Goal: Ask a question: Seek information or help from site administrators or community

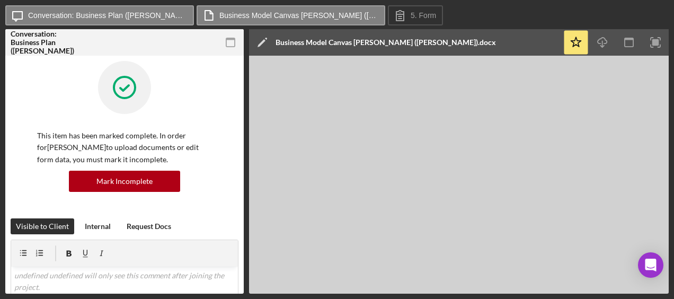
scroll to position [428, 0]
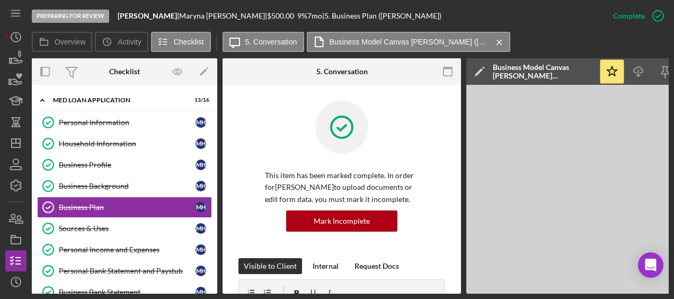
scroll to position [381, 0]
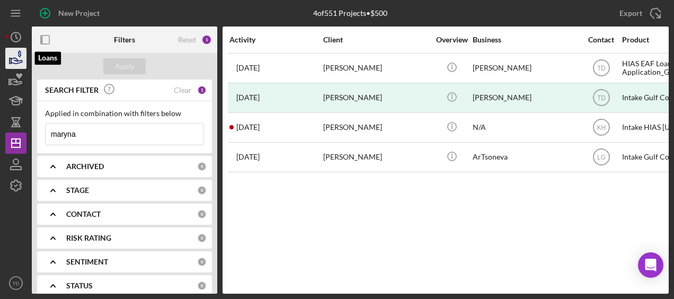
click at [20, 60] on icon "button" at bounding box center [16, 58] width 26 height 26
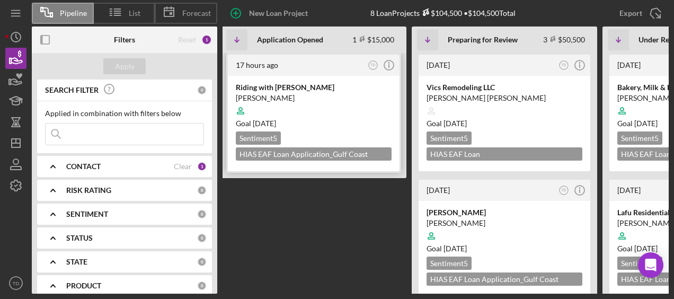
scroll to position [0, 2]
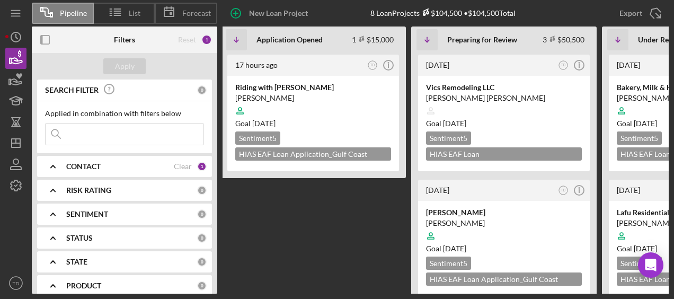
click at [189, 166] on div "CONTACT Clear 1" at bounding box center [136, 167] width 140 height 10
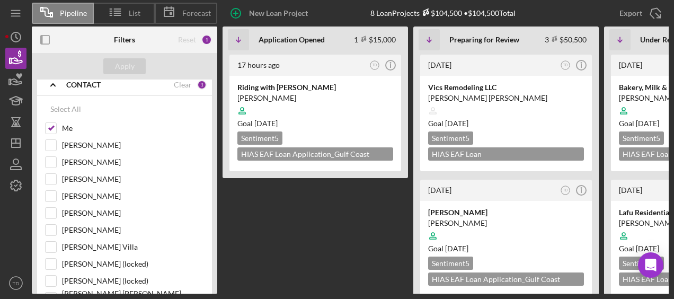
scroll to position [0, 1]
click at [298, 93] on div "Jairo Attow" at bounding box center [315, 98] width 156 height 11
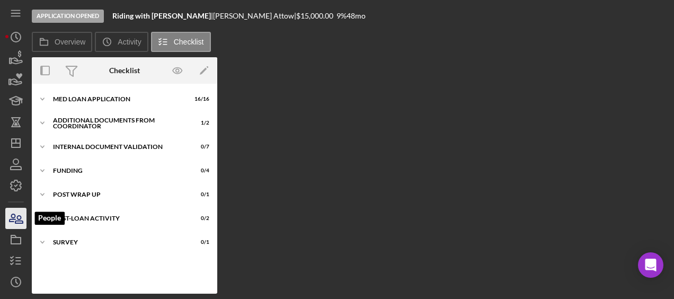
click at [11, 221] on icon "button" at bounding box center [13, 217] width 6 height 7
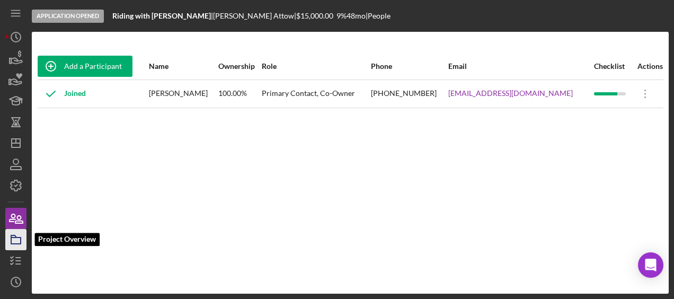
click at [13, 236] on icon "button" at bounding box center [16, 239] width 26 height 26
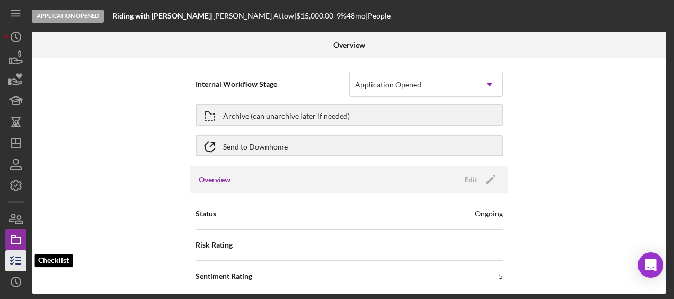
click at [16, 265] on icon "button" at bounding box center [16, 260] width 26 height 26
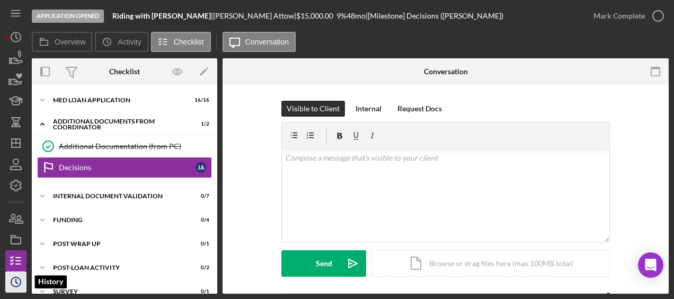
click at [17, 277] on icon "Icon/History" at bounding box center [16, 281] width 26 height 26
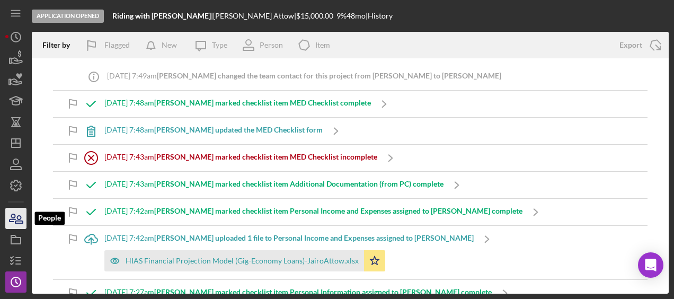
click at [18, 213] on icon "button" at bounding box center [16, 218] width 26 height 26
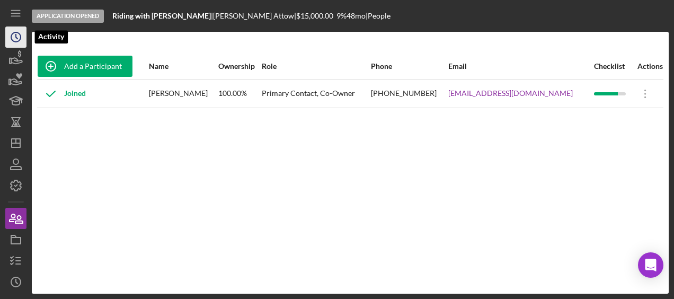
click at [17, 38] on icon "Icon/History" at bounding box center [16, 37] width 26 height 26
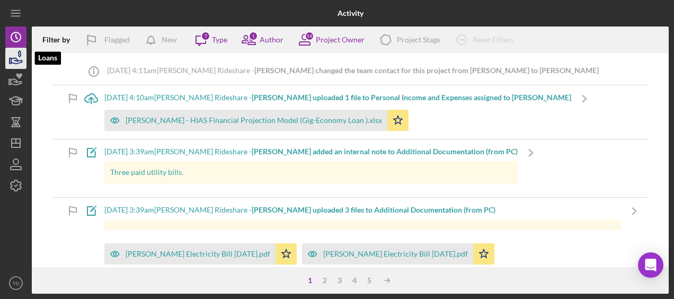
click at [22, 65] on icon "button" at bounding box center [16, 58] width 26 height 26
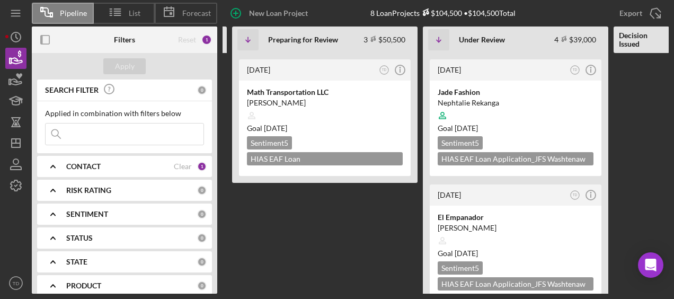
scroll to position [266, 0]
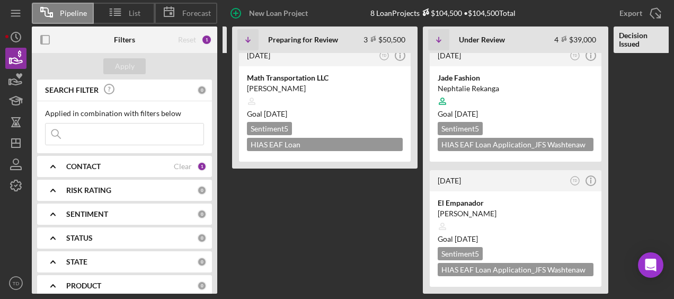
click at [120, 131] on input at bounding box center [125, 133] width 158 height 21
type input "brenda"
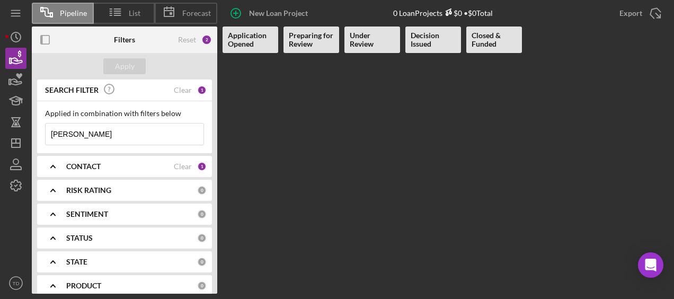
scroll to position [0, 0]
drag, startPoint x: 108, startPoint y: 132, endPoint x: 15, endPoint y: 119, distance: 93.6
click at [15, 119] on div "Pipeline List Forecast New Loan Project 0 Loan Projects $0 • $0 Total Export Ic…" at bounding box center [336, 146] width 663 height 293
click at [53, 169] on icon "Icon/Expander" at bounding box center [53, 166] width 26 height 26
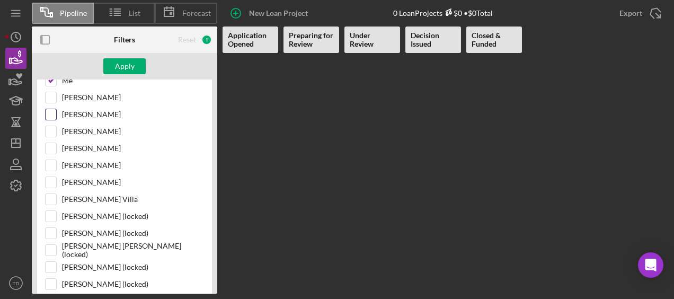
scroll to position [114, 0]
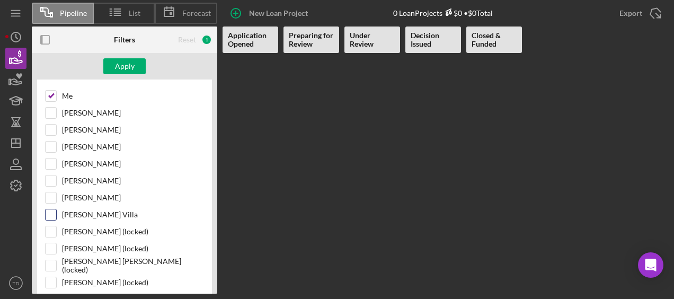
click at [57, 209] on div "Brenda Montecinos Villa" at bounding box center [124, 217] width 159 height 17
click at [53, 209] on input "Brenda Montecinos Villa" at bounding box center [51, 214] width 11 height 11
checkbox input "true"
click at [127, 68] on div "Apply" at bounding box center [125, 66] width 20 height 16
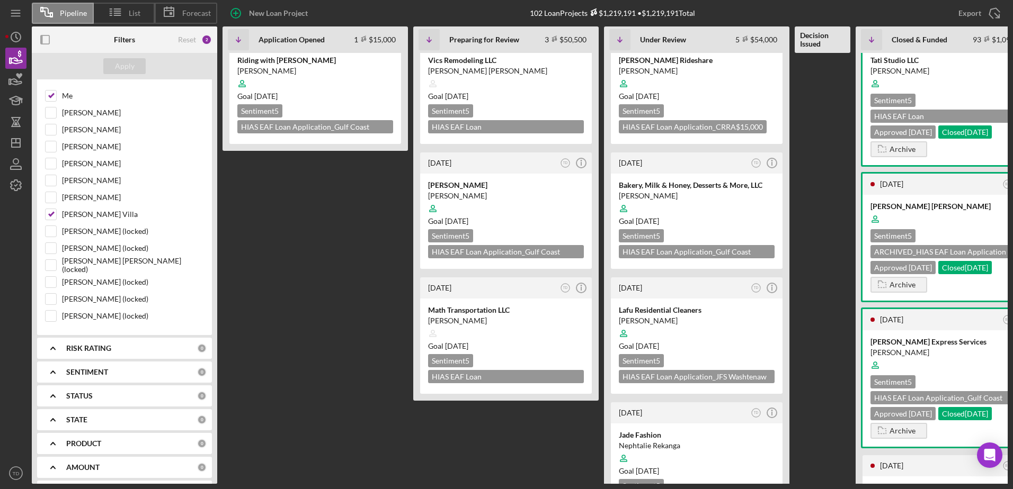
scroll to position [27, 0]
click at [288, 65] on div "Riding with [PERSON_NAME]" at bounding box center [315, 60] width 156 height 11
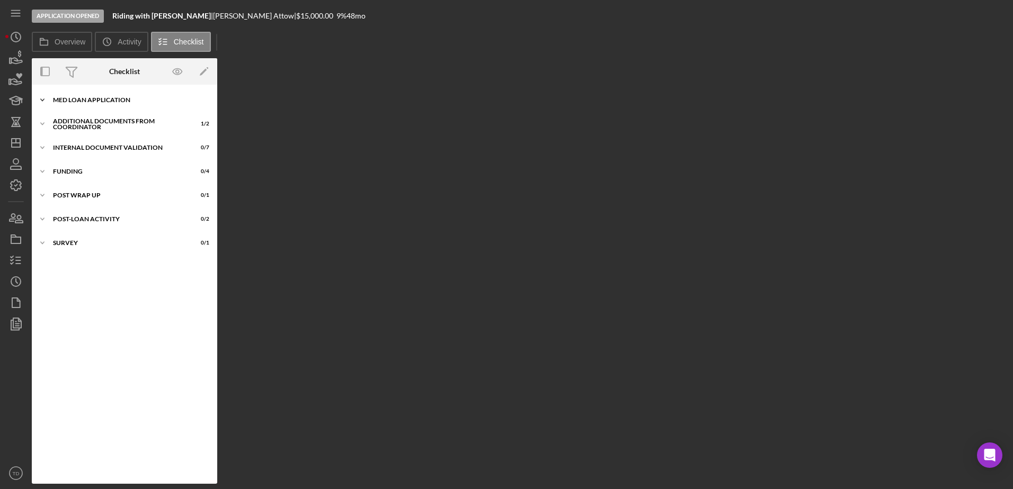
click at [96, 94] on div "Icon/Expander MED Loan Application 16 / 16" at bounding box center [124, 99] width 185 height 21
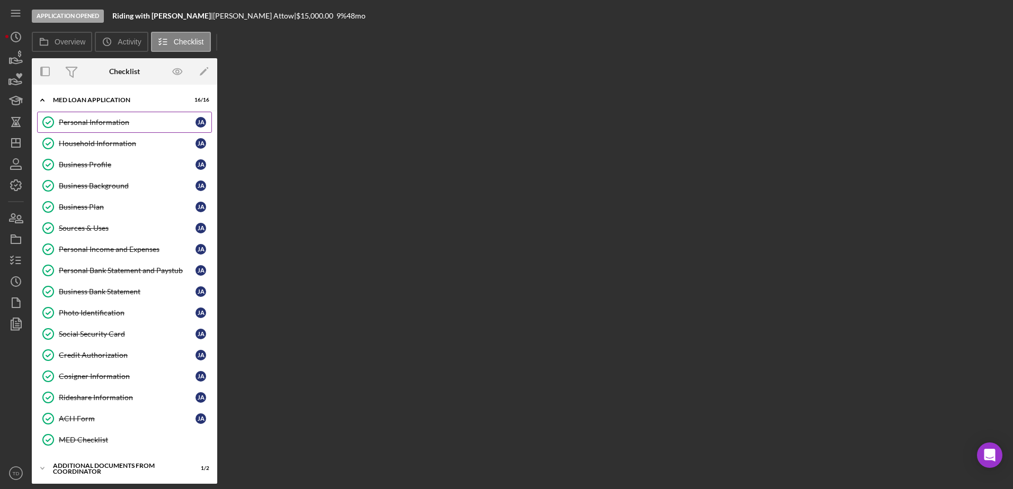
click at [83, 120] on div "Personal Information" at bounding box center [127, 122] width 137 height 8
click at [17, 238] on icon "button" at bounding box center [16, 239] width 26 height 26
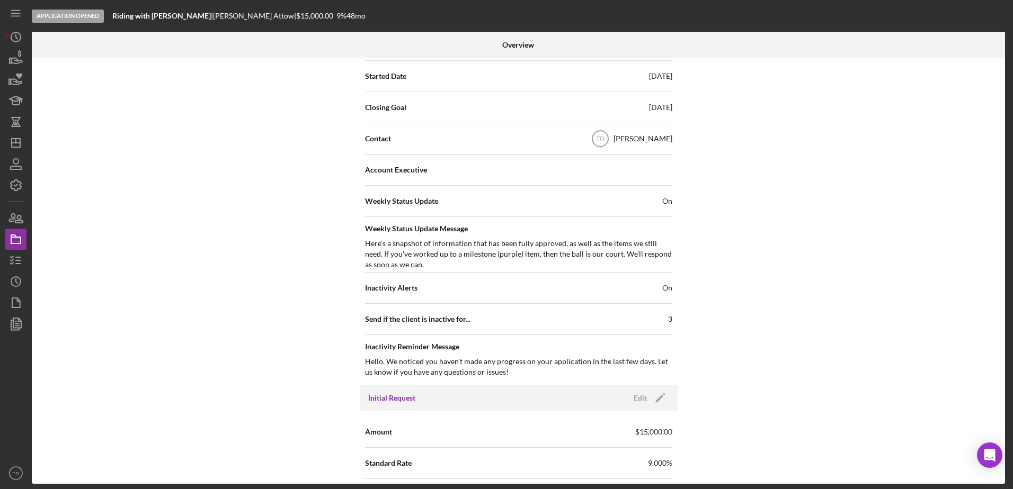
scroll to position [294, 0]
click at [12, 223] on icon "button" at bounding box center [16, 218] width 26 height 26
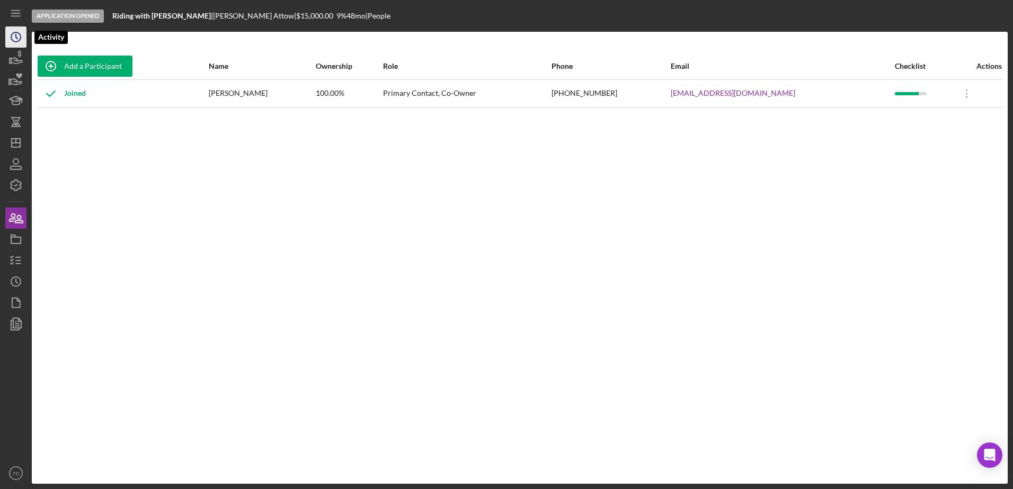
click at [16, 44] on icon "Icon/History" at bounding box center [16, 37] width 26 height 26
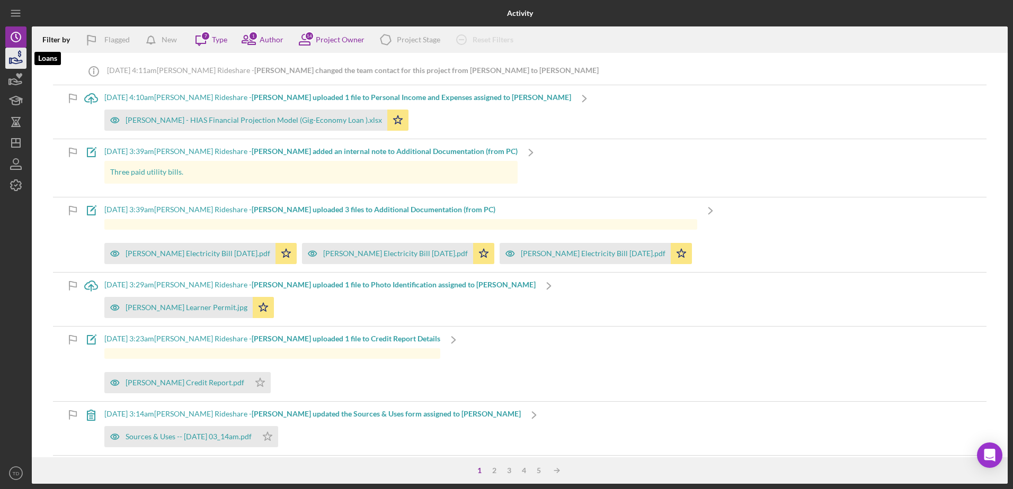
click at [16, 57] on icon "button" at bounding box center [16, 58] width 26 height 26
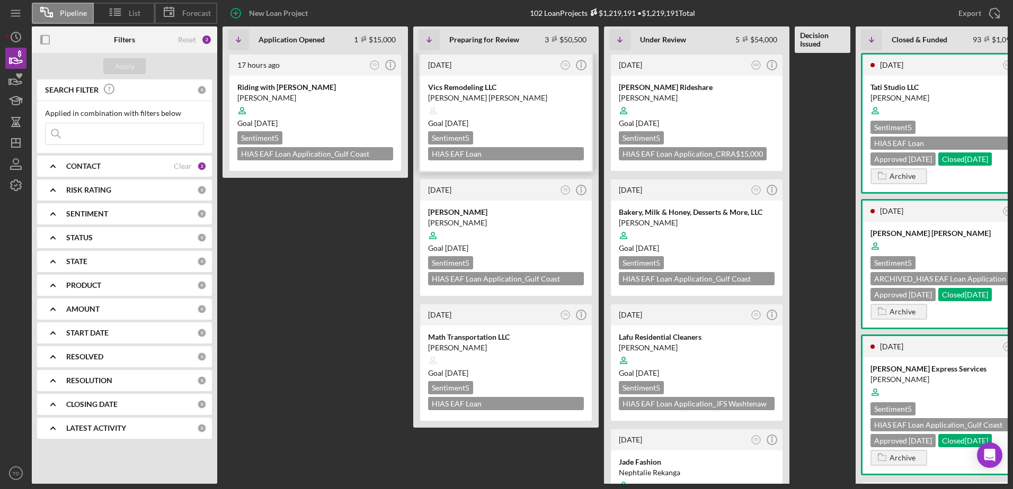
click at [487, 104] on div at bounding box center [506, 111] width 156 height 20
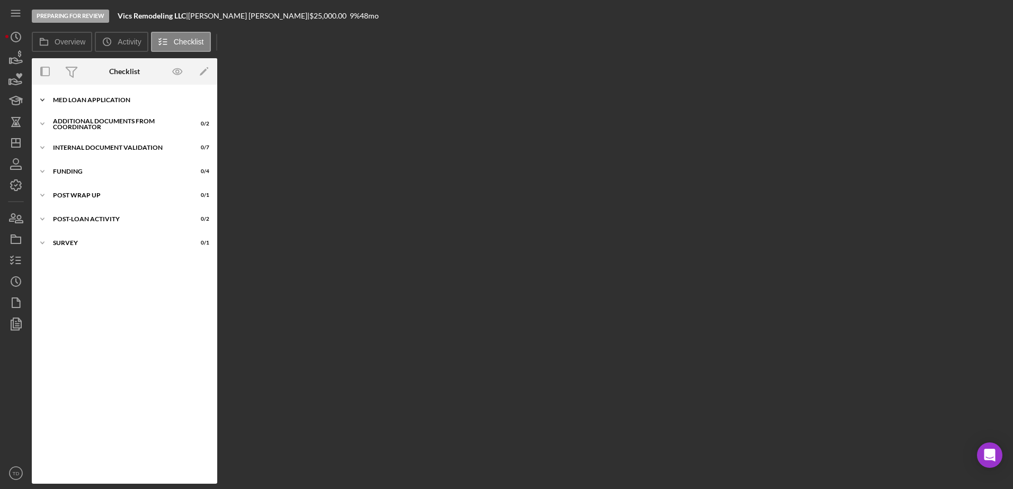
click at [66, 100] on div "MED Loan Application" at bounding box center [128, 100] width 151 height 6
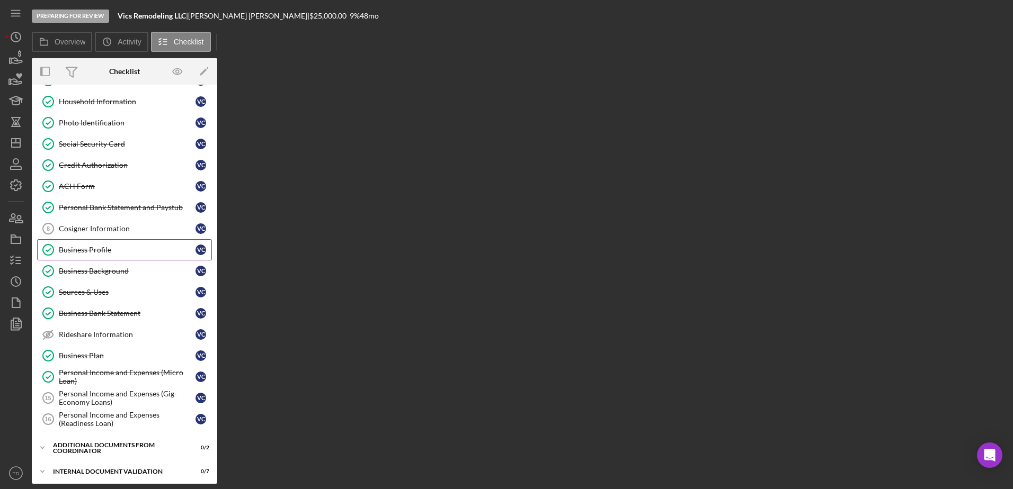
scroll to position [64, 0]
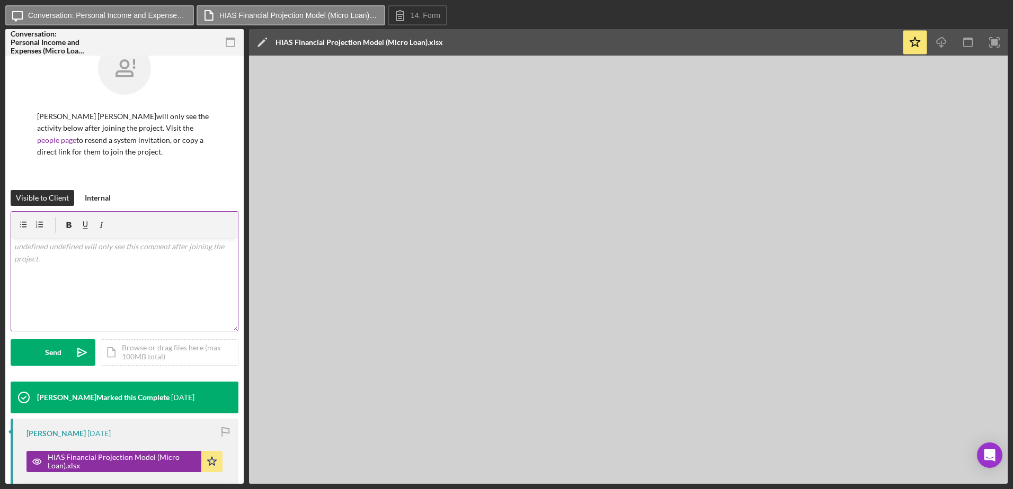
scroll to position [19, 0]
click at [942, 46] on polyline "button" at bounding box center [941, 47] width 4 height 2
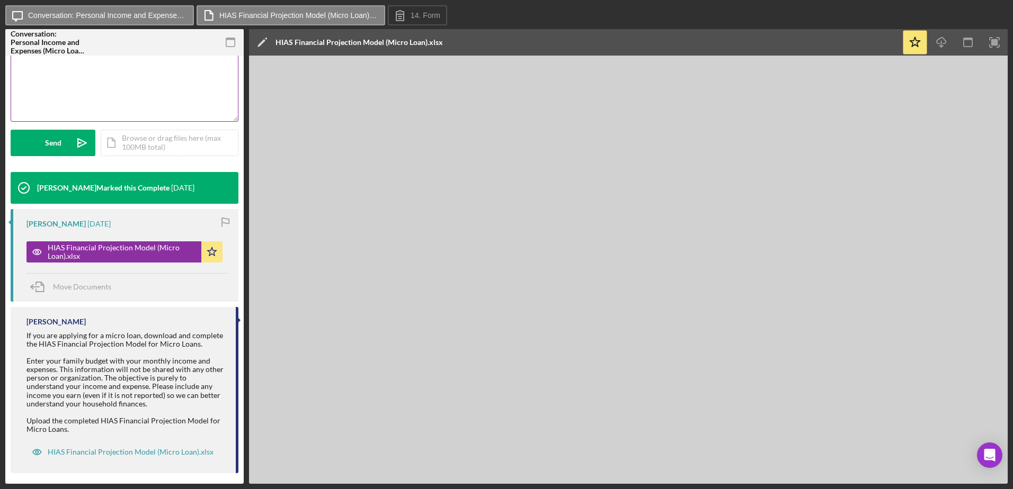
scroll to position [0, 0]
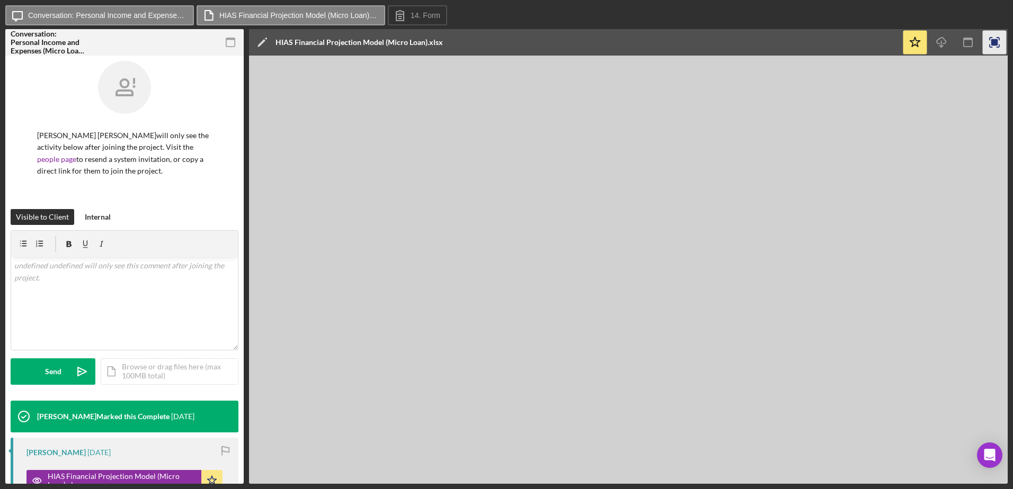
click at [993, 44] on rect "button" at bounding box center [994, 42] width 7 height 7
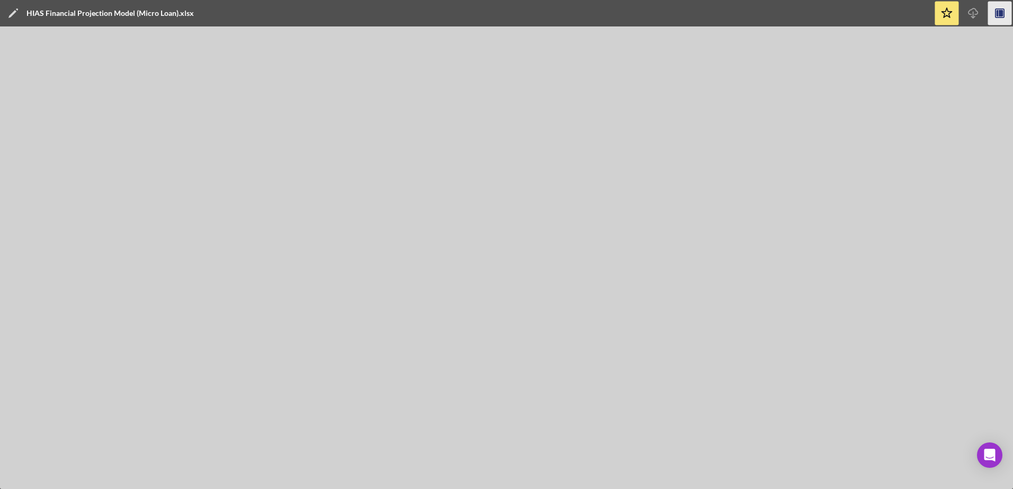
click at [1000, 23] on icon "button" at bounding box center [1000, 14] width 24 height 24
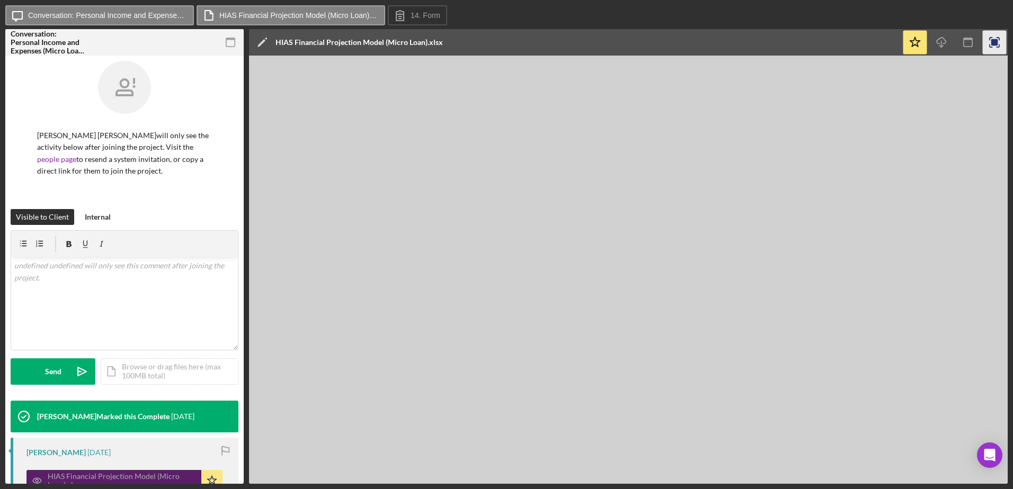
click at [85, 472] on div "HIAS Financial Projection Model (Micro Loan).xlsx" at bounding box center [122, 480] width 148 height 17
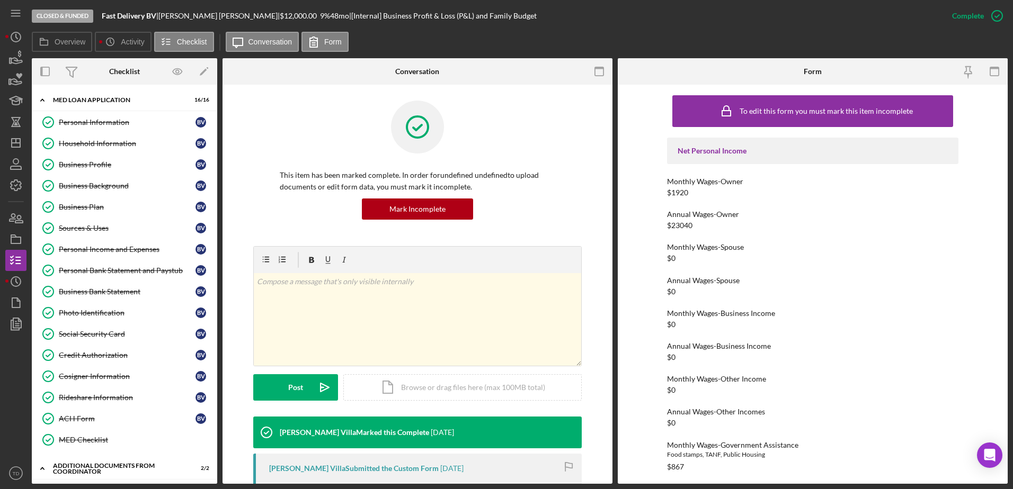
scroll to position [370, 0]
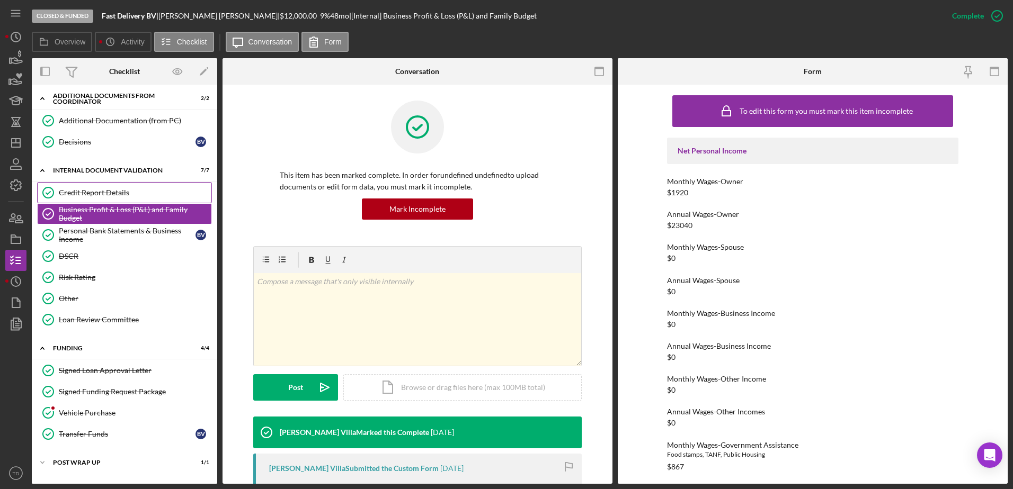
click at [102, 194] on div "Credit Report Details" at bounding box center [135, 193] width 153 height 8
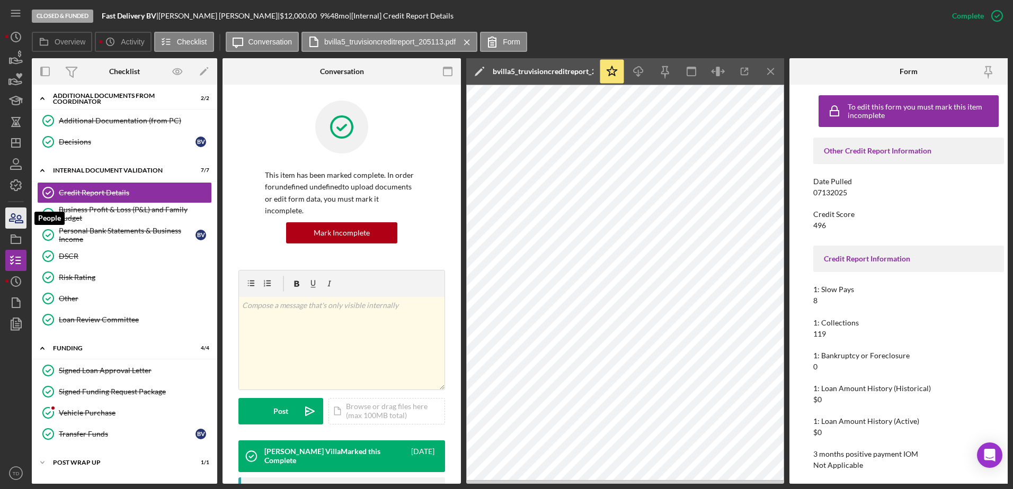
click at [17, 213] on icon "button" at bounding box center [16, 218] width 26 height 26
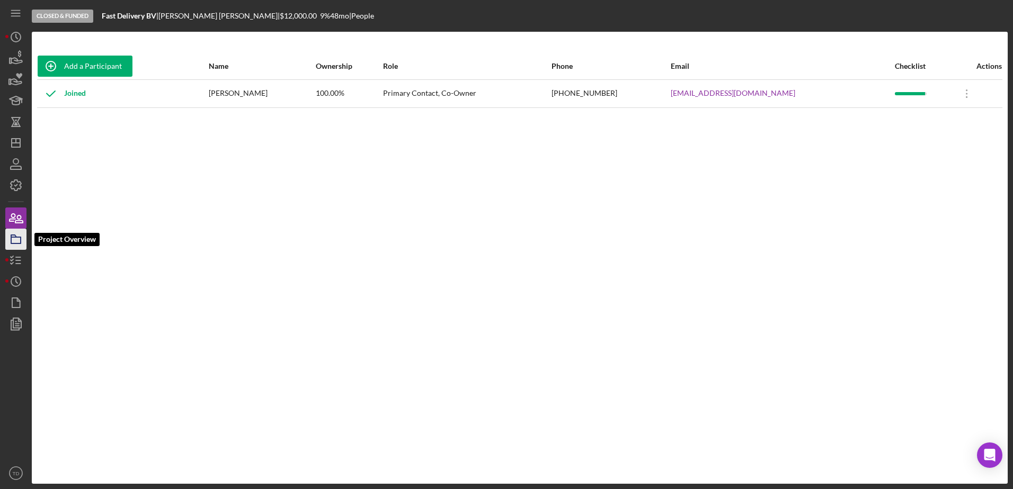
click at [17, 239] on icon "button" at bounding box center [16, 239] width 26 height 26
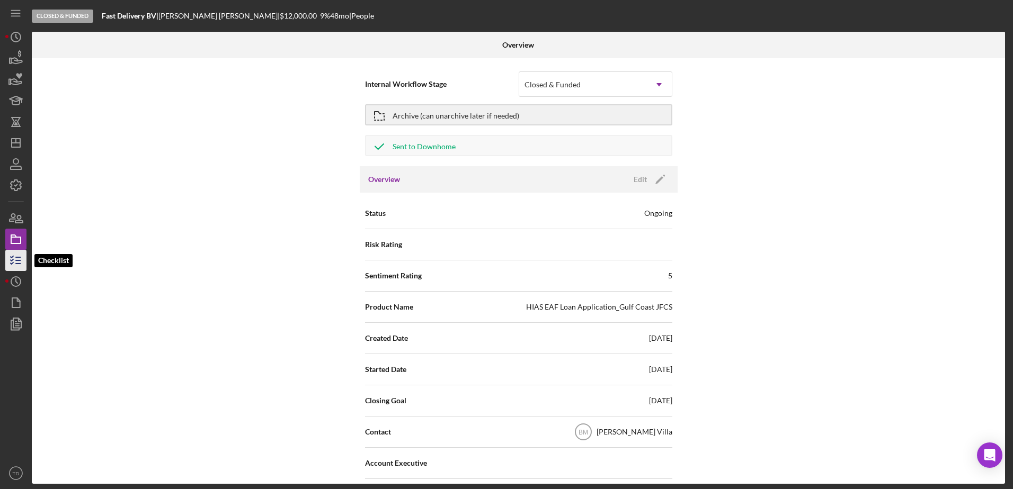
click at [14, 271] on icon "button" at bounding box center [16, 260] width 26 height 26
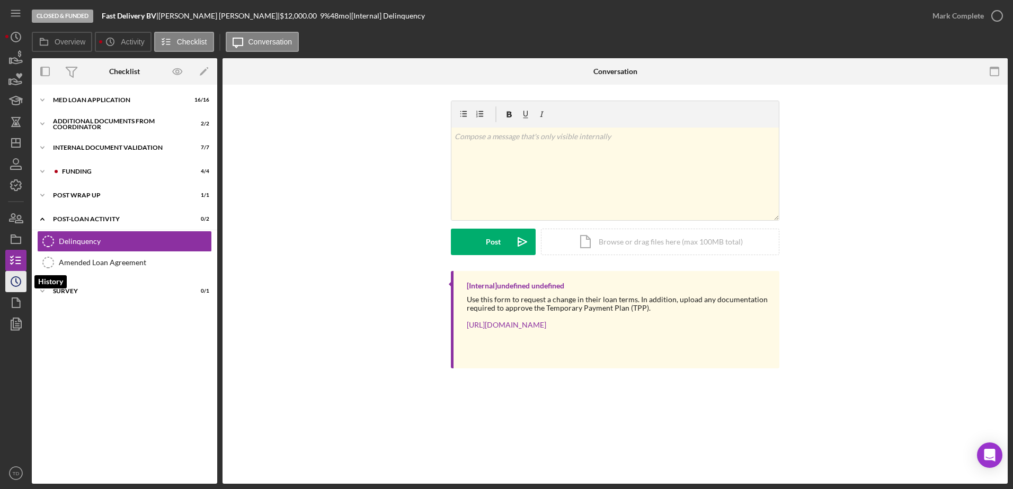
click at [13, 291] on icon "Icon/History" at bounding box center [16, 281] width 26 height 26
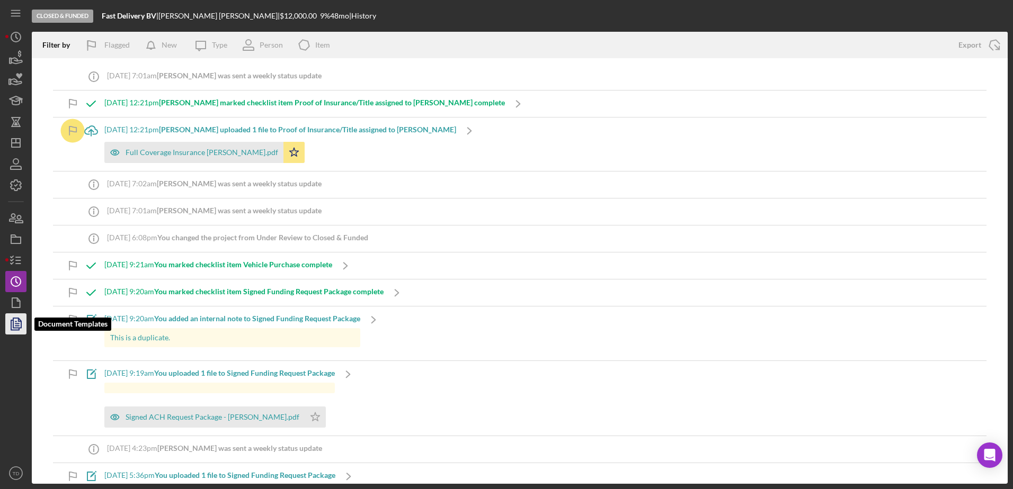
click at [20, 326] on icon "button" at bounding box center [16, 324] width 26 height 26
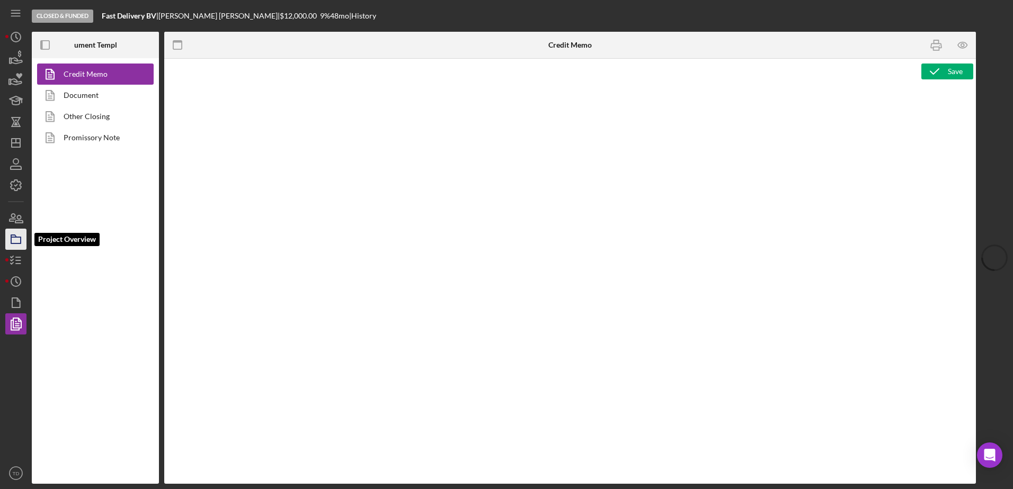
click at [22, 243] on icon "button" at bounding box center [16, 239] width 26 height 26
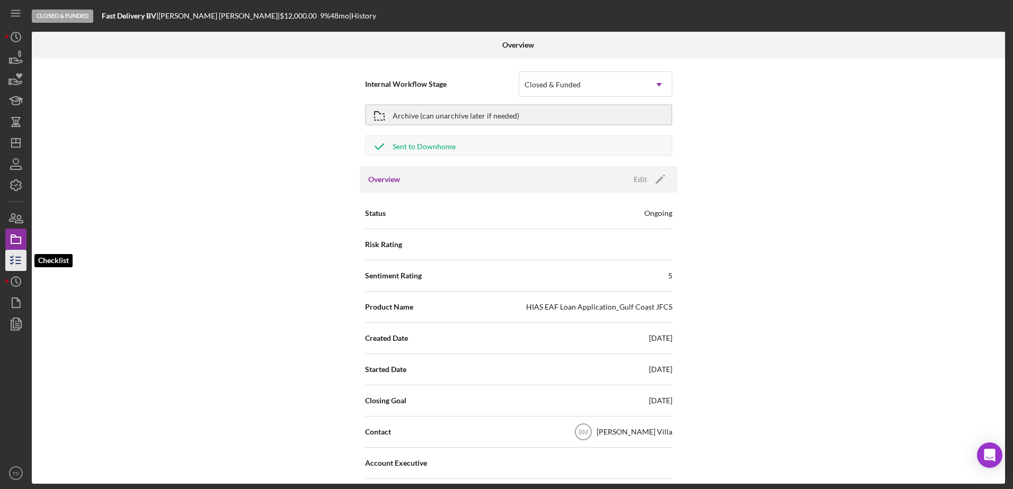
click at [17, 270] on icon "button" at bounding box center [16, 260] width 26 height 26
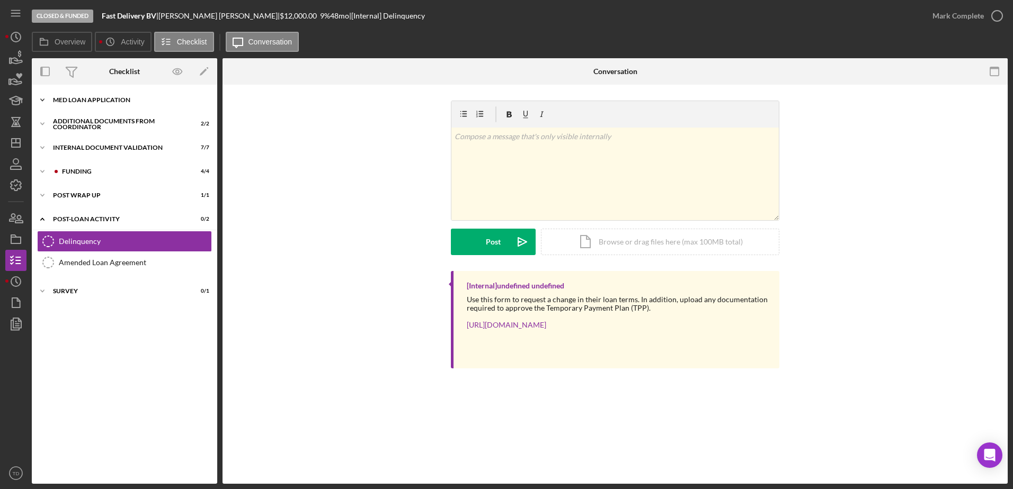
click at [103, 107] on div "Icon/Expander MED Loan Application 16 / 16" at bounding box center [124, 99] width 185 height 21
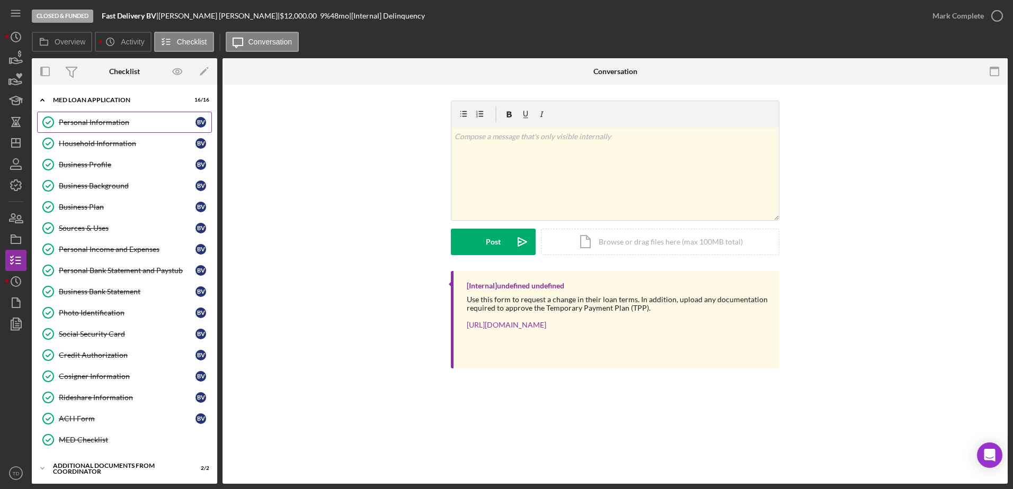
click at [94, 132] on link "Personal Information Personal Information B V" at bounding box center [124, 122] width 175 height 21
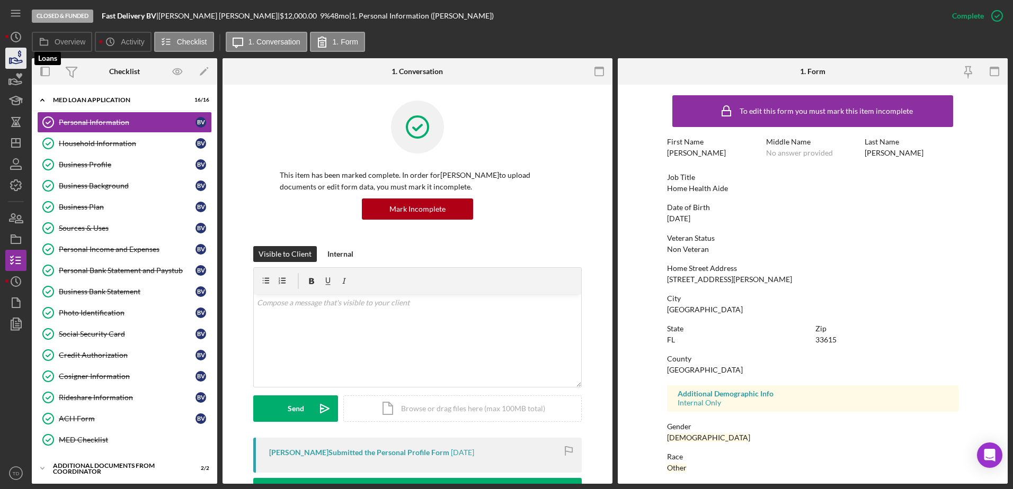
click at [10, 59] on polygon "button" at bounding box center [11, 60] width 2 height 5
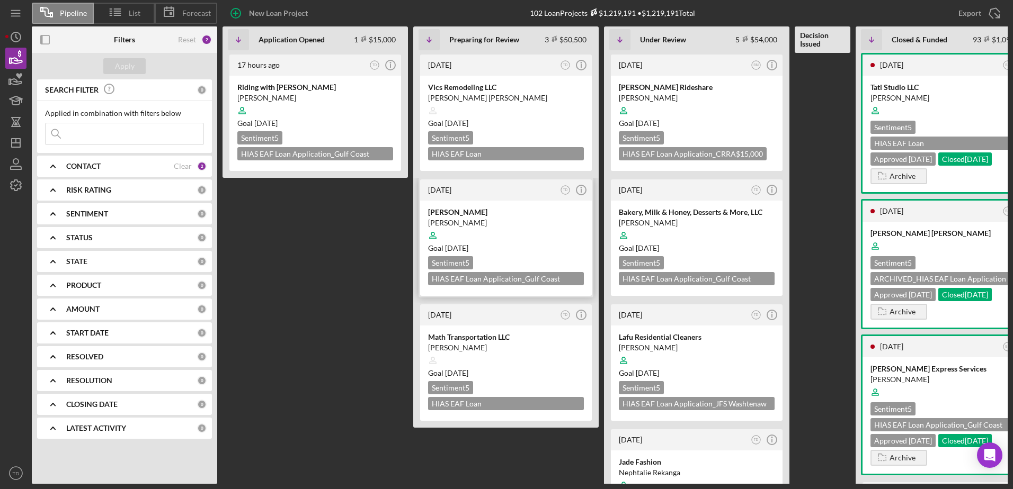
click at [473, 216] on div "[PERSON_NAME]" at bounding box center [506, 212] width 156 height 11
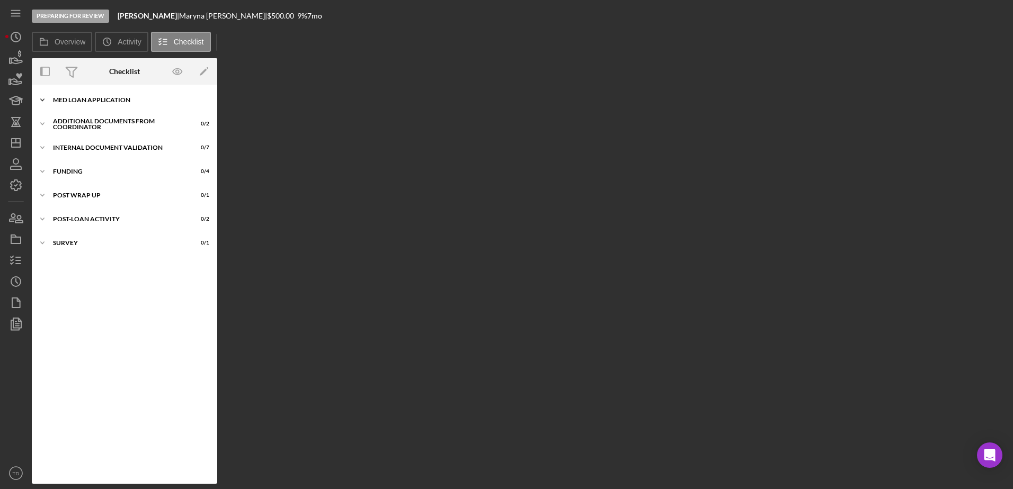
click at [109, 94] on div "Icon/Expander MED Loan Application 13 / 16" at bounding box center [124, 99] width 185 height 21
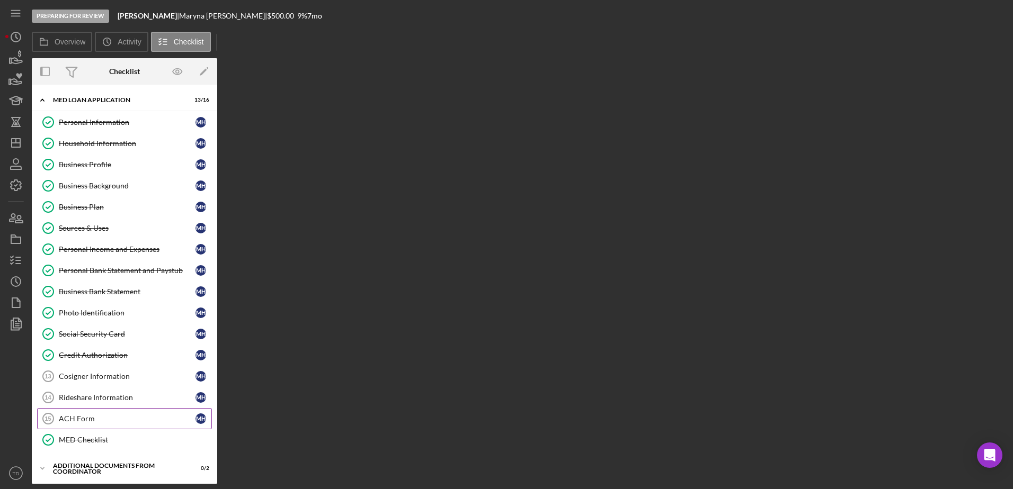
click at [92, 420] on div "ACH Form" at bounding box center [127, 419] width 137 height 8
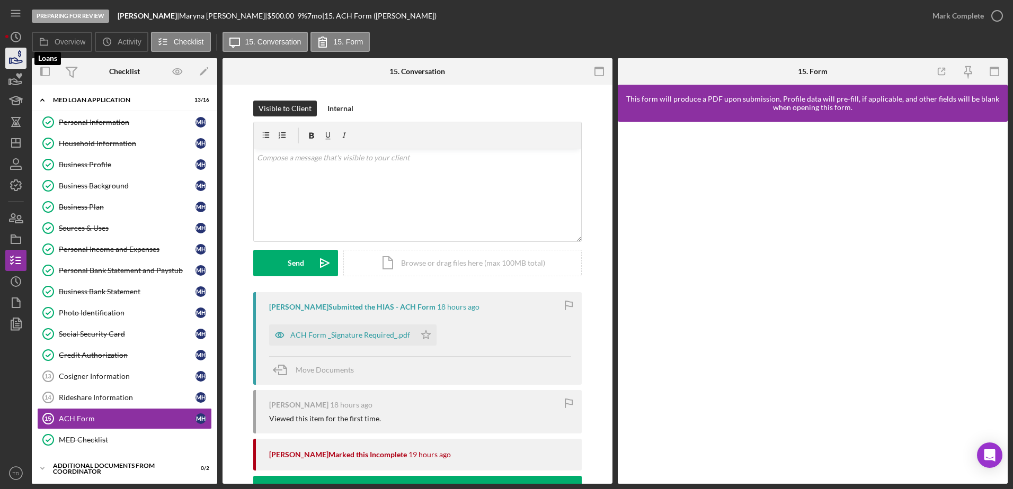
click at [18, 58] on icon "button" at bounding box center [16, 58] width 26 height 26
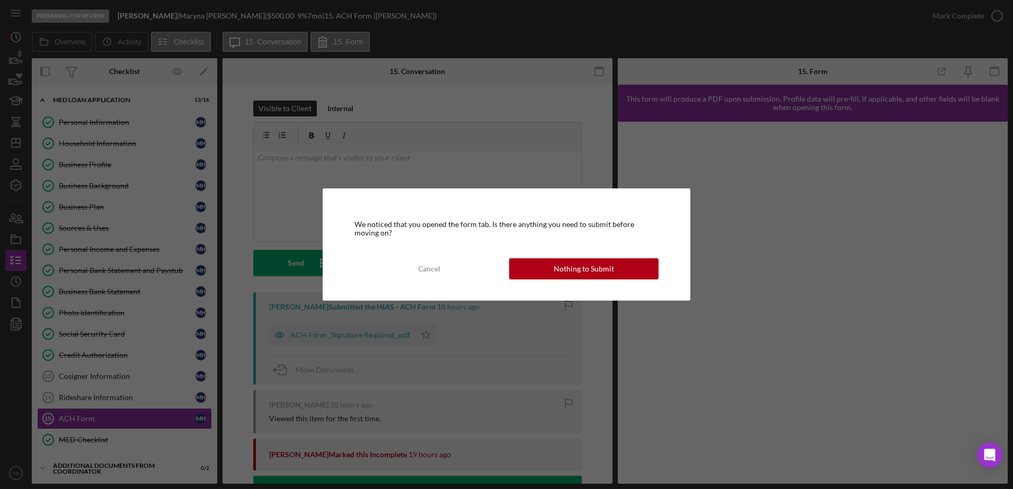
click at [559, 282] on div "We noticed that you opened the form tab. Is there anything you need to submit b…" at bounding box center [507, 245] width 368 height 112
click at [560, 268] on div "Nothing to Submit" at bounding box center [583, 268] width 60 height 21
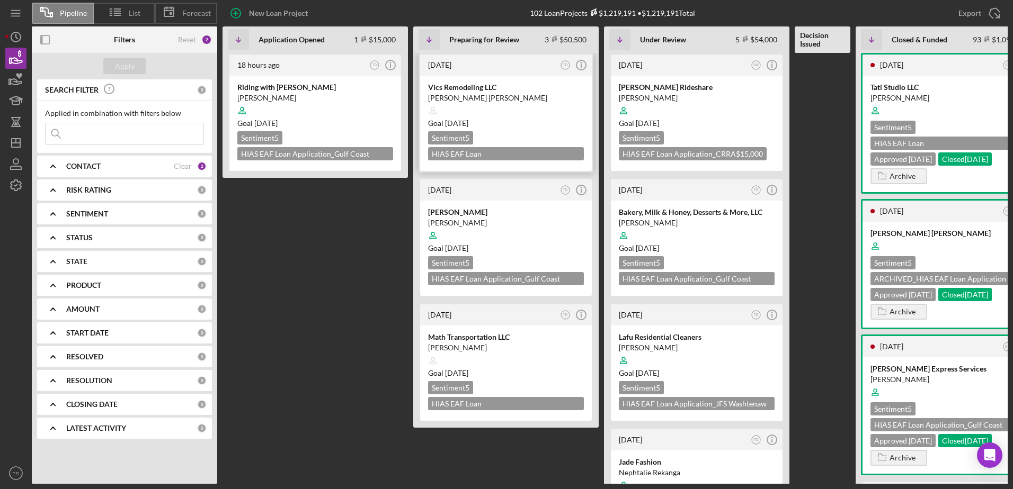
click at [478, 115] on div at bounding box center [506, 111] width 156 height 20
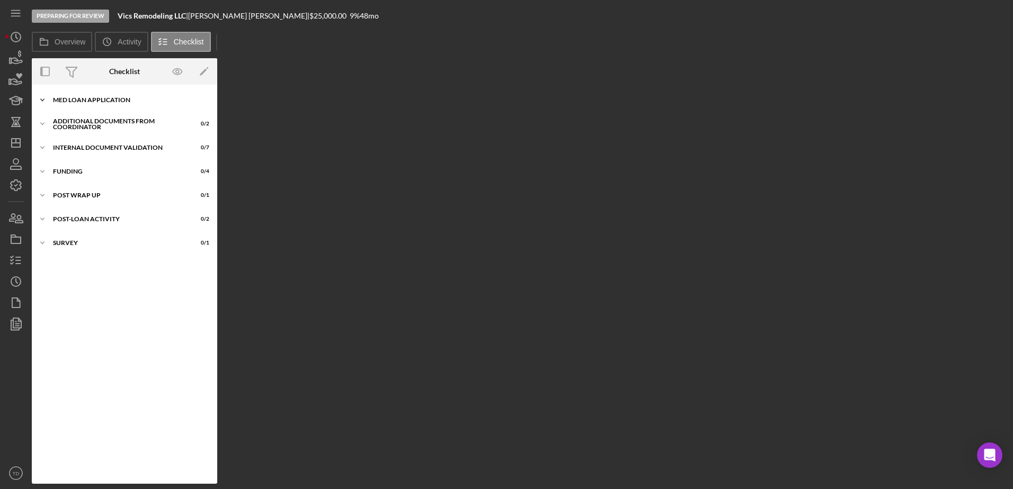
click at [122, 97] on div "MED Loan Application" at bounding box center [128, 100] width 151 height 6
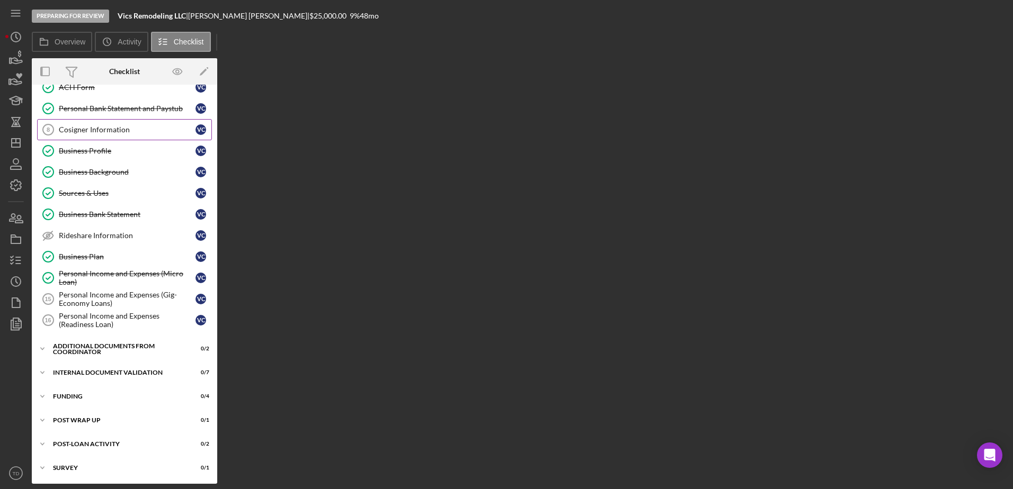
scroll to position [163, 0]
click at [92, 345] on div "Additional Documents from Coordinator" at bounding box center [128, 348] width 151 height 6
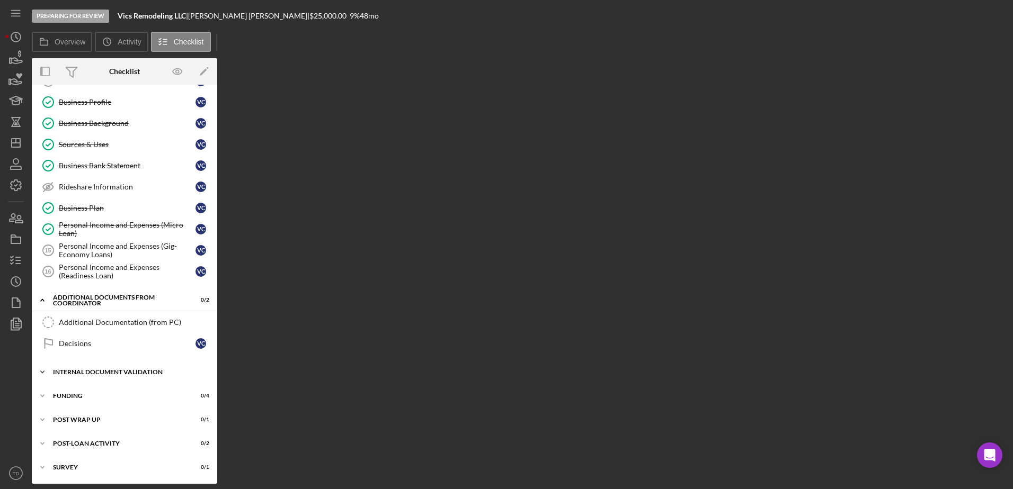
click at [102, 367] on div "Icon/Expander Internal Document Validation 0 / 7" at bounding box center [124, 372] width 185 height 21
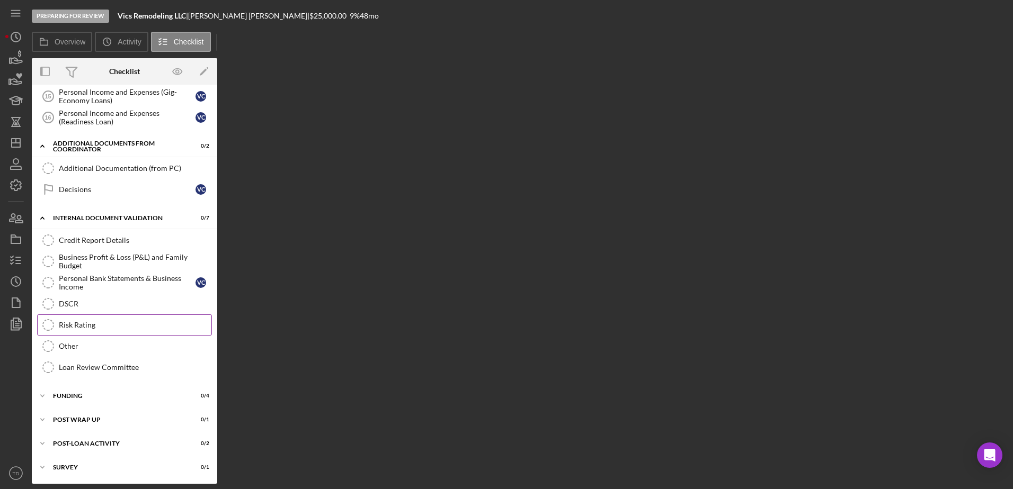
click at [77, 326] on div "Risk Rating" at bounding box center [135, 325] width 153 height 8
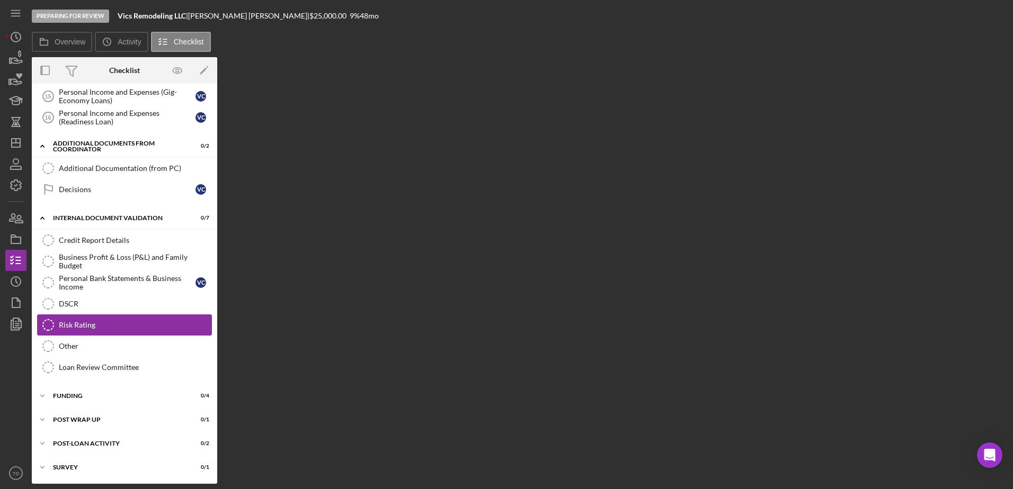
scroll to position [364, 0]
click at [76, 324] on div "Risk Rating" at bounding box center [135, 325] width 153 height 8
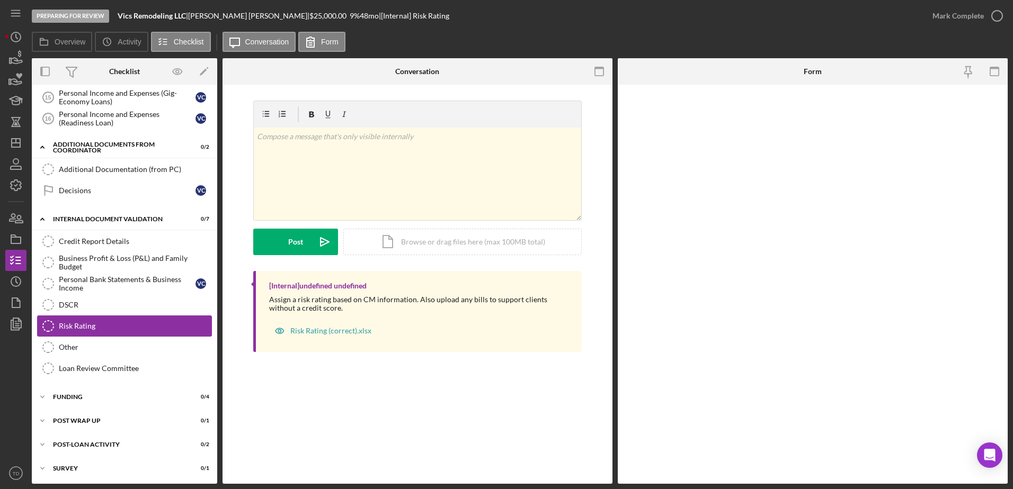
scroll to position [365, 0]
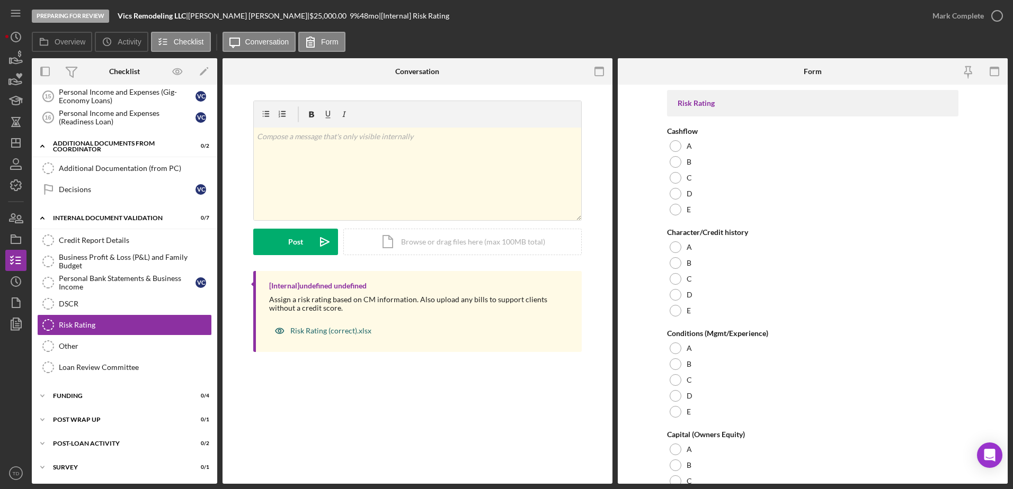
click at [311, 329] on div "Risk Rating (correct).xlsx" at bounding box center [330, 331] width 81 height 8
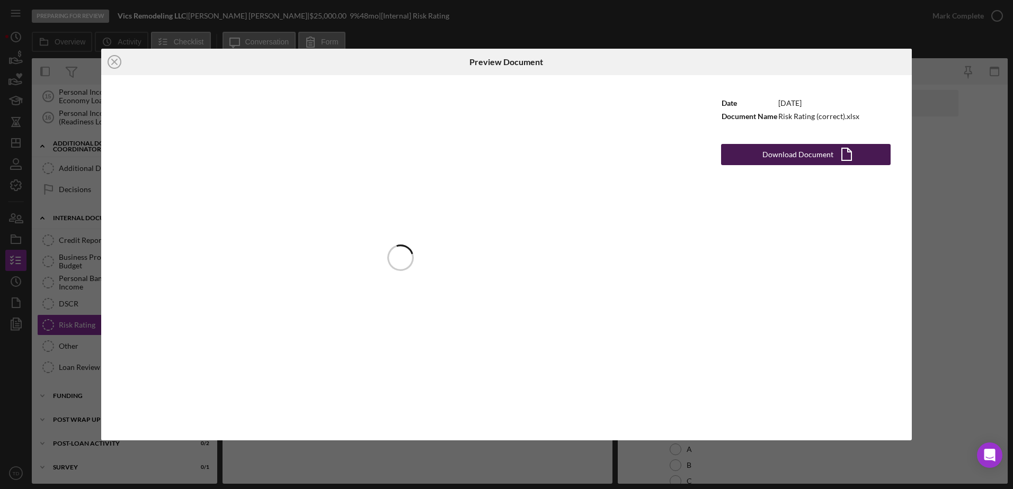
click at [807, 146] on div "Download Document" at bounding box center [797, 154] width 71 height 21
click at [934, 213] on div "Icon/Close Preview Document Date 10/28/2024 Document Name Risk Rating (correct)…" at bounding box center [506, 244] width 1013 height 489
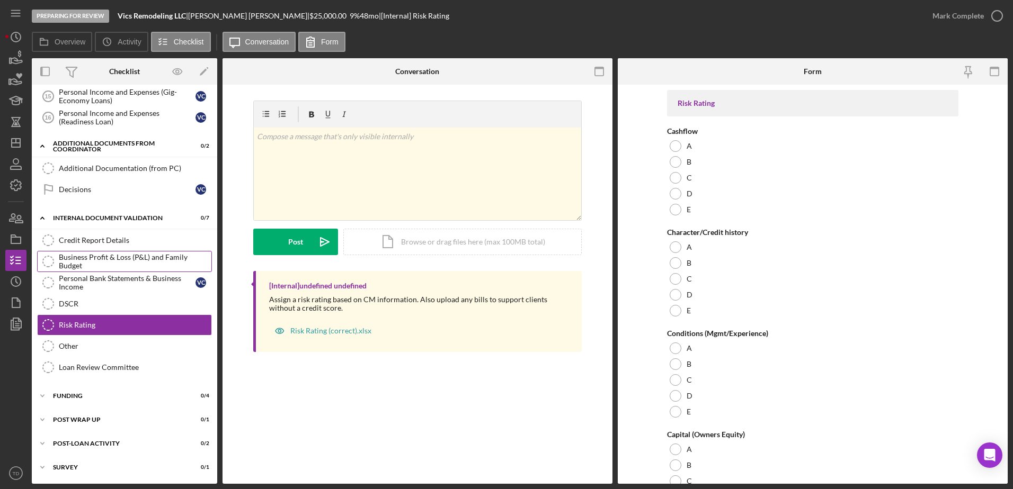
click at [149, 262] on div "Business Profit & Loss (P&L) and Family Budget" at bounding box center [135, 261] width 153 height 17
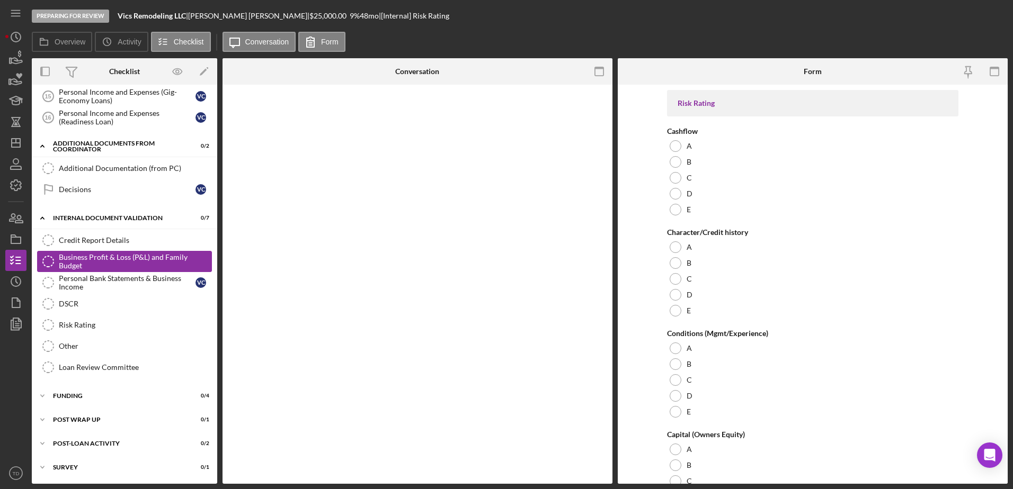
scroll to position [364, 0]
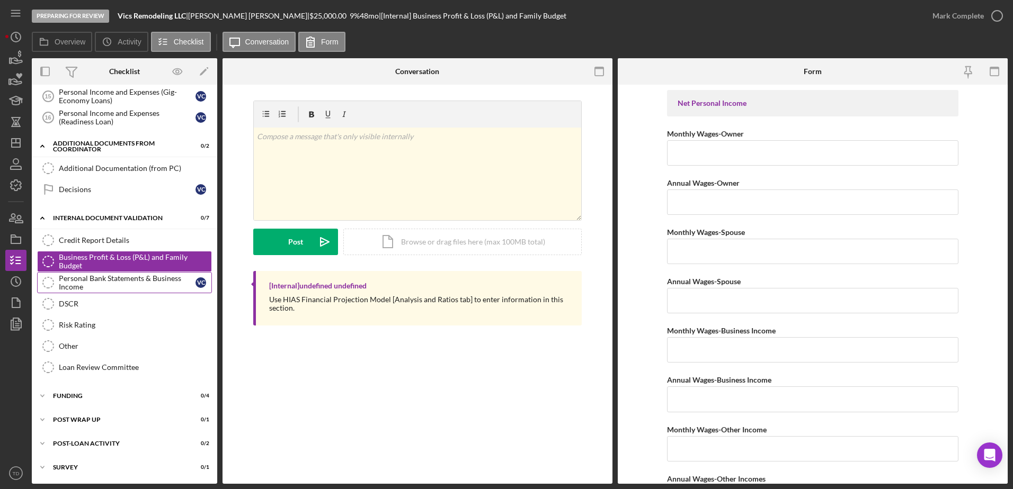
click at [123, 281] on div "Personal Bank Statements & Business Income" at bounding box center [127, 282] width 137 height 17
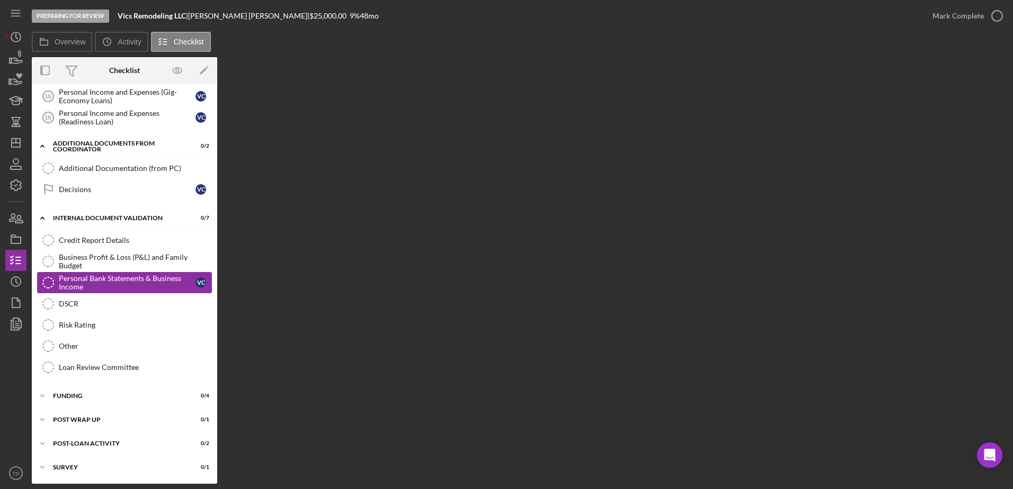
scroll to position [365, 0]
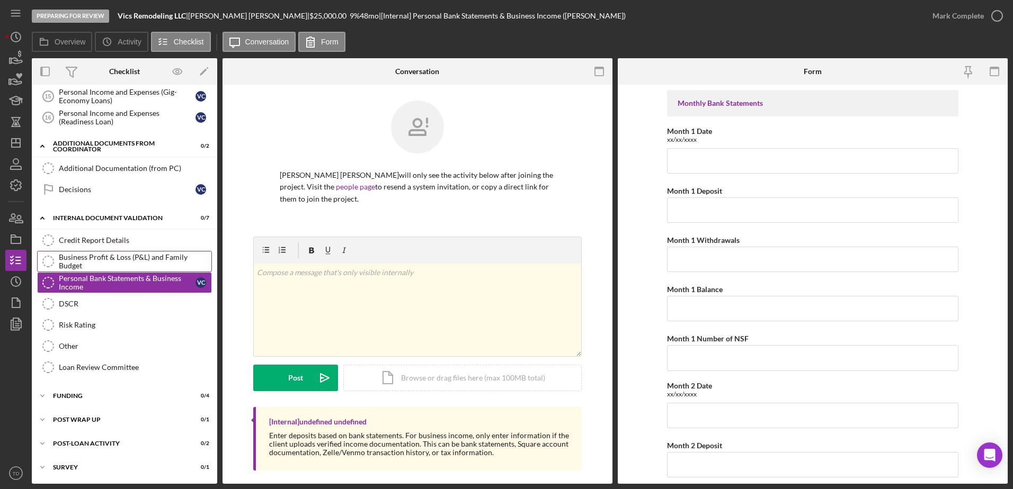
click at [117, 253] on div "Business Profit & Loss (P&L) and Family Budget" at bounding box center [135, 261] width 153 height 17
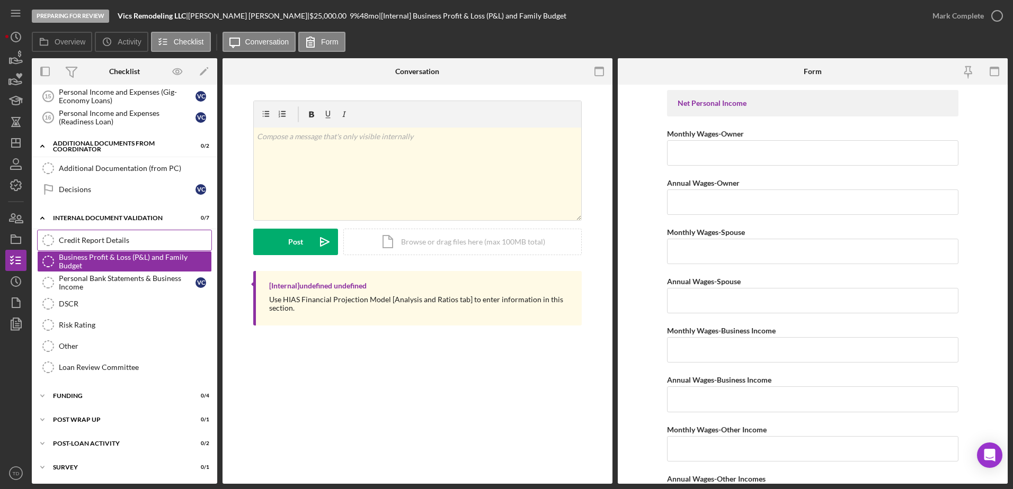
click at [138, 240] on div "Credit Report Details" at bounding box center [135, 240] width 153 height 8
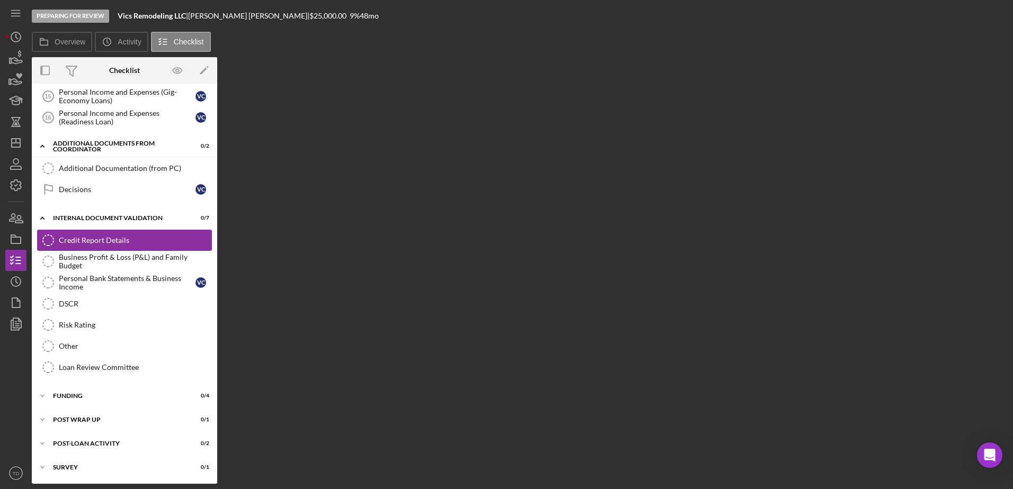
scroll to position [365, 0]
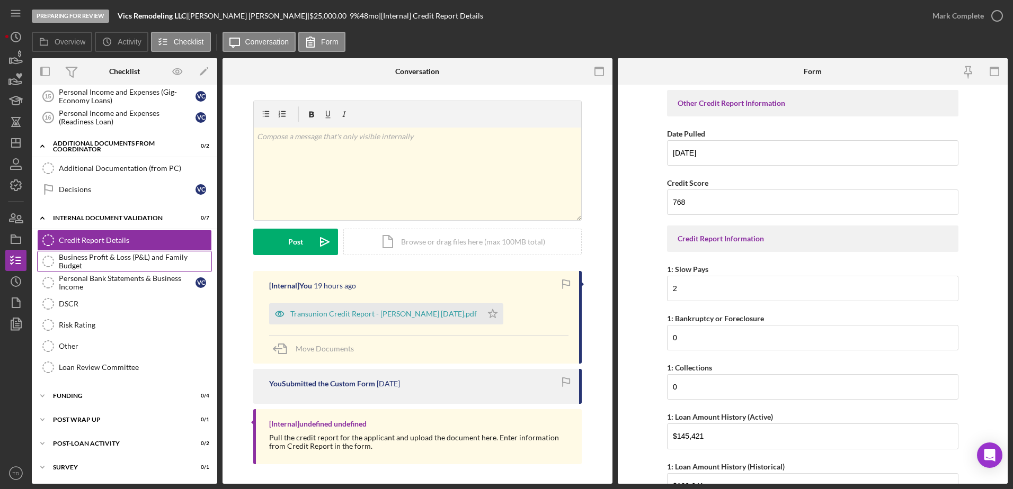
click at [130, 258] on div "Business Profit & Loss (P&L) and Family Budget" at bounding box center [135, 261] width 153 height 17
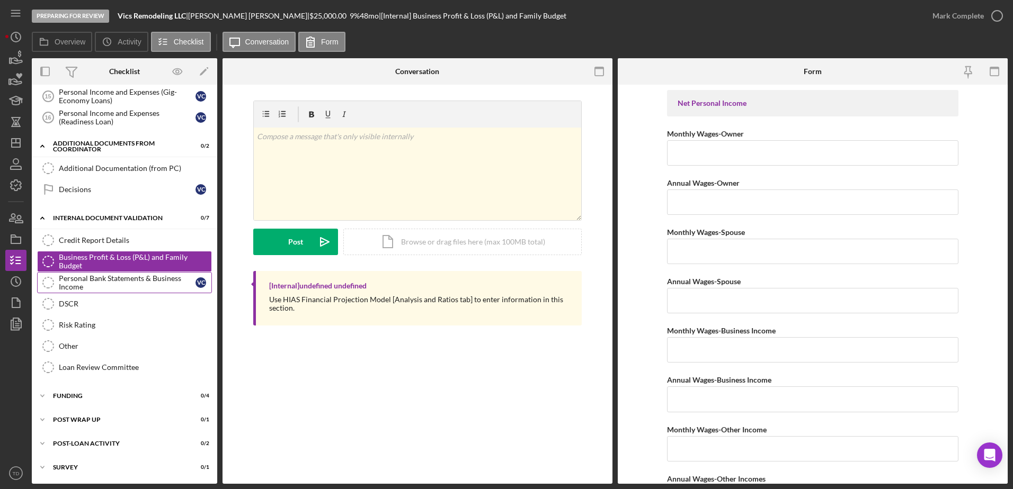
click at [120, 288] on div "Personal Bank Statements & Business Income" at bounding box center [127, 282] width 137 height 17
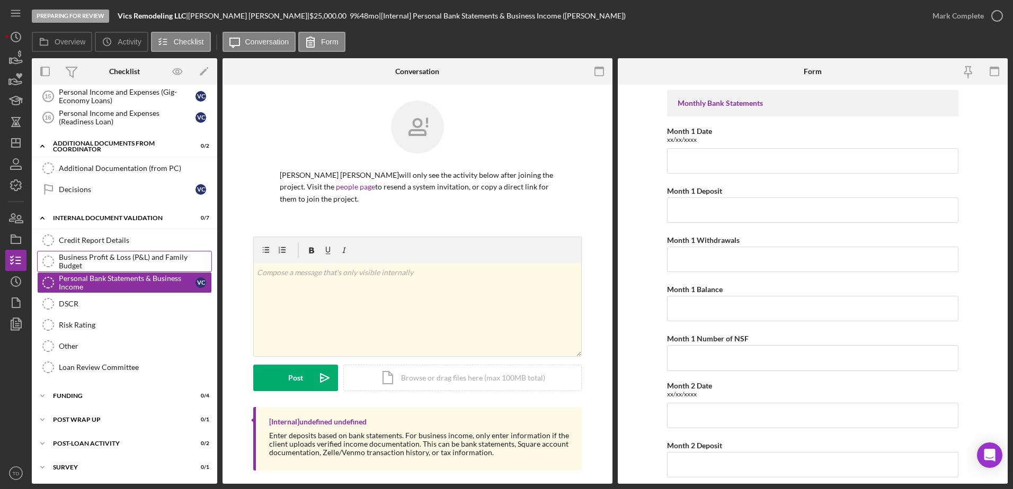
click at [122, 266] on div "Business Profit & Loss (P&L) and Family Budget" at bounding box center [135, 261] width 153 height 17
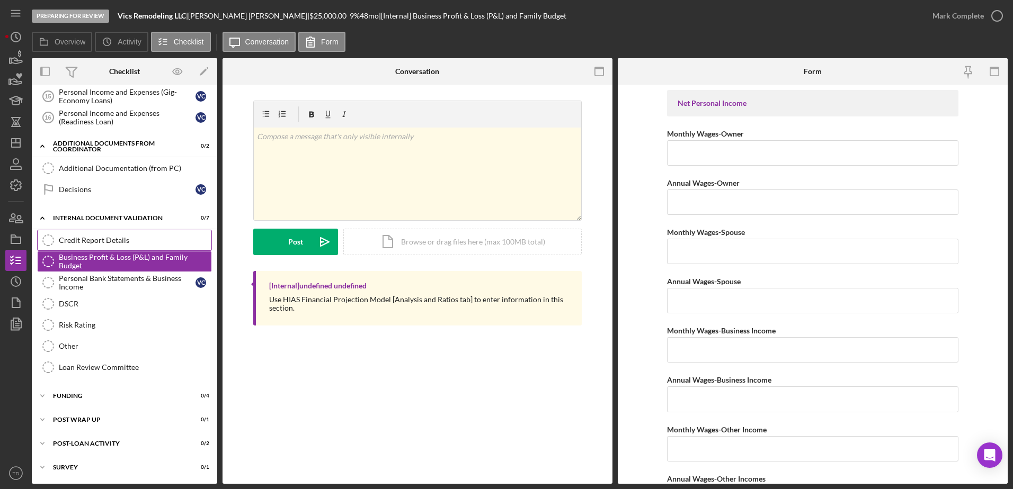
click at [114, 239] on div "Credit Report Details" at bounding box center [135, 240] width 153 height 8
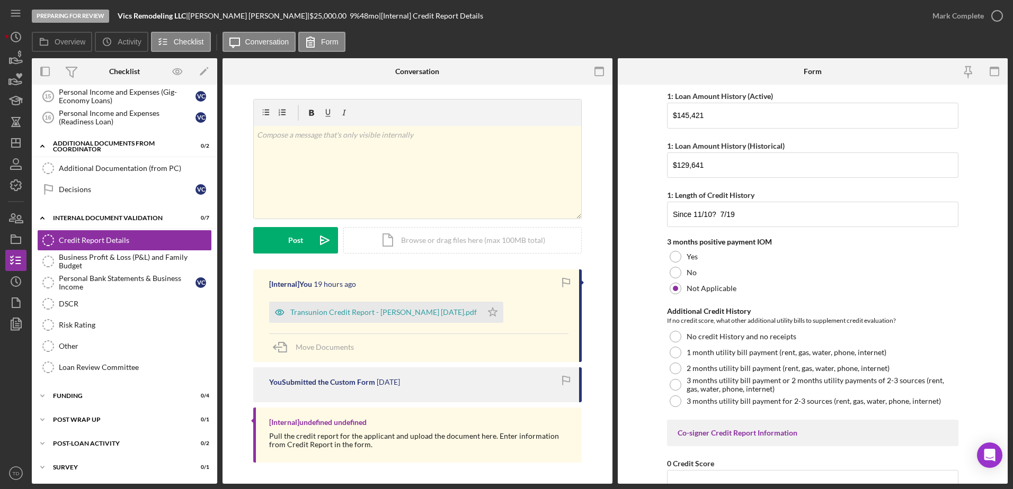
scroll to position [293, 0]
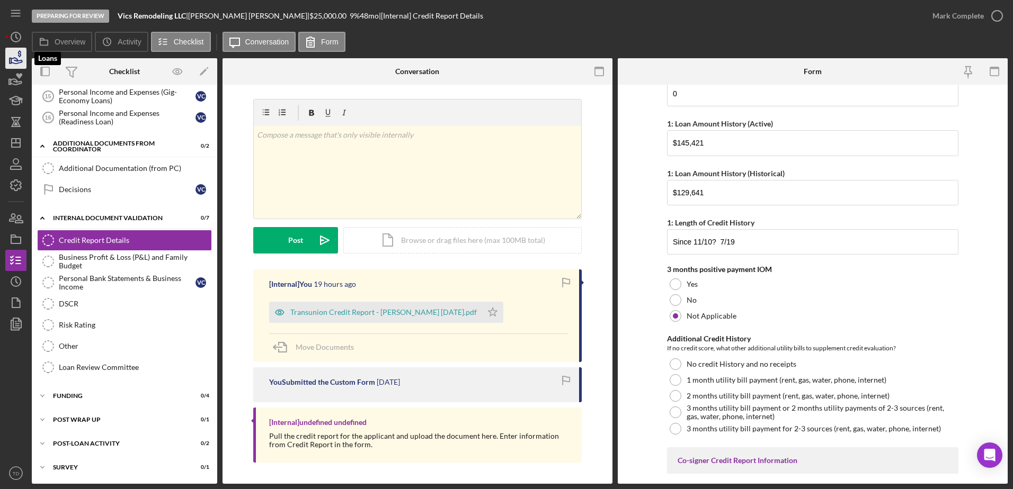
click at [19, 62] on icon "button" at bounding box center [16, 58] width 26 height 26
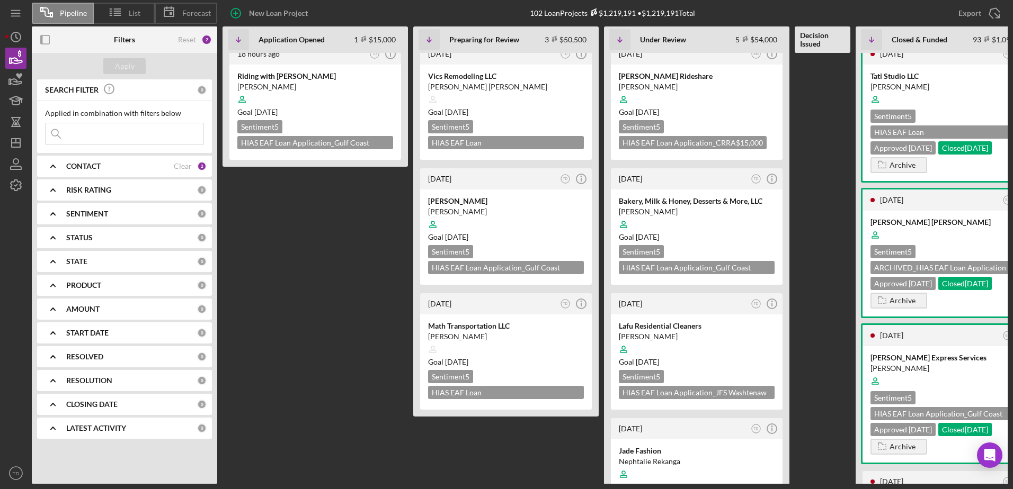
scroll to position [11, 0]
click at [333, 271] on Opened "18 hours ago TD Icon/Info Riding with Jairo Attow Jairo Attow Goal 1 month from…" at bounding box center [314, 257] width 185 height 431
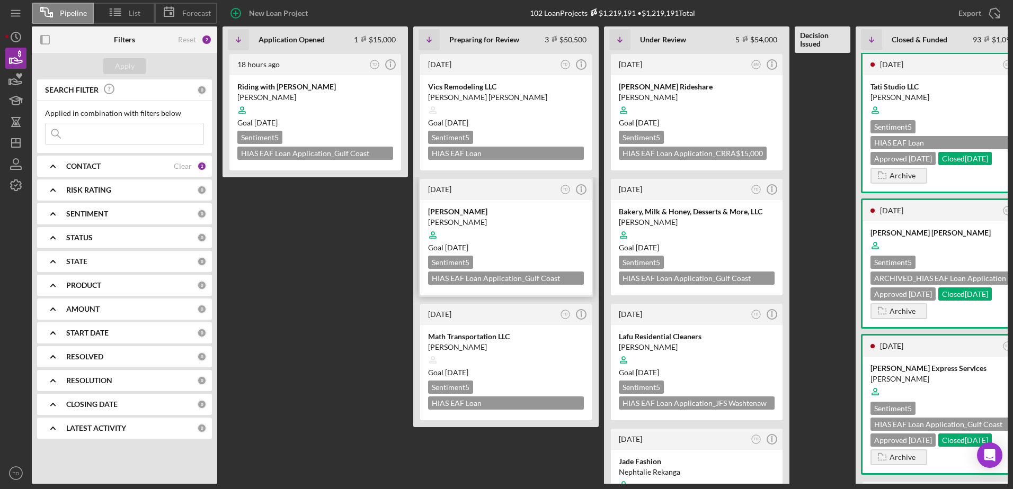
scroll to position [0, 0]
click at [181, 163] on div "Clear" at bounding box center [183, 166] width 18 height 8
click at [311, 93] on div "Jairo Attow" at bounding box center [315, 98] width 156 height 11
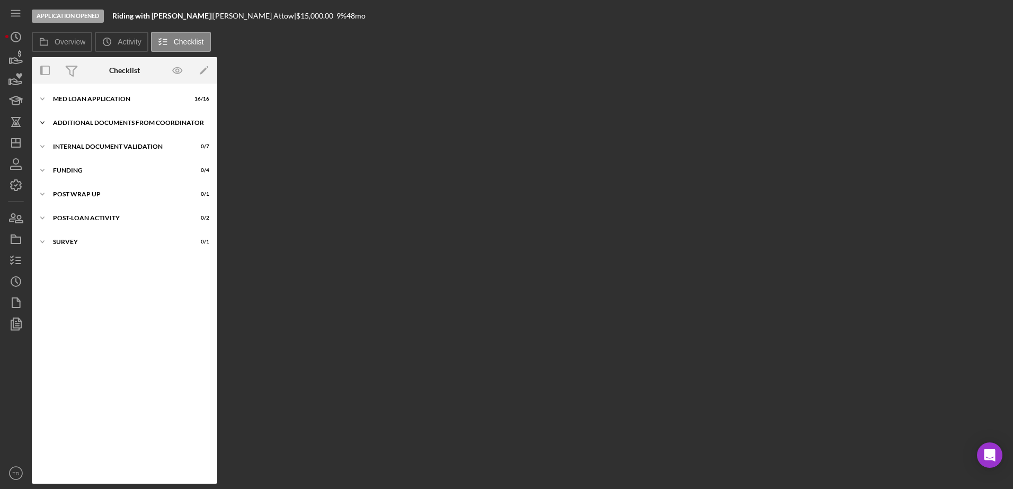
click at [96, 114] on div "Icon/Expander Additional Documents from Coordinator 1 / 2" at bounding box center [124, 122] width 185 height 21
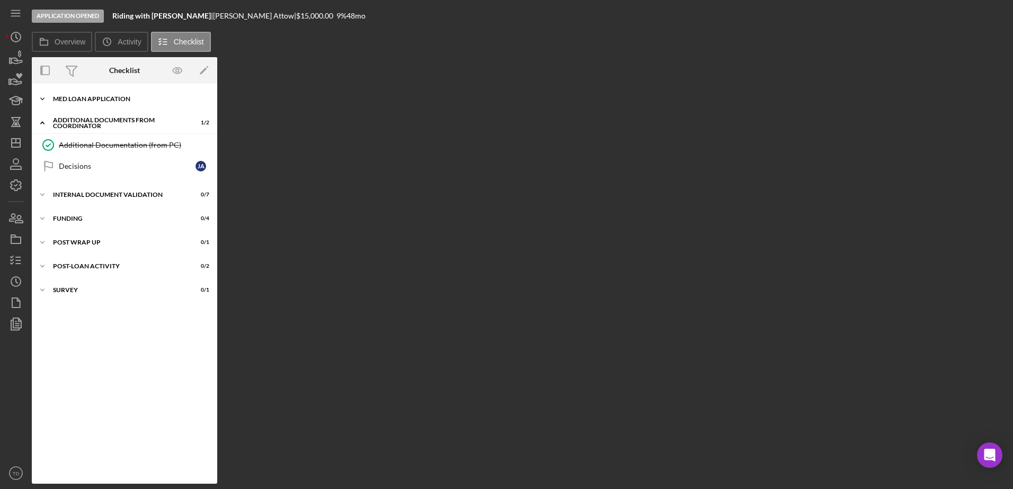
click at [97, 108] on div "Icon/Expander MED Loan Application 16 / 16" at bounding box center [124, 98] width 185 height 21
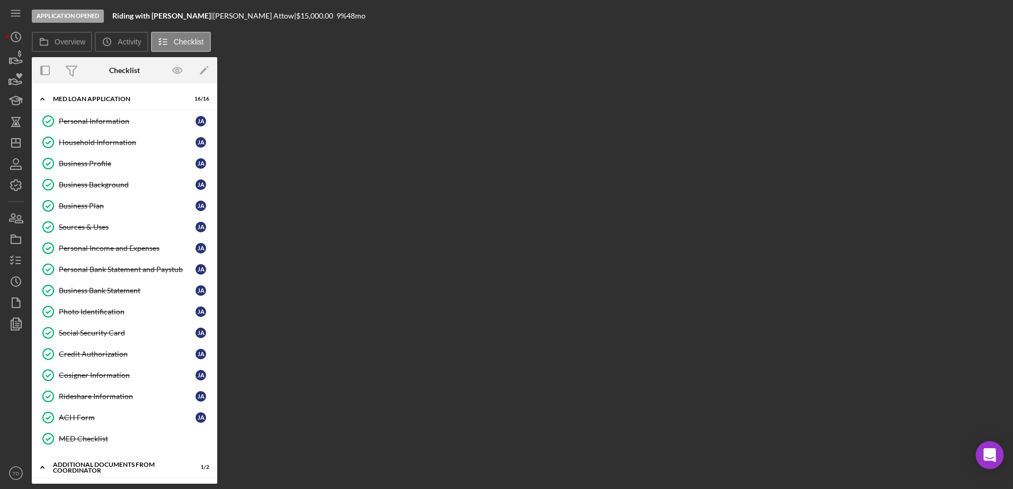
click at [991, 454] on icon "Open Intercom Messenger" at bounding box center [989, 456] width 12 height 14
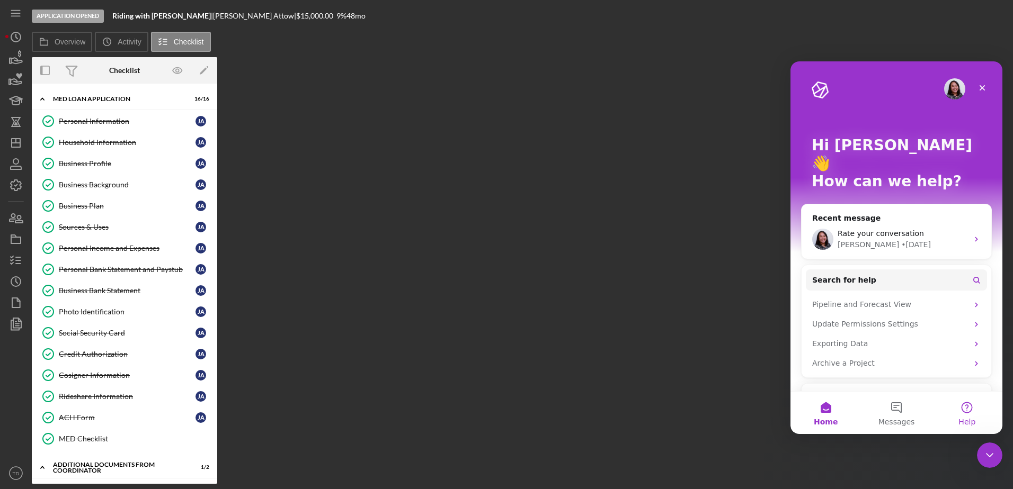
click at [964, 414] on button "Help" at bounding box center [967, 413] width 70 height 42
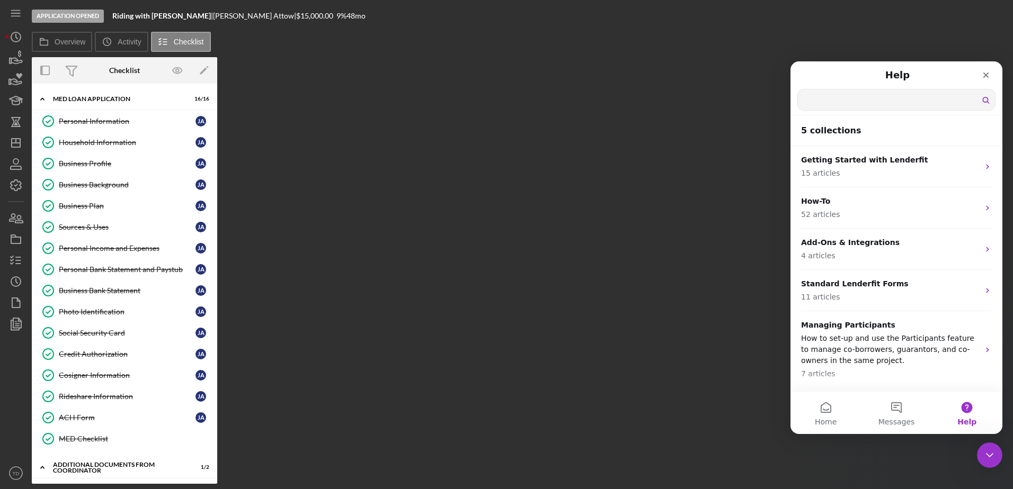
click at [861, 102] on input "Search for help" at bounding box center [896, 99] width 197 height 21
type input "translation"
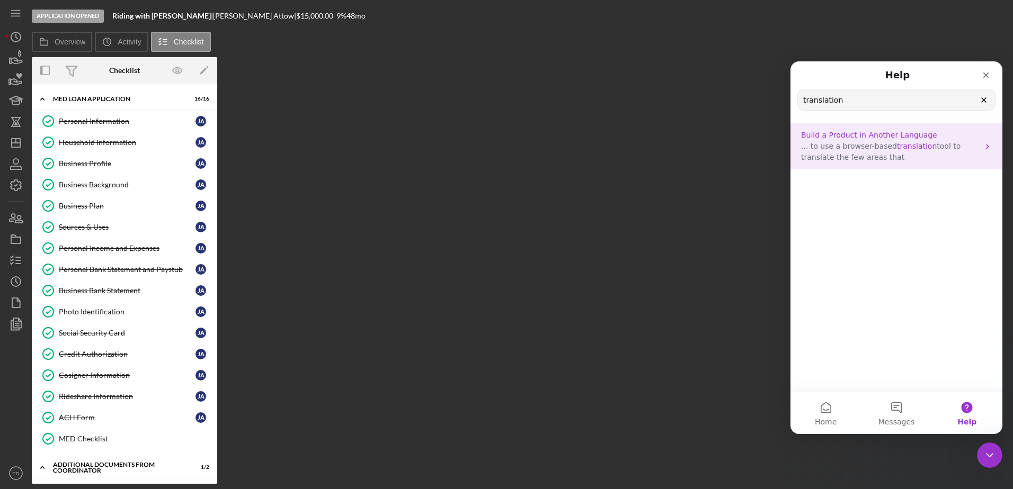
click at [890, 155] on p "... to use a browser-based translation tool to translate the few areas that" at bounding box center [890, 152] width 178 height 22
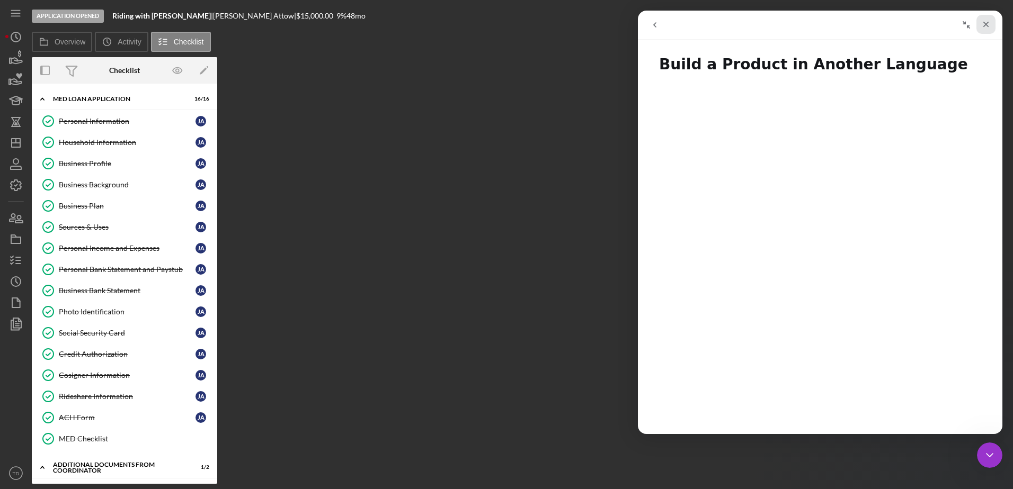
click at [989, 29] on div "Close" at bounding box center [985, 24] width 19 height 19
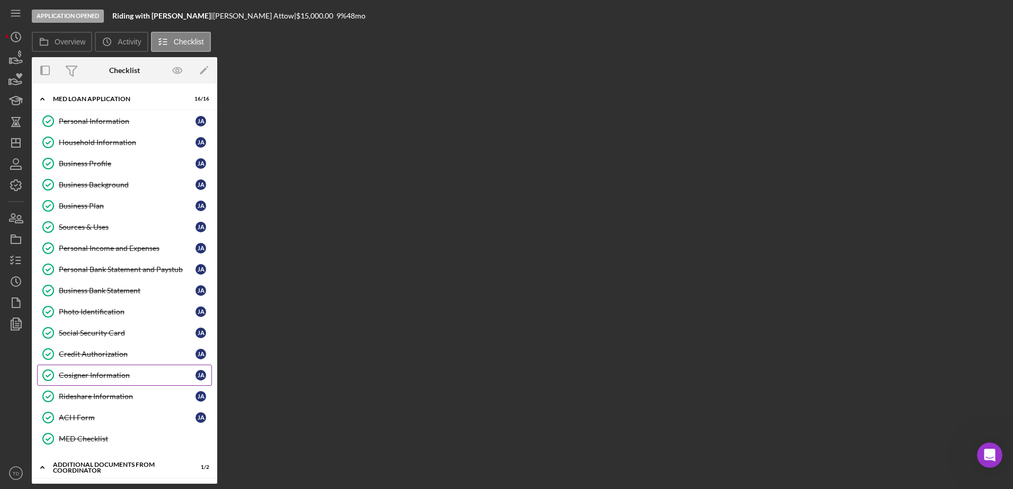
click at [124, 370] on link "Cosigner Information Cosigner Information J A" at bounding box center [124, 375] width 175 height 21
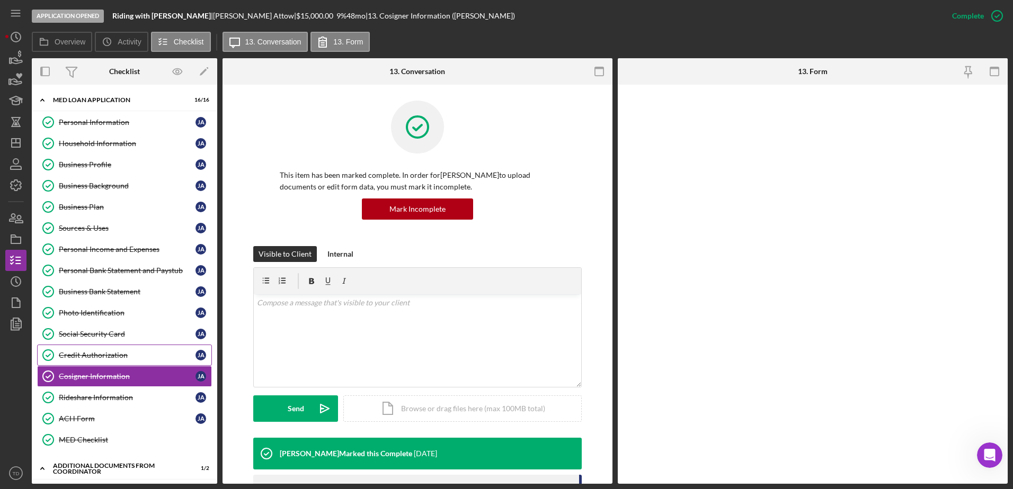
click at [122, 363] on link "Credit Authorization Credit Authorization J A" at bounding box center [124, 355] width 175 height 21
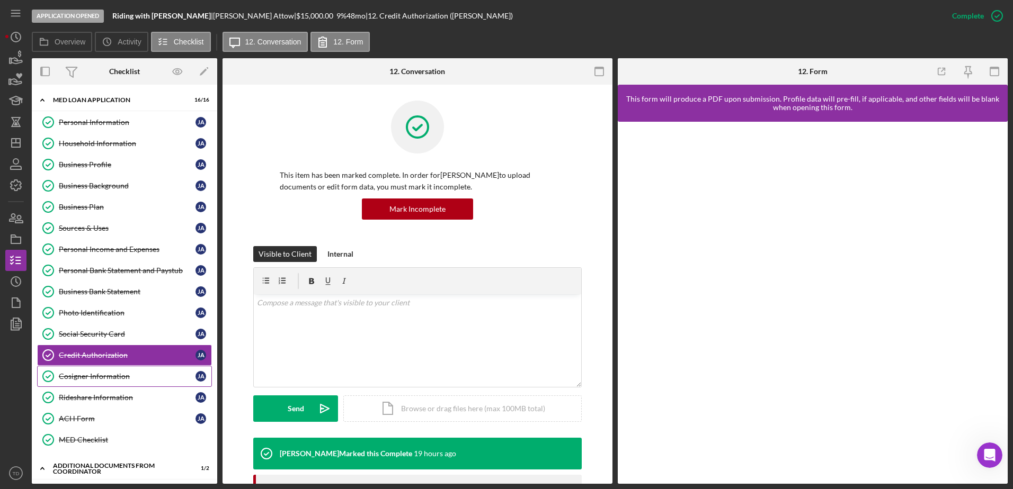
click at [142, 369] on link "Cosigner Information Cosigner Information J A" at bounding box center [124, 376] width 175 height 21
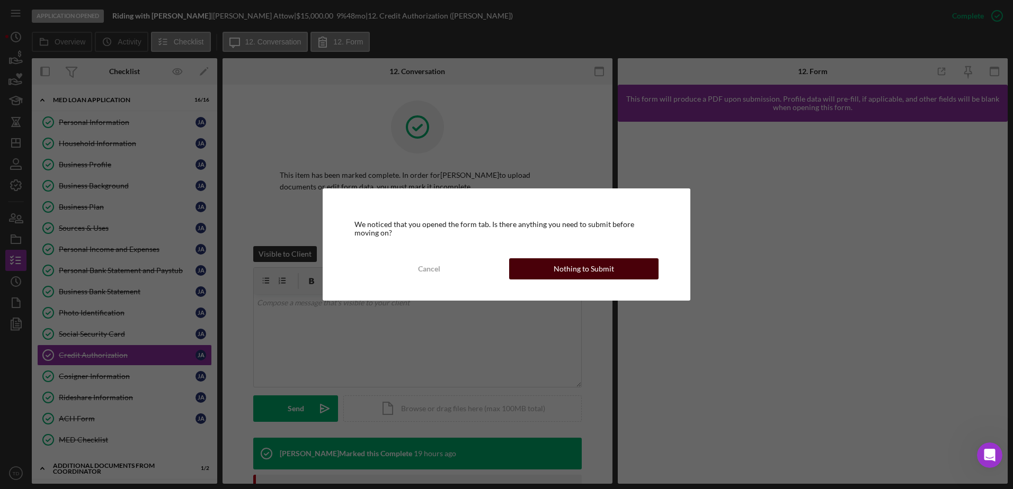
click at [536, 270] on button "Nothing to Submit" at bounding box center [583, 268] width 149 height 21
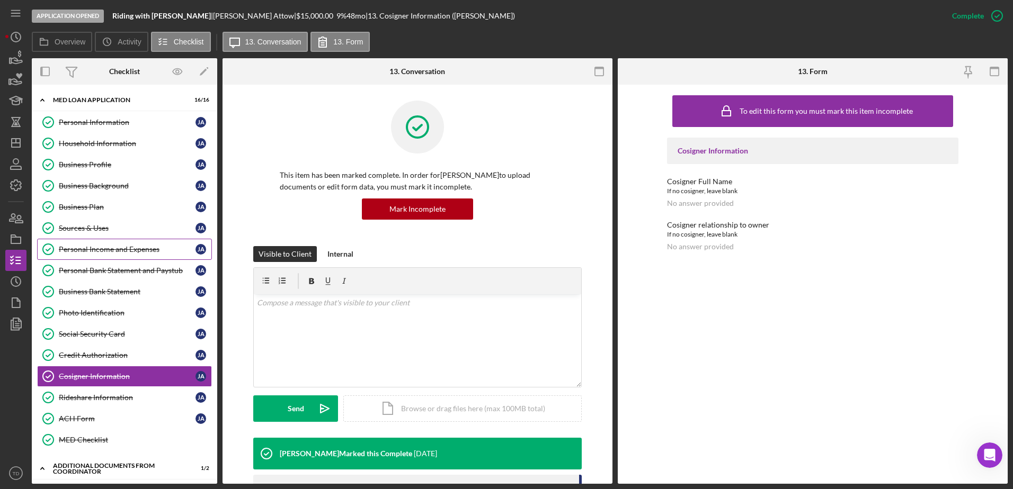
click at [123, 245] on div "Personal Income and Expenses" at bounding box center [127, 249] width 137 height 8
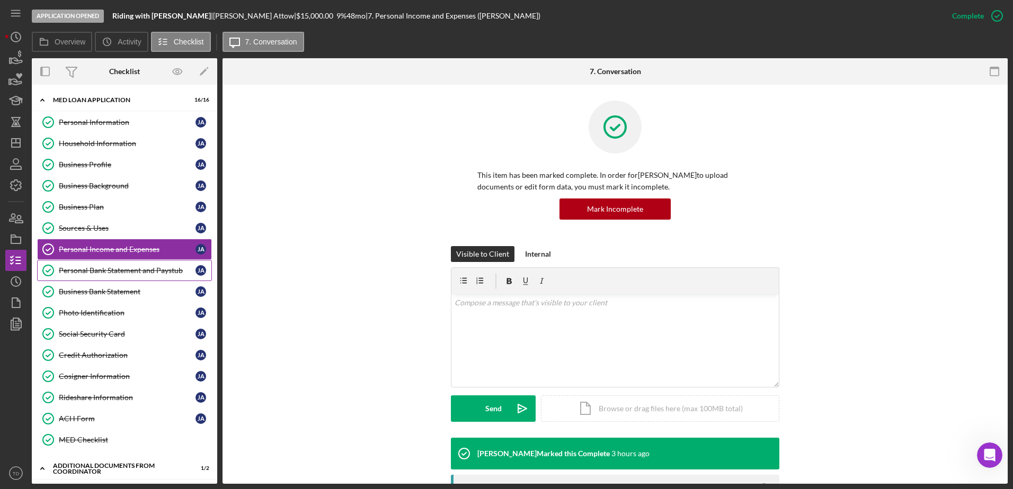
click at [121, 267] on div "Personal Bank Statement and Paystub" at bounding box center [127, 270] width 137 height 8
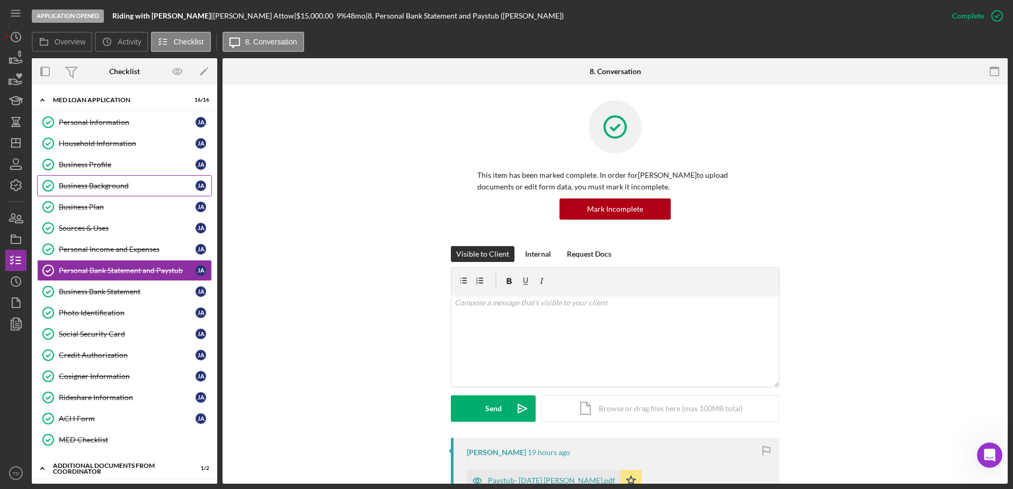
click at [102, 186] on div "Business Background" at bounding box center [127, 186] width 137 height 8
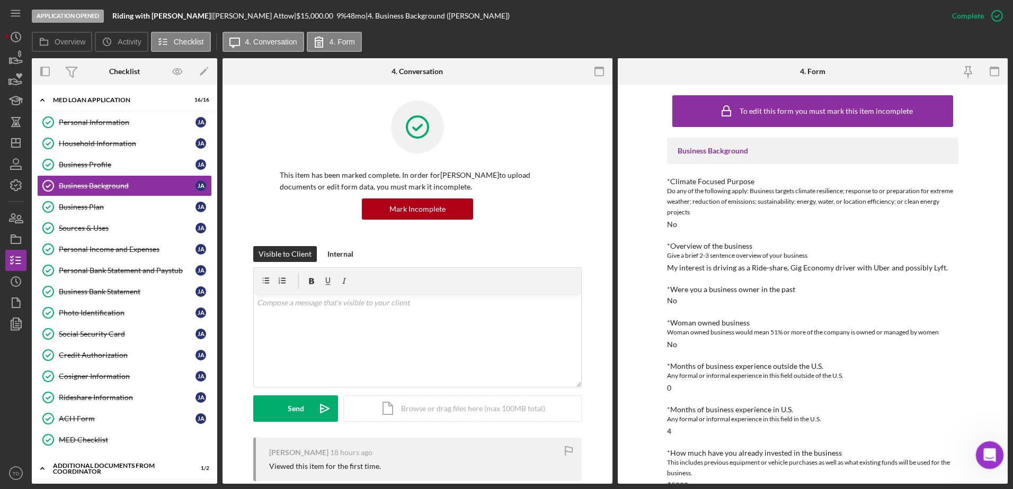
click at [993, 452] on icon "Open Intercom Messenger" at bounding box center [987, 453] width 17 height 17
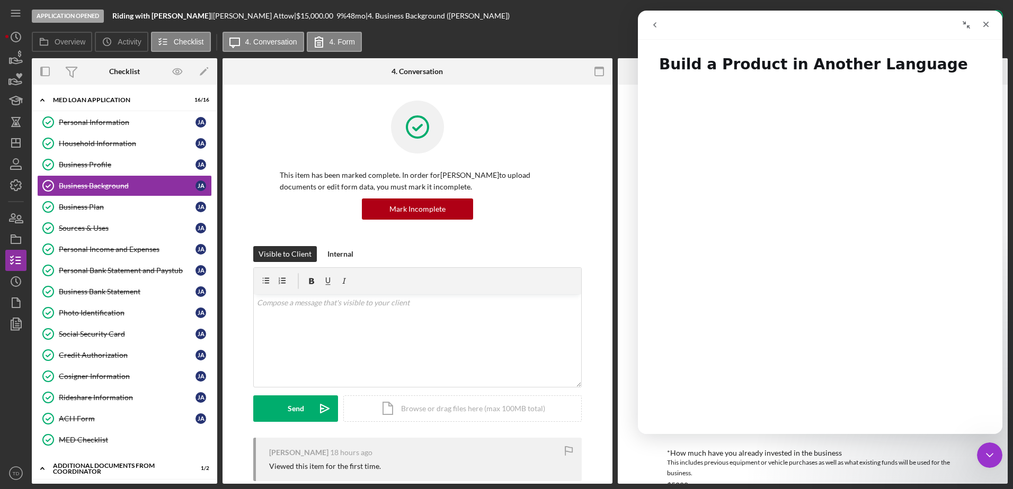
click at [641, 22] on nav "Intercom messenger" at bounding box center [820, 25] width 364 height 29
click at [659, 24] on button "go back" at bounding box center [654, 25] width 20 height 20
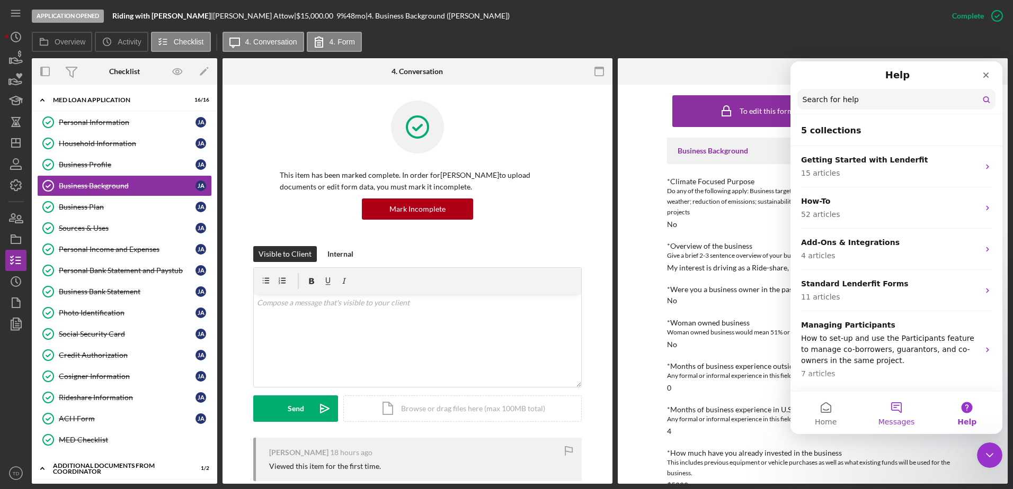
click at [909, 405] on button "Messages" at bounding box center [896, 413] width 70 height 42
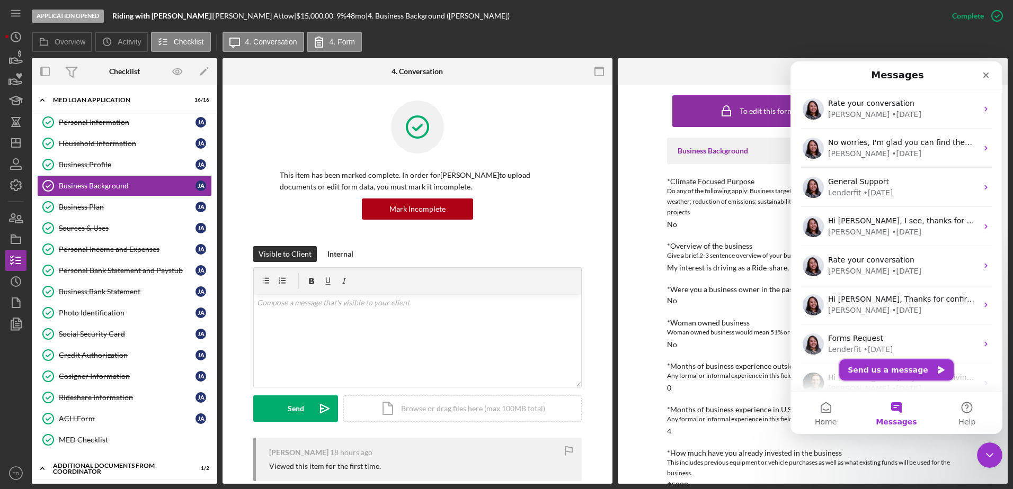
click at [880, 367] on button "Send us a message" at bounding box center [896, 370] width 114 height 21
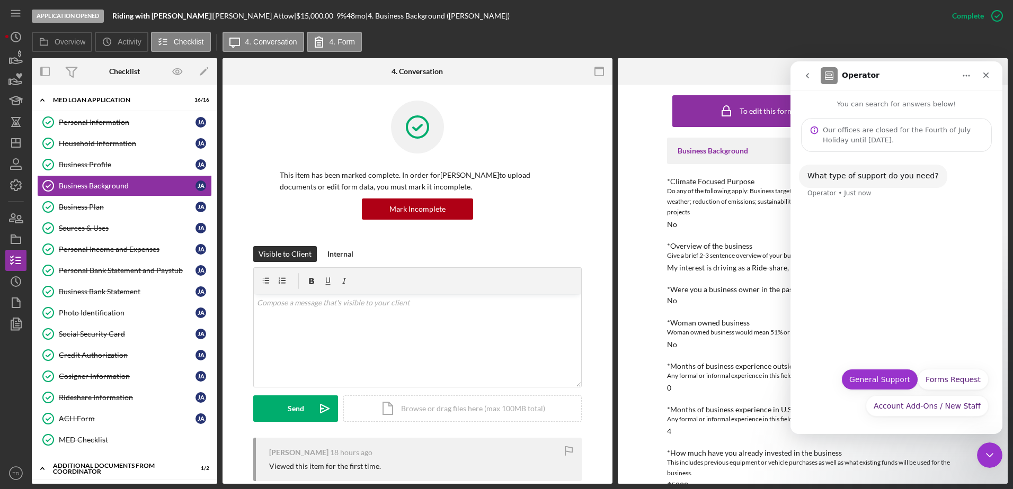
click at [894, 382] on button "General Support" at bounding box center [879, 379] width 77 height 21
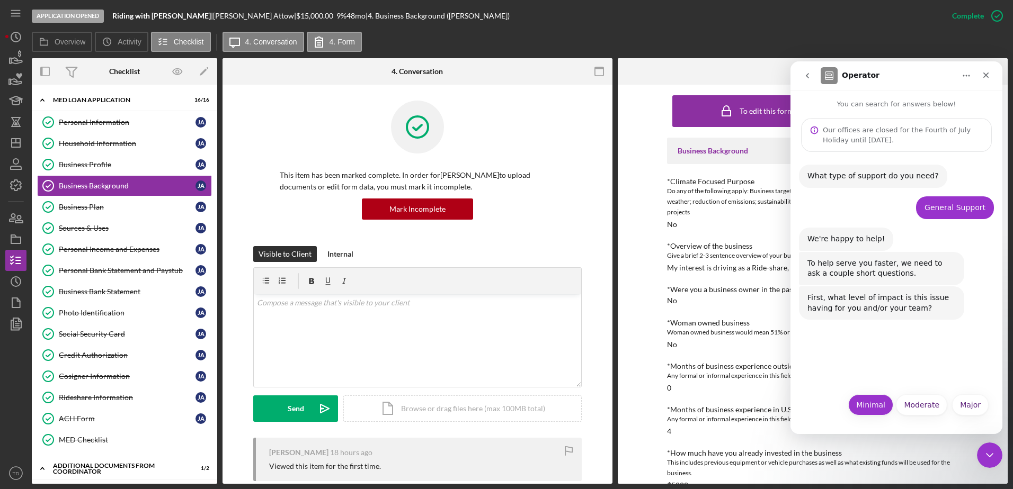
click at [868, 401] on button "Minimal" at bounding box center [870, 405] width 45 height 21
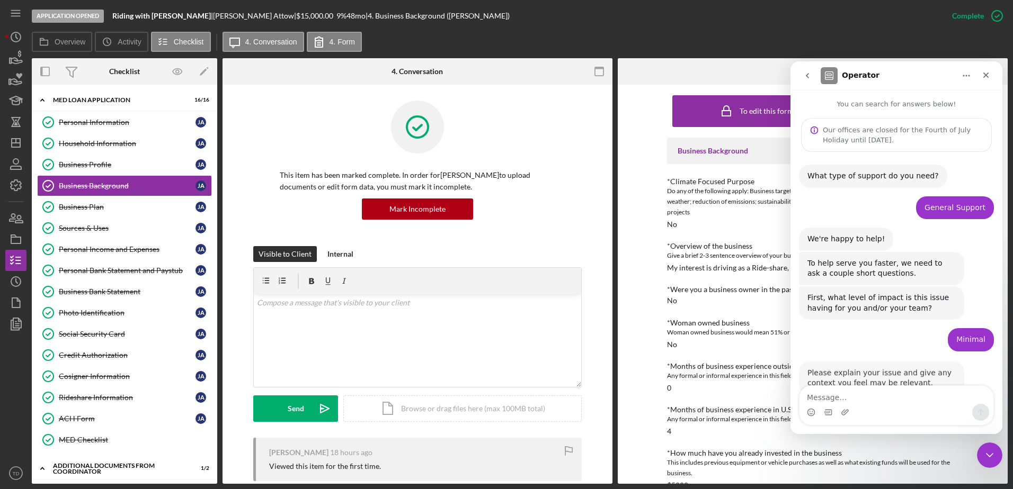
scroll to position [30, 0]
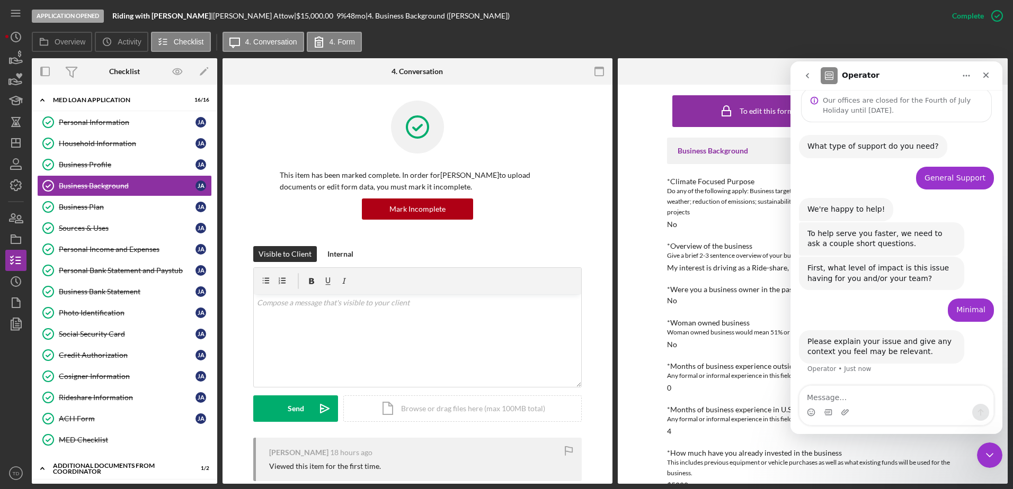
click at [853, 402] on textarea "Message…" at bounding box center [896, 395] width 194 height 18
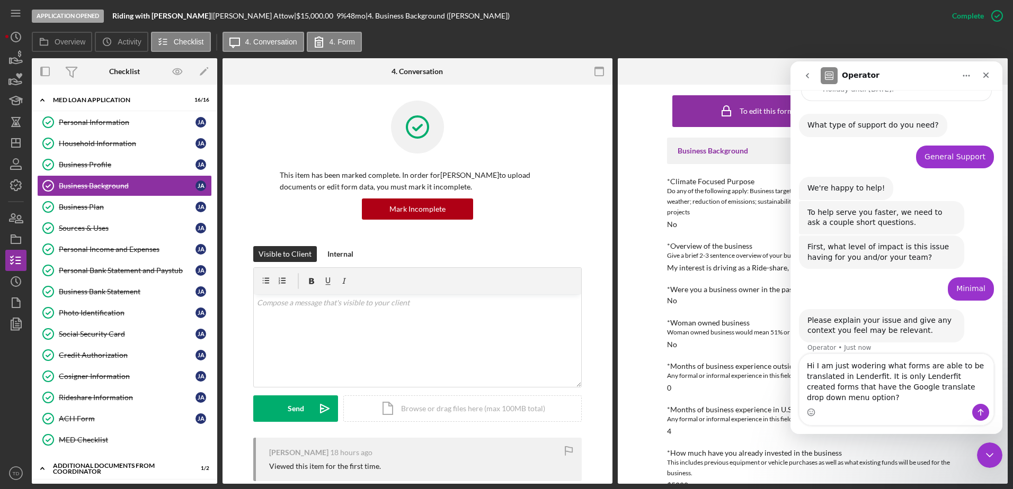
scroll to position [61, 0]
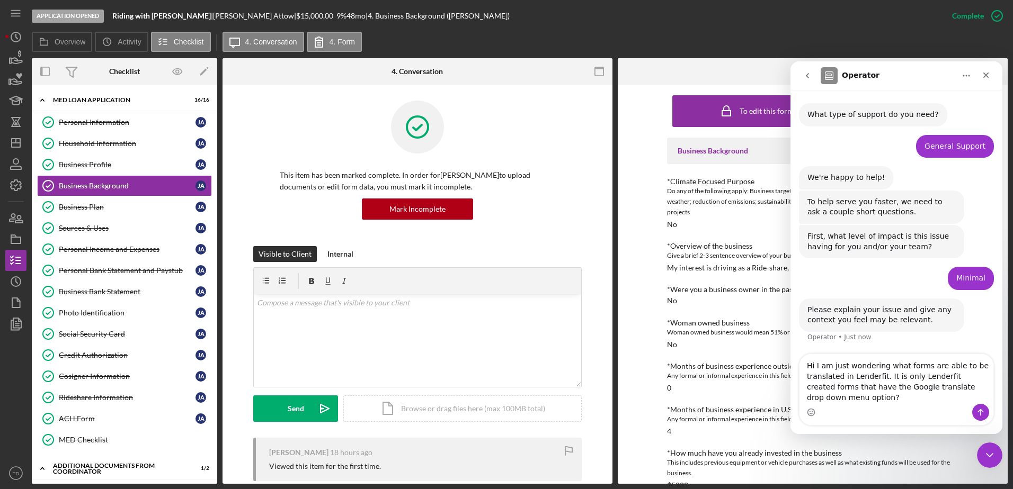
click at [816, 366] on textarea "Hi I am just wondering what forms are able to be translated in Lenderfit. It is…" at bounding box center [896, 379] width 194 height 50
type textarea "Hi. I am just wondering what forms are able to be translated in Lenderfit. It i…"
click at [973, 411] on button "Send a message…" at bounding box center [980, 412] width 17 height 17
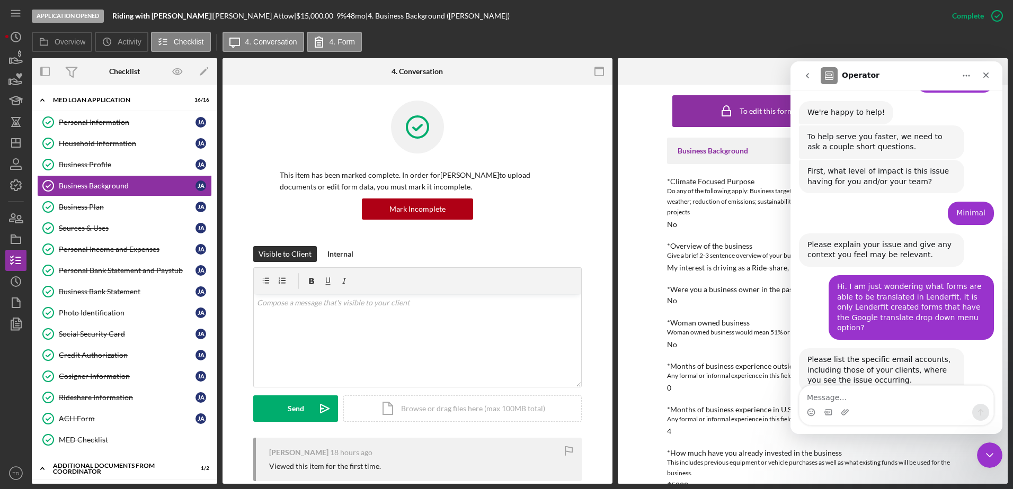
scroll to position [145, 0]
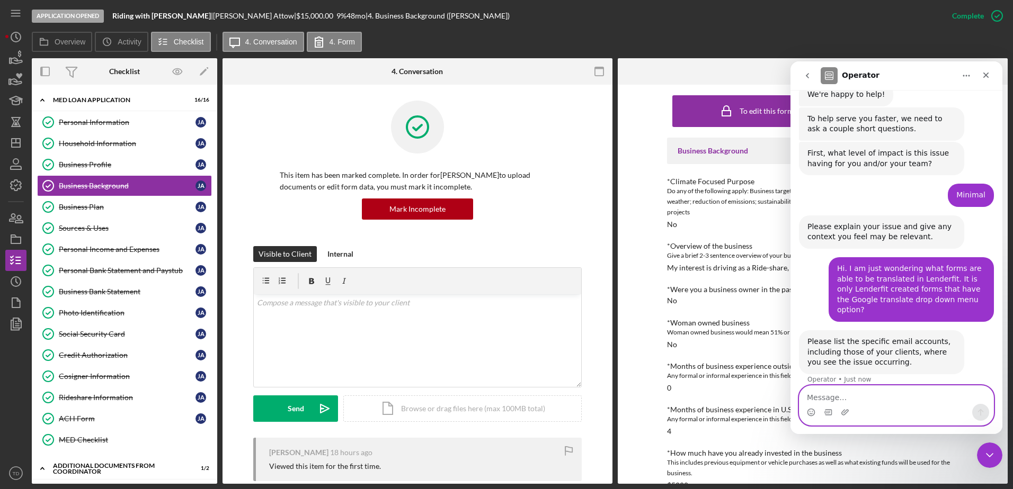
click at [899, 401] on textarea "Message…" at bounding box center [896, 395] width 194 height 18
type textarea "M"
type textarea "N/A"
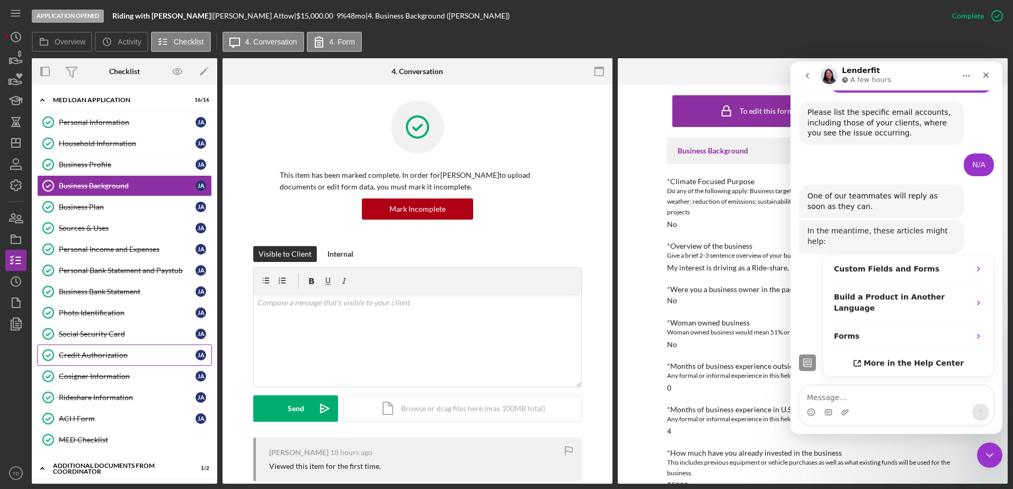
scroll to position [373, 0]
drag, startPoint x: 966, startPoint y: 276, endPoint x: 946, endPoint y: 276, distance: 20.1
click at [944, 293] on strong "Build a Product in Another Language" at bounding box center [889, 303] width 111 height 20
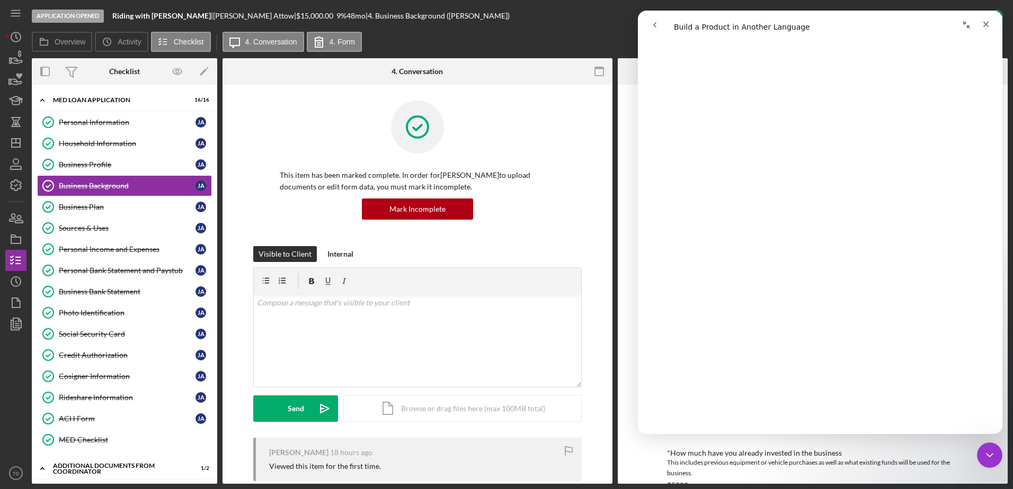
scroll to position [1044, 0]
click at [983, 17] on div "Close" at bounding box center [985, 24] width 19 height 19
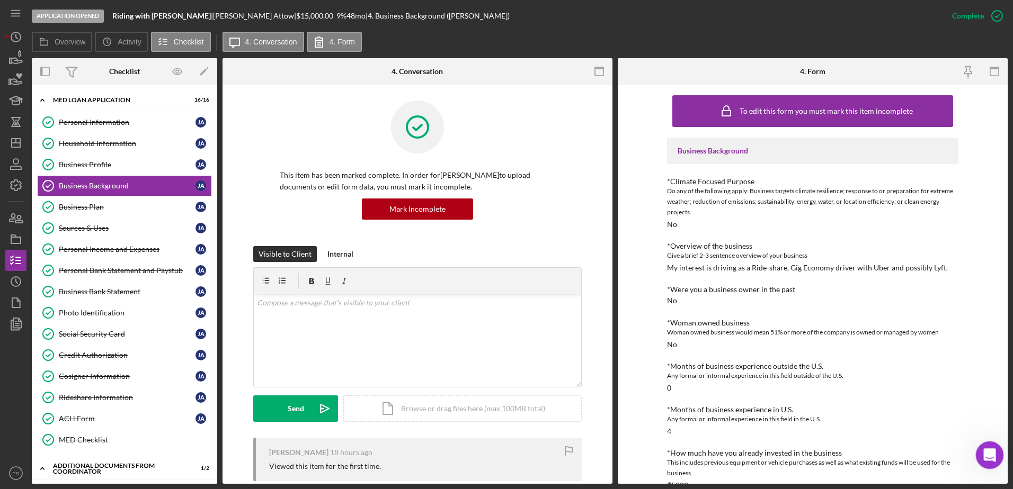
click at [989, 464] on div "Open Intercom Messenger" at bounding box center [987, 453] width 35 height 35
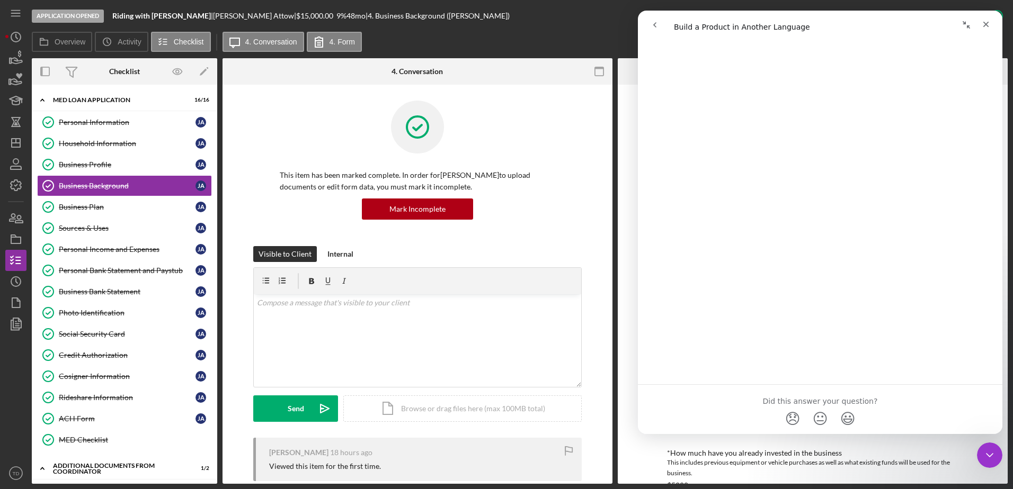
click at [660, 24] on button "go back" at bounding box center [654, 25] width 20 height 20
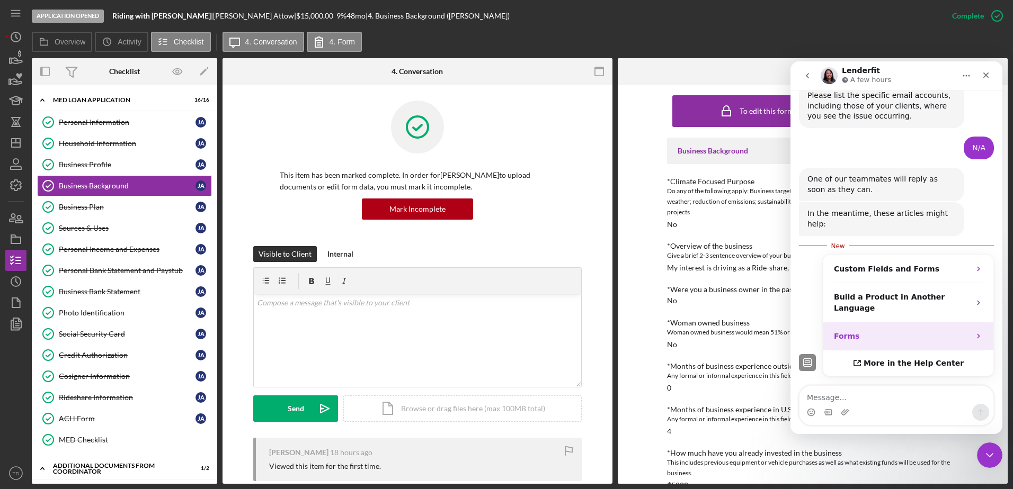
scroll to position [456, 0]
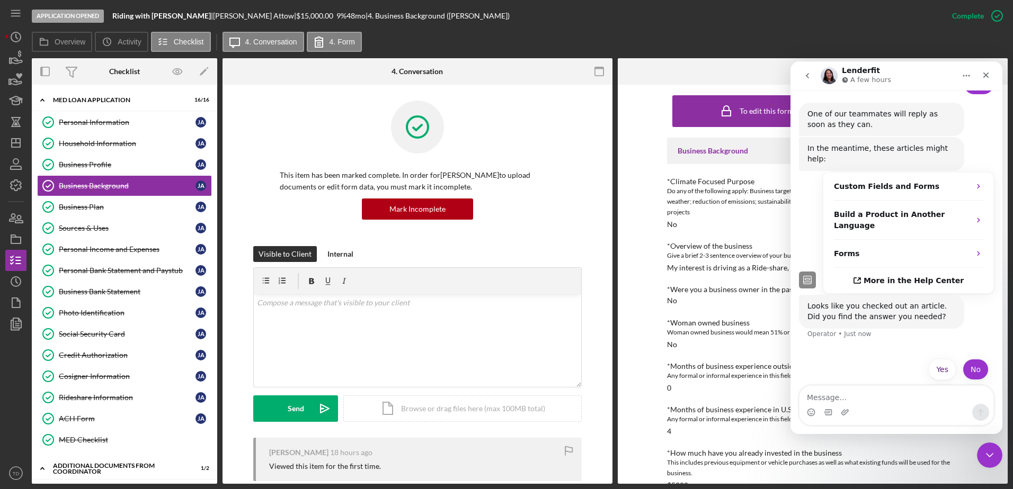
click at [966, 359] on button "No" at bounding box center [975, 369] width 26 height 21
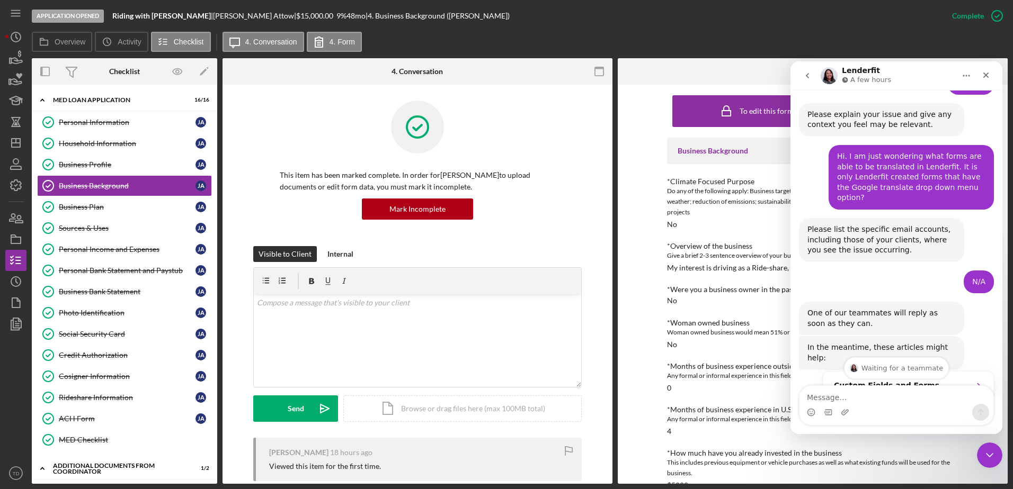
scroll to position [516, 0]
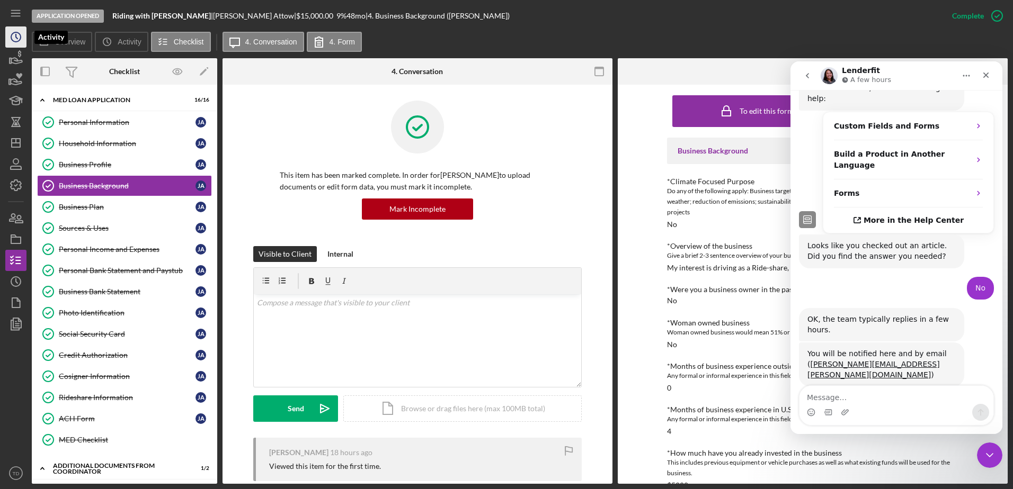
click at [16, 33] on icon "Icon/History" at bounding box center [16, 37] width 26 height 26
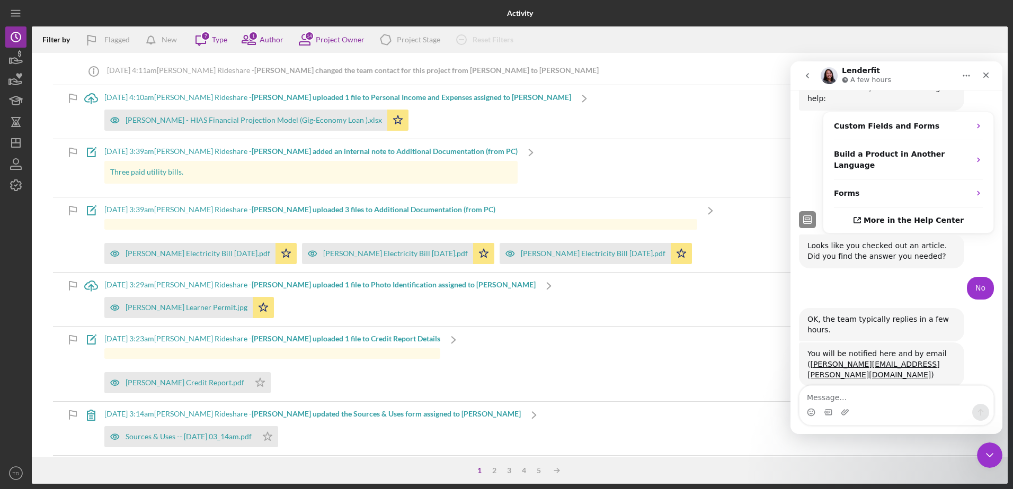
scroll to position [515, 0]
click at [12, 43] on icon "Icon/History" at bounding box center [16, 37] width 26 height 26
click at [14, 61] on icon "button" at bounding box center [16, 58] width 26 height 26
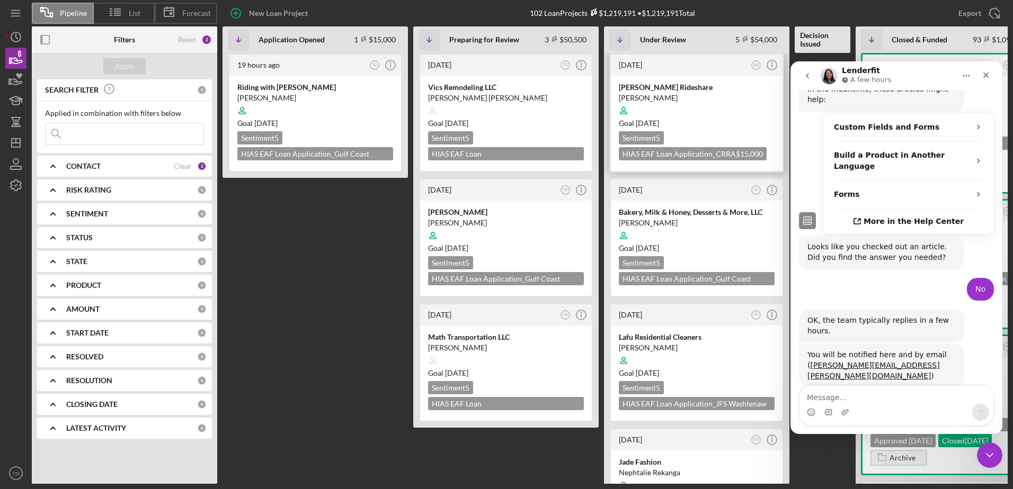
click at [659, 94] on div "Daniel Borjas Guzman" at bounding box center [697, 98] width 156 height 11
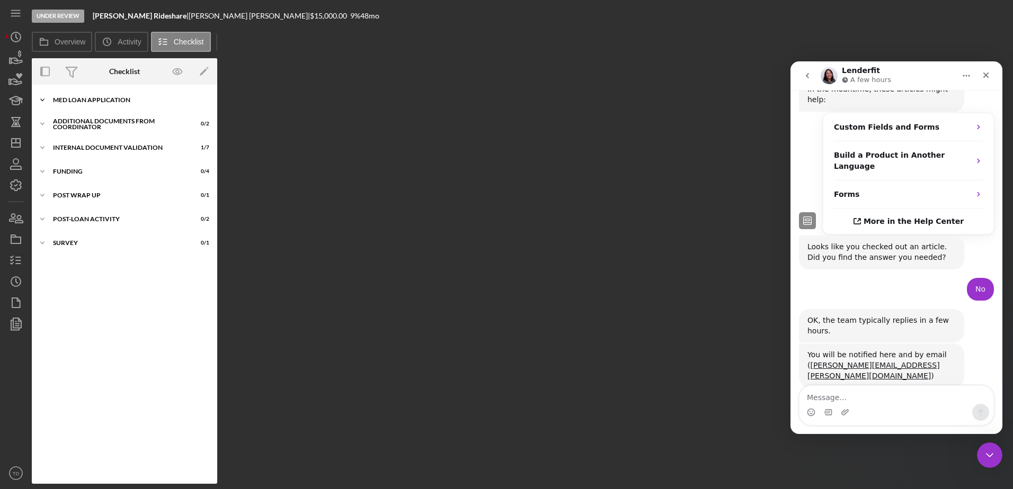
click at [66, 96] on div "Icon/Expander MED Loan Application 16 / 16" at bounding box center [124, 99] width 185 height 21
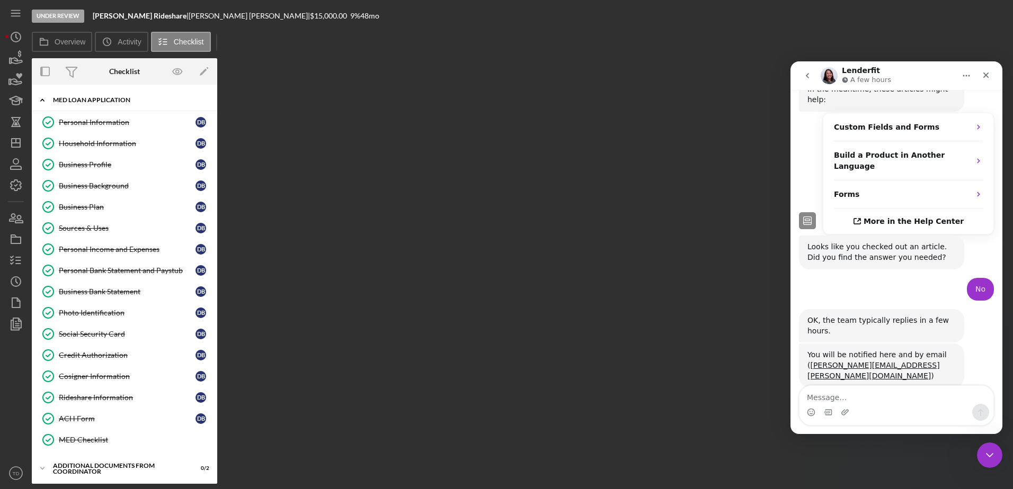
click at [66, 96] on div "Icon/Expander MED Loan Application 16 / 16" at bounding box center [124, 100] width 185 height 22
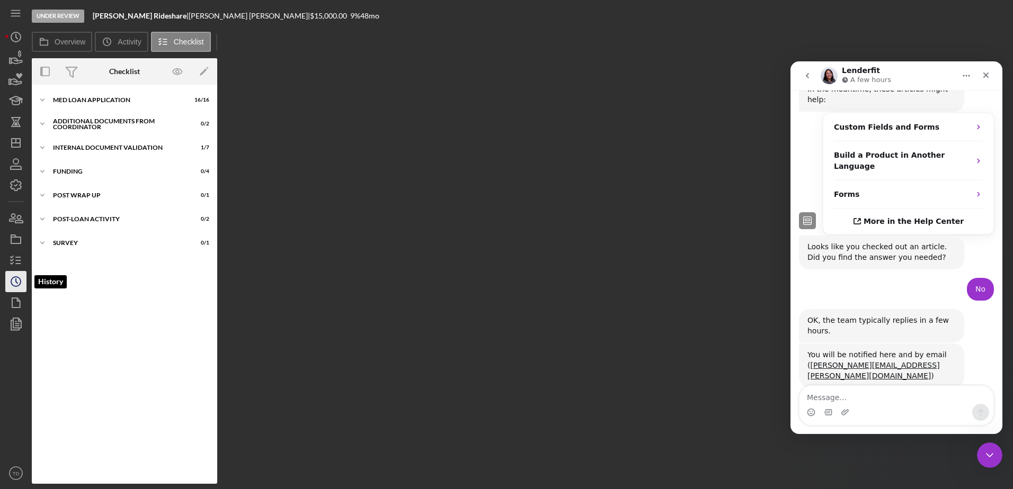
click at [14, 276] on icon "Icon/History" at bounding box center [16, 281] width 26 height 26
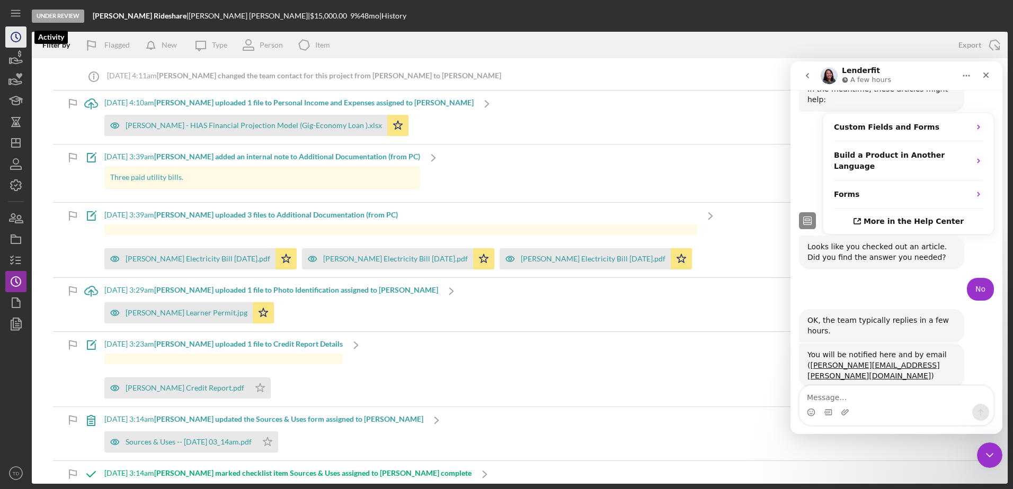
click at [20, 34] on circle "button" at bounding box center [16, 37] width 10 height 10
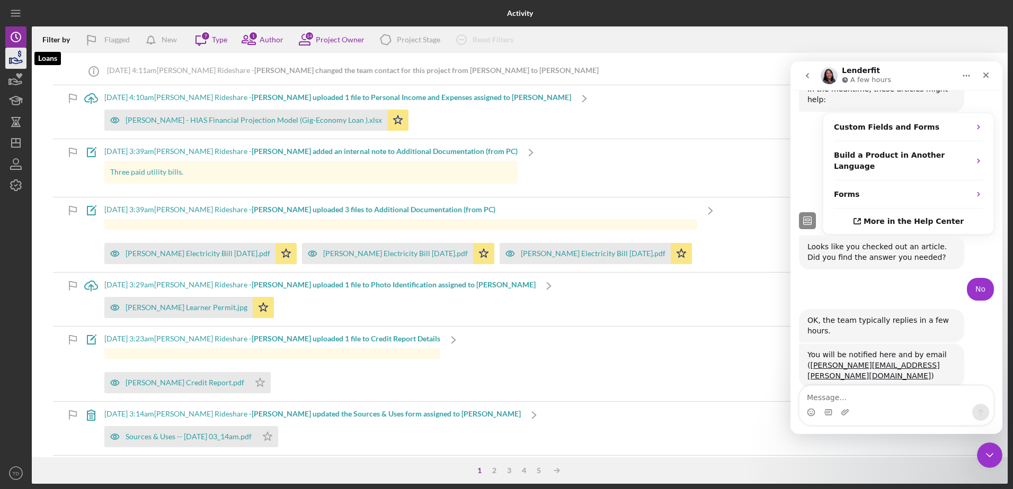
click at [20, 57] on icon "button" at bounding box center [16, 58] width 26 height 26
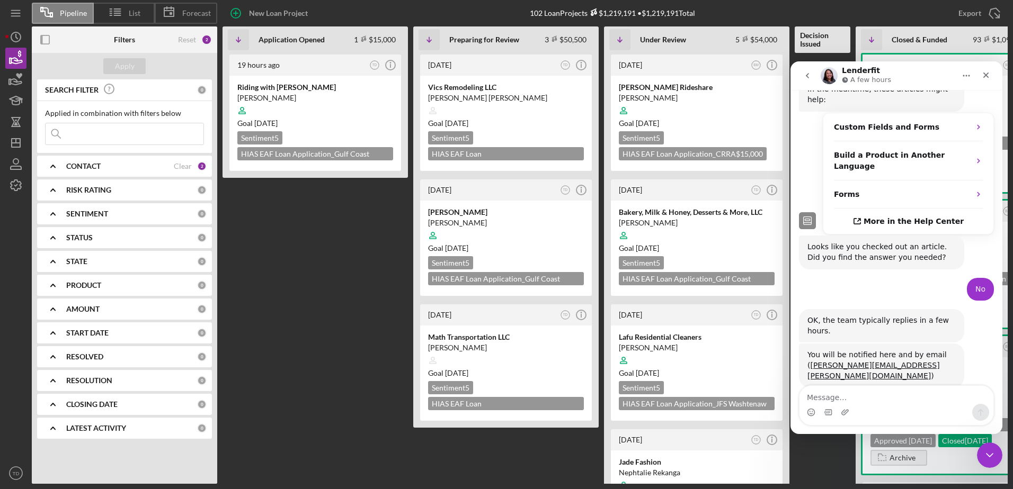
click at [198, 163] on div "2" at bounding box center [202, 167] width 10 height 10
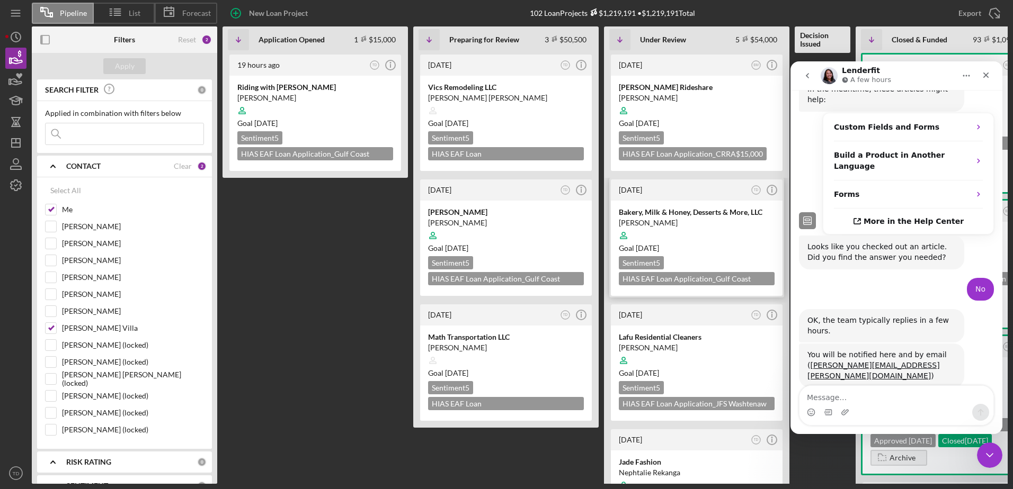
click at [639, 201] on div "Bakery, Milk & Honey, Desserts & More, LLC Gabriel Segovia Goal 2 days from now…" at bounding box center [697, 248] width 172 height 95
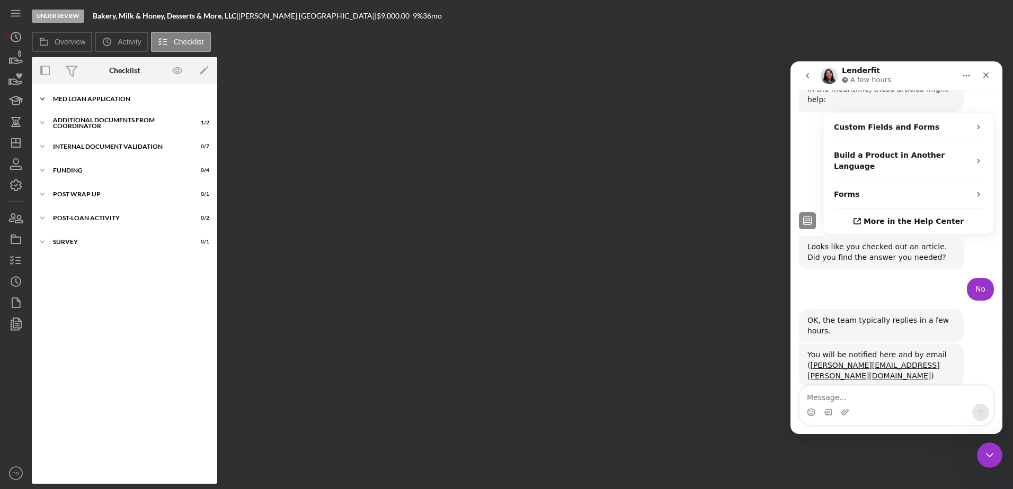
click at [106, 100] on div "MED Loan Application" at bounding box center [128, 99] width 151 height 6
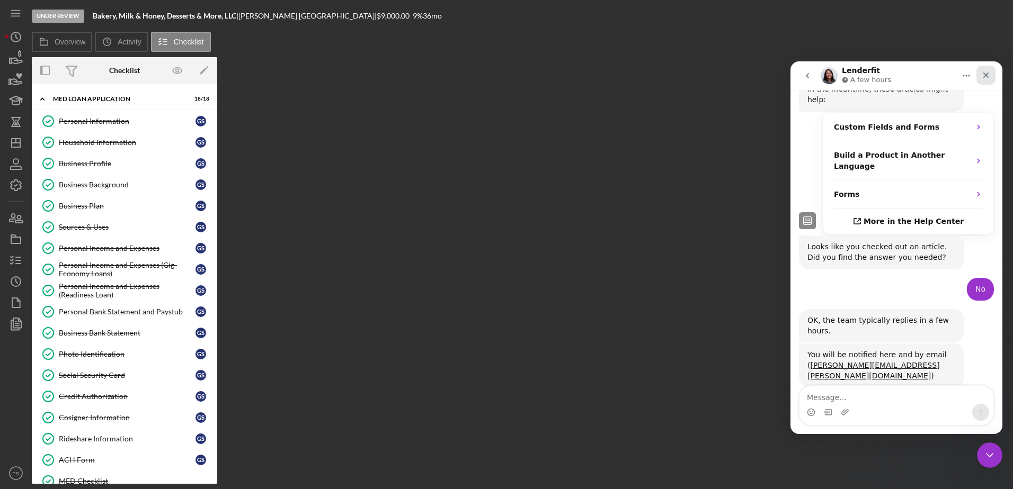
click at [990, 77] on div "Close" at bounding box center [985, 75] width 19 height 19
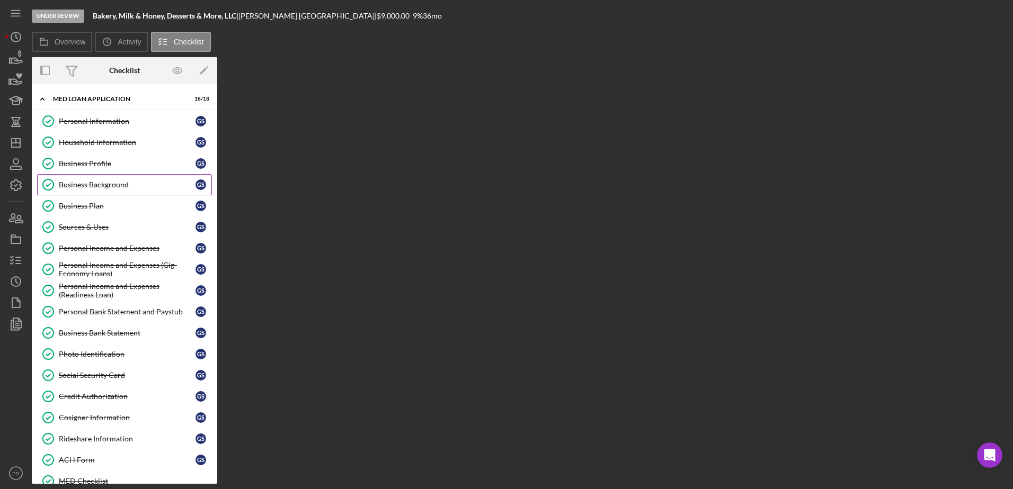
click at [84, 176] on link "Business Background Business Background G S" at bounding box center [124, 184] width 175 height 21
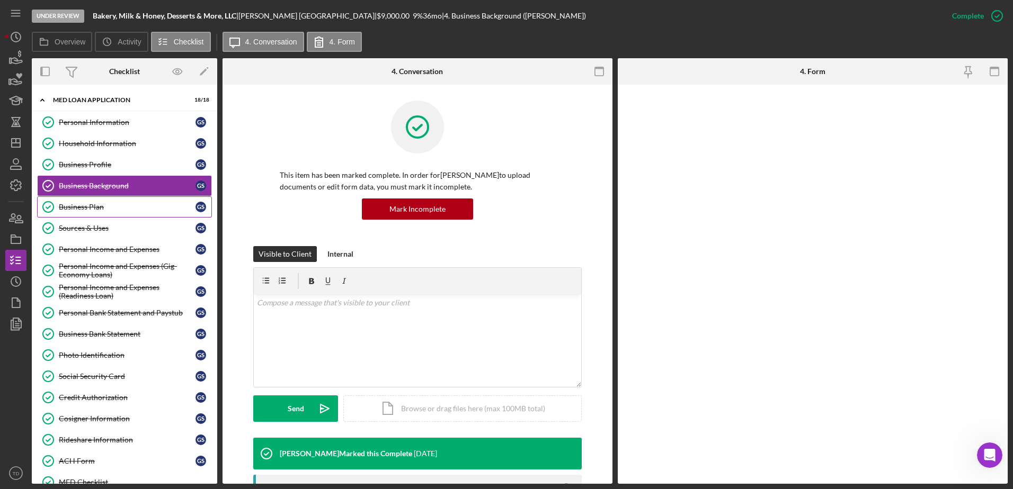
click at [86, 208] on div "Business Plan" at bounding box center [127, 207] width 137 height 8
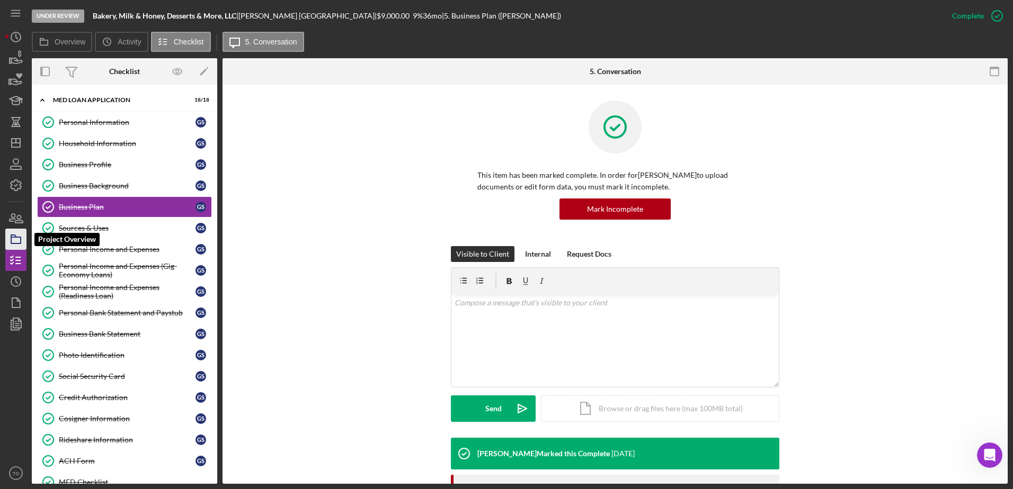
click at [13, 240] on icon "button" at bounding box center [16, 239] width 26 height 26
click at [87, 128] on link "Personal Information Personal Information G S" at bounding box center [124, 122] width 175 height 21
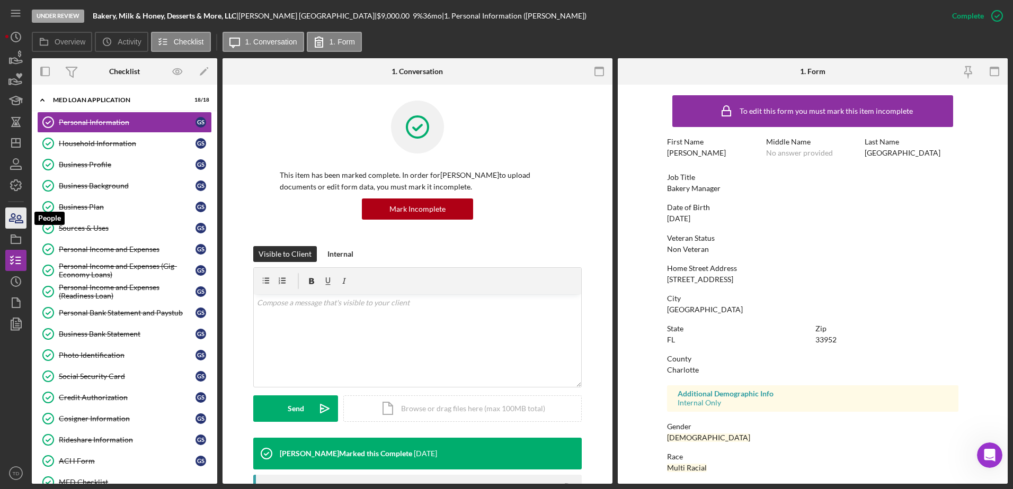
click at [22, 211] on icon "button" at bounding box center [16, 218] width 26 height 26
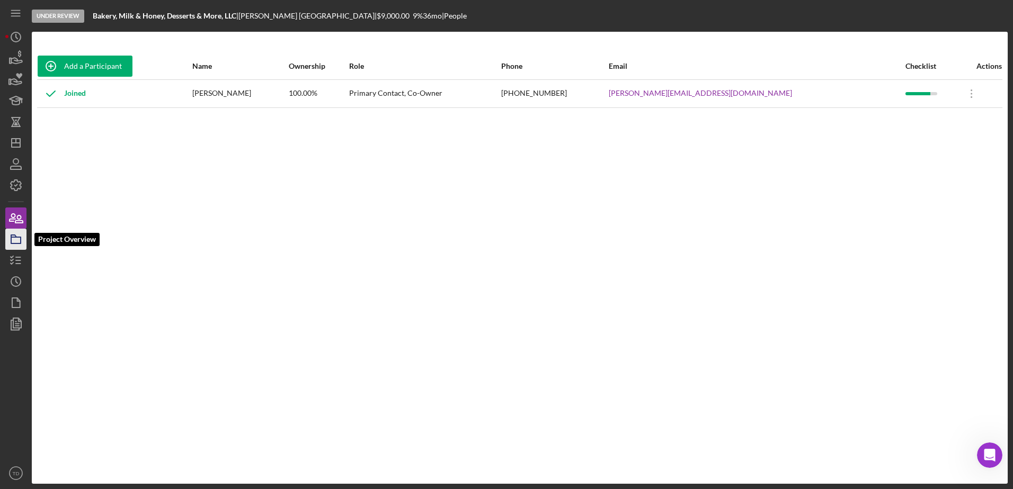
click at [13, 241] on icon "button" at bounding box center [16, 239] width 26 height 26
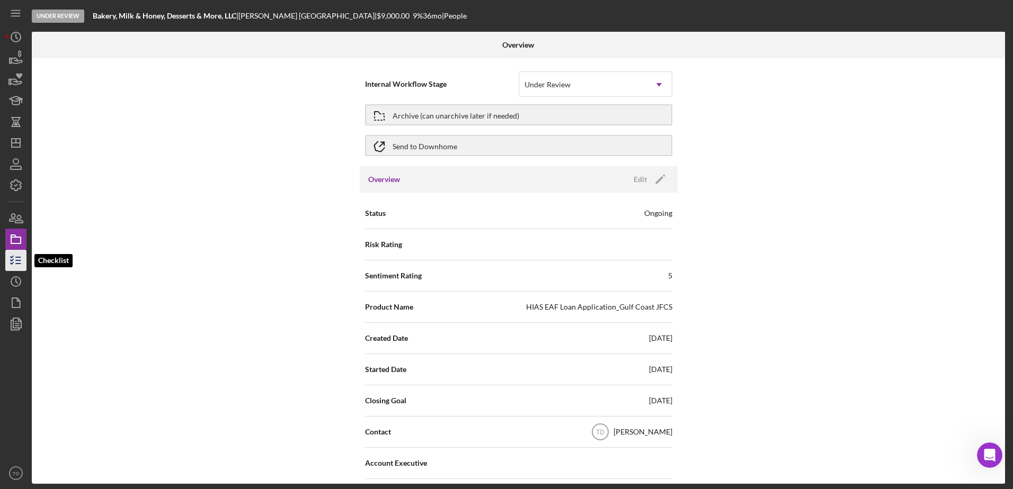
click at [13, 262] on icon "button" at bounding box center [16, 260] width 26 height 26
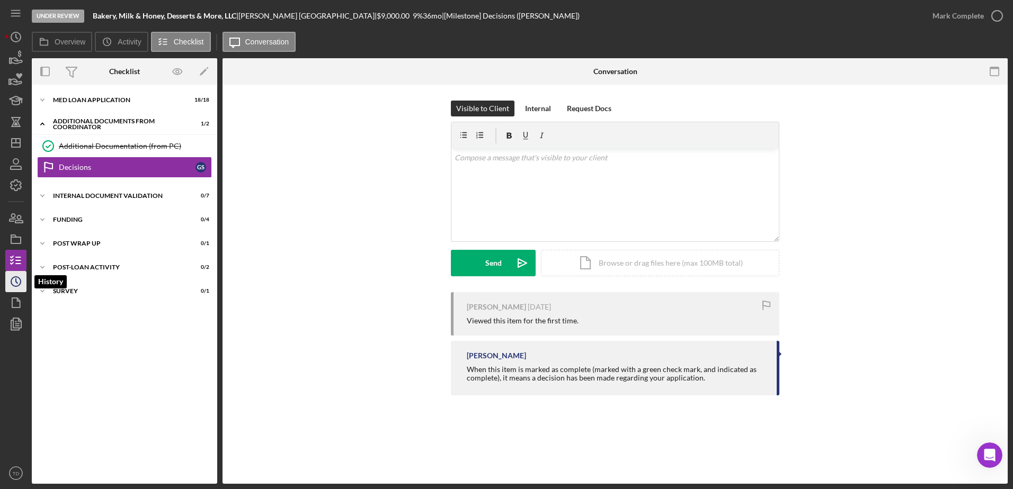
click at [15, 289] on icon "Icon/History" at bounding box center [16, 281] width 26 height 26
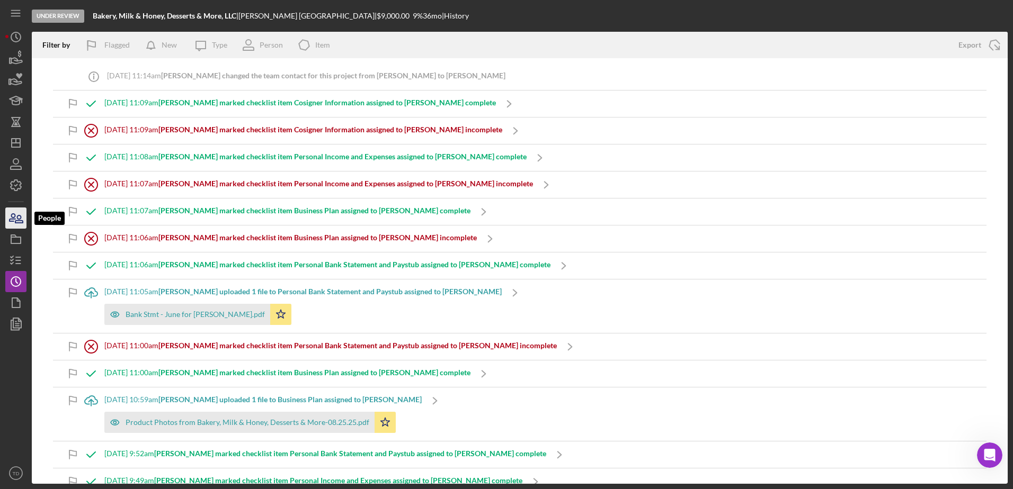
click at [21, 219] on icon "button" at bounding box center [16, 218] width 26 height 26
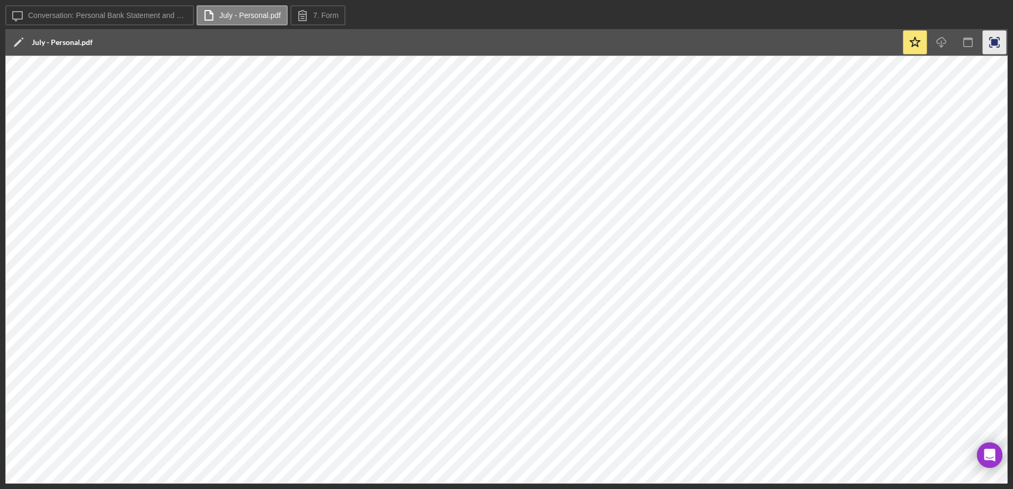
click at [984, 42] on icon "button" at bounding box center [994, 43] width 24 height 24
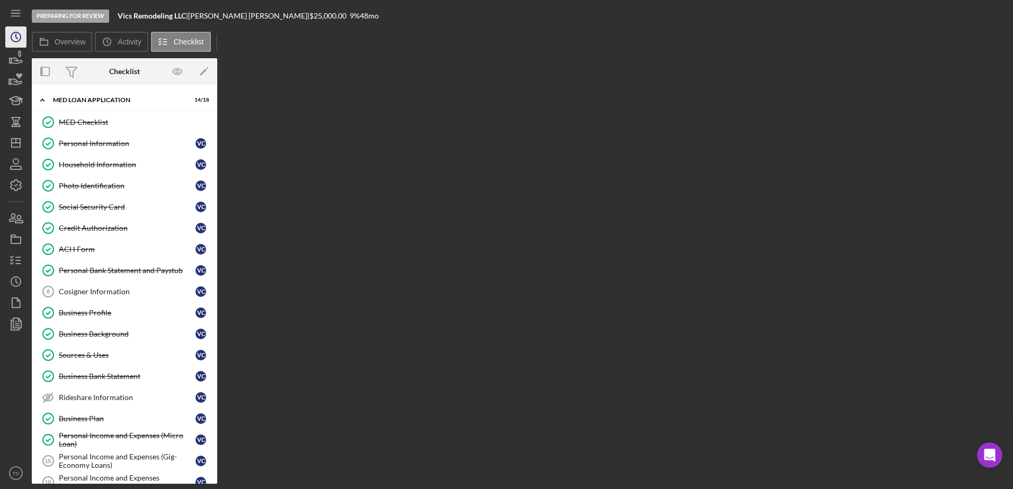
drag, startPoint x: 45, startPoint y: 181, endPoint x: 7, endPoint y: 33, distance: 152.5
click at [7, 33] on icon "Icon/History" at bounding box center [16, 37] width 26 height 26
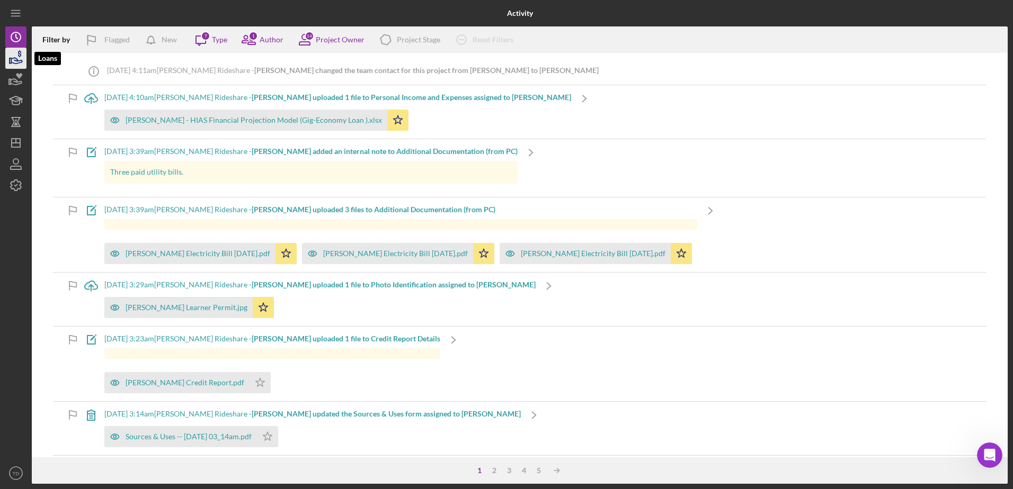
click at [14, 58] on icon "button" at bounding box center [16, 61] width 11 height 6
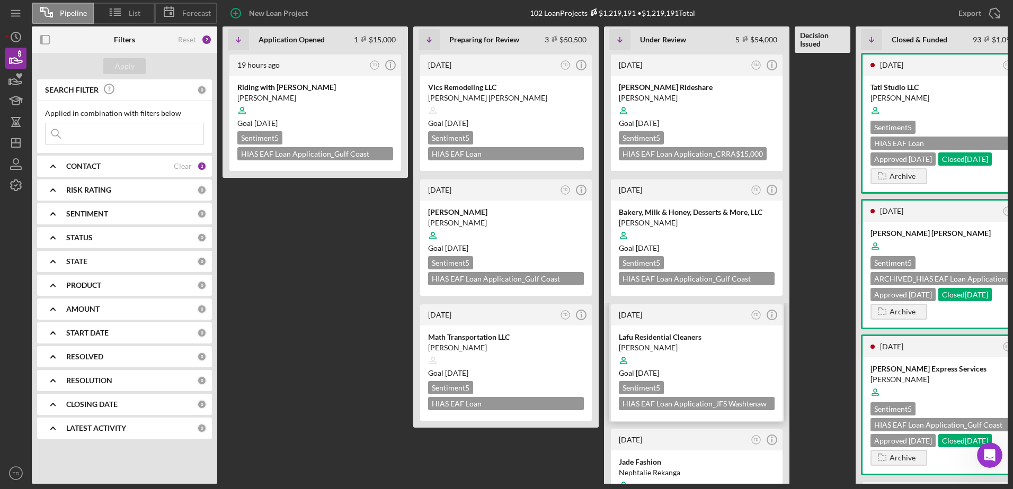
scroll to position [130, 0]
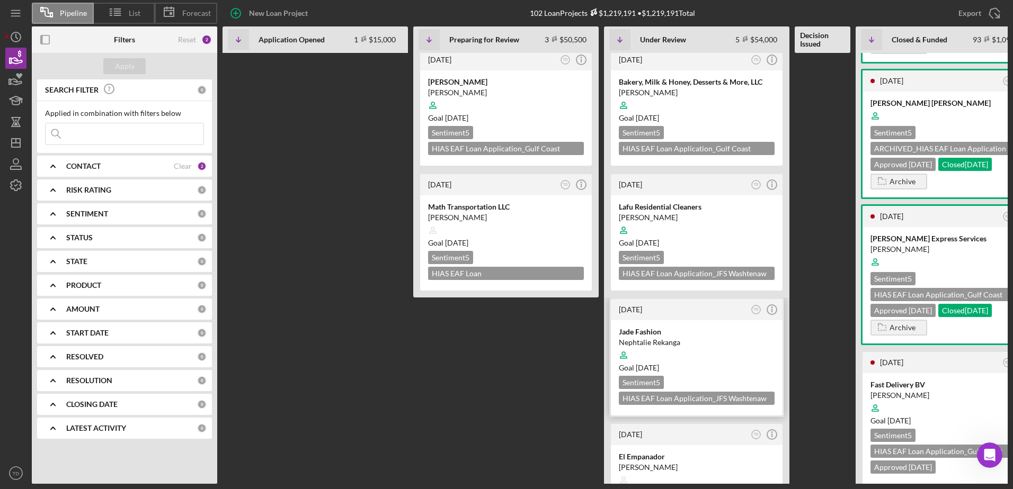
click at [659, 371] on time "[DATE]" at bounding box center [646, 367] width 23 height 9
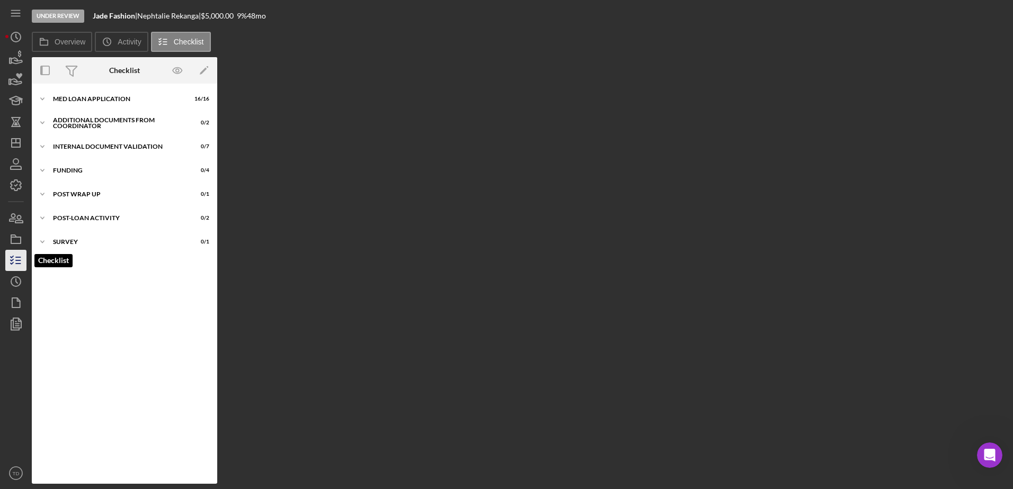
click at [16, 254] on icon "button" at bounding box center [16, 260] width 26 height 26
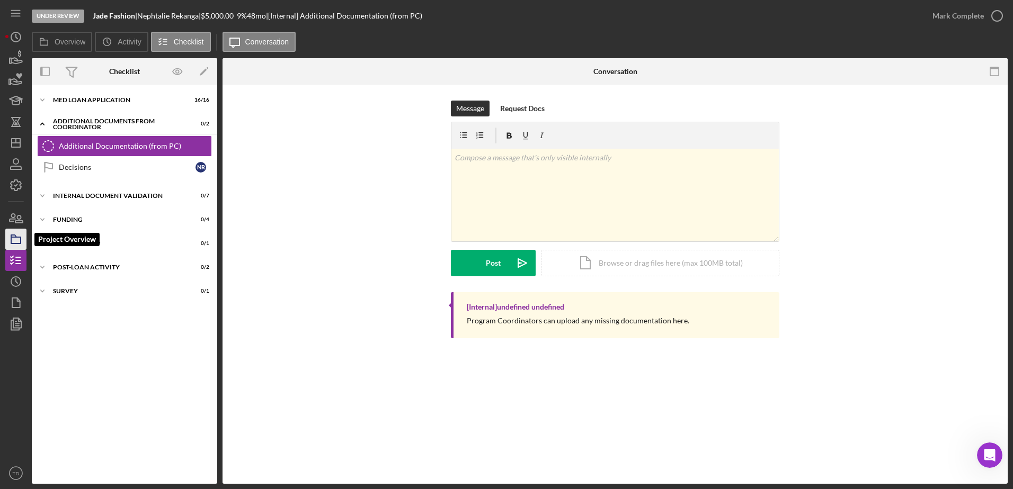
click at [16, 232] on icon "button" at bounding box center [16, 239] width 26 height 26
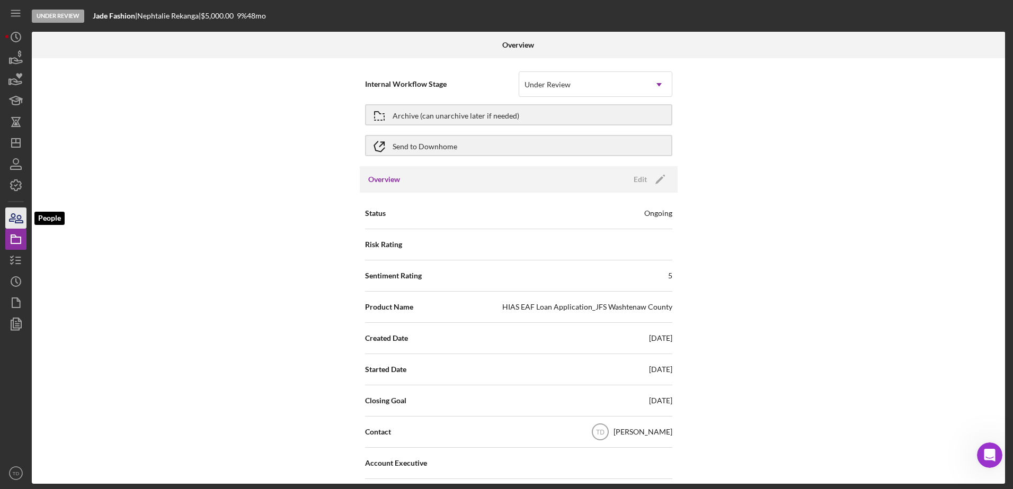
click at [16, 218] on icon "button" at bounding box center [16, 218] width 26 height 26
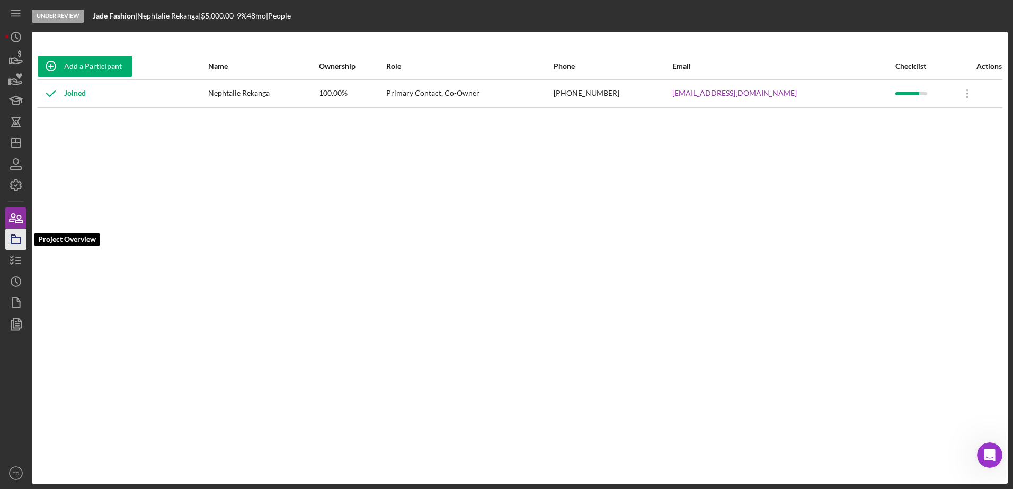
click at [17, 233] on icon "button" at bounding box center [16, 239] width 26 height 26
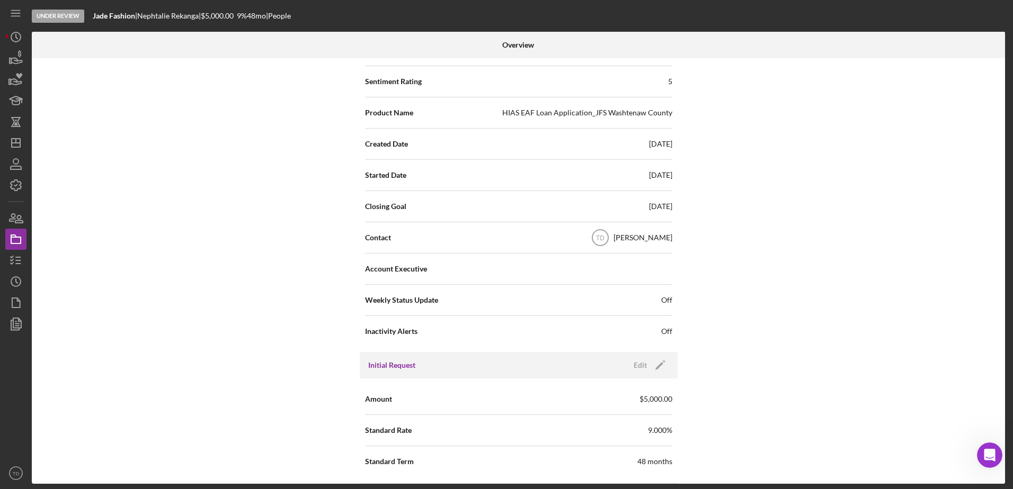
scroll to position [195, 0]
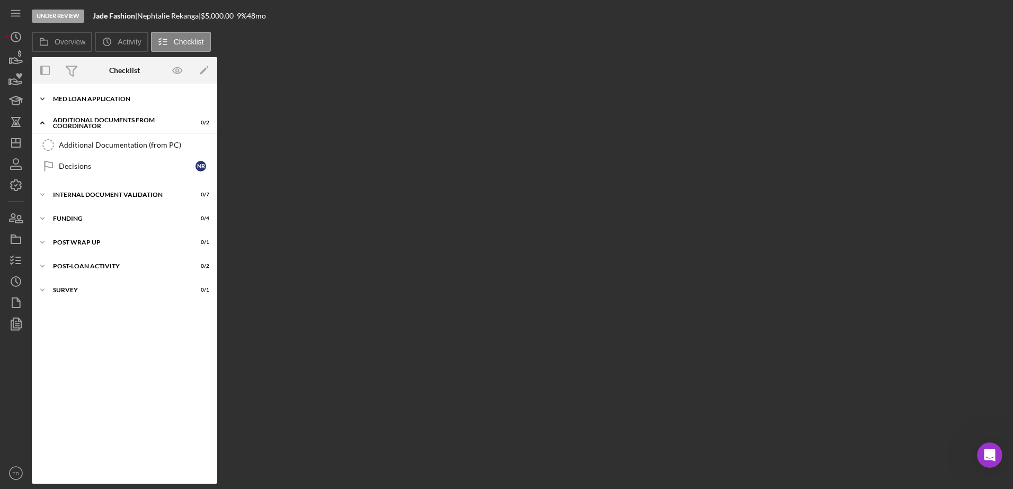
click at [117, 93] on div "Icon/Expander MED Loan Application 16 / 16" at bounding box center [124, 98] width 185 height 21
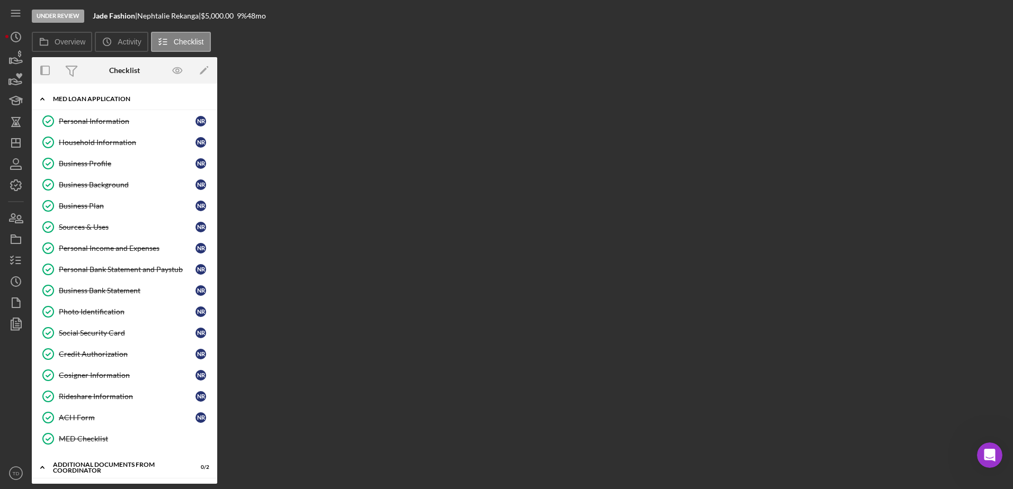
click at [97, 106] on div "Icon/Expander MED Loan Application 16 / 16" at bounding box center [124, 99] width 185 height 22
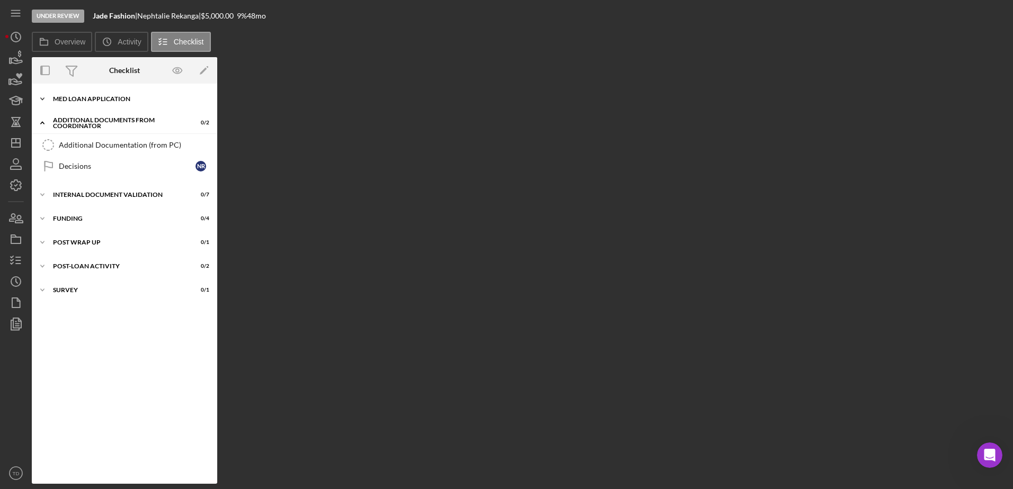
click at [95, 104] on div "Icon/Expander MED Loan Application 16 / 16" at bounding box center [124, 98] width 185 height 21
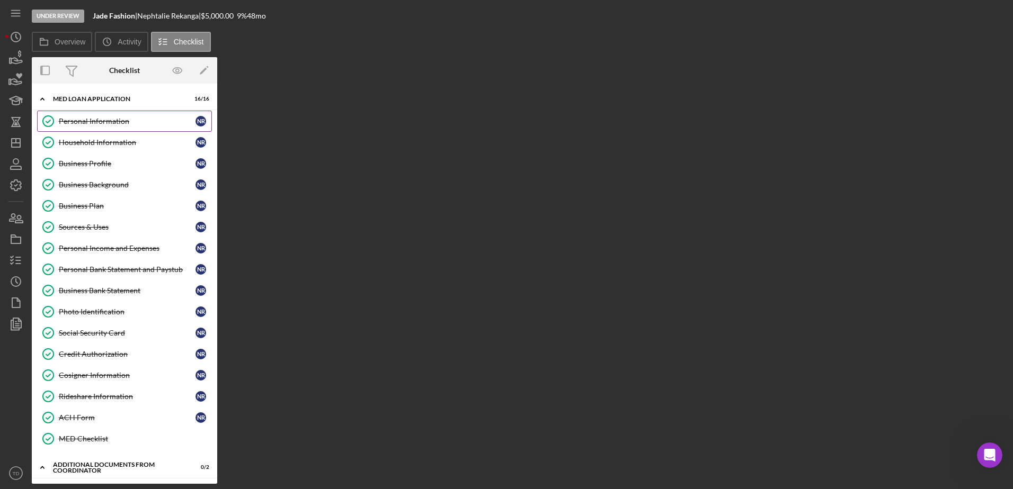
click at [90, 124] on div "Personal Information" at bounding box center [127, 121] width 137 height 8
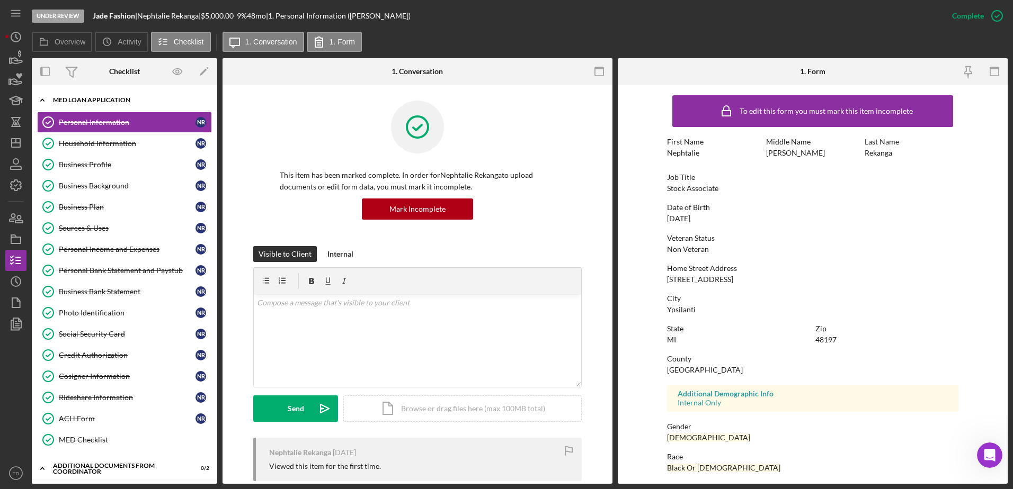
click at [89, 106] on div "Icon/Expander MED Loan Application 16 / 16" at bounding box center [124, 100] width 185 height 22
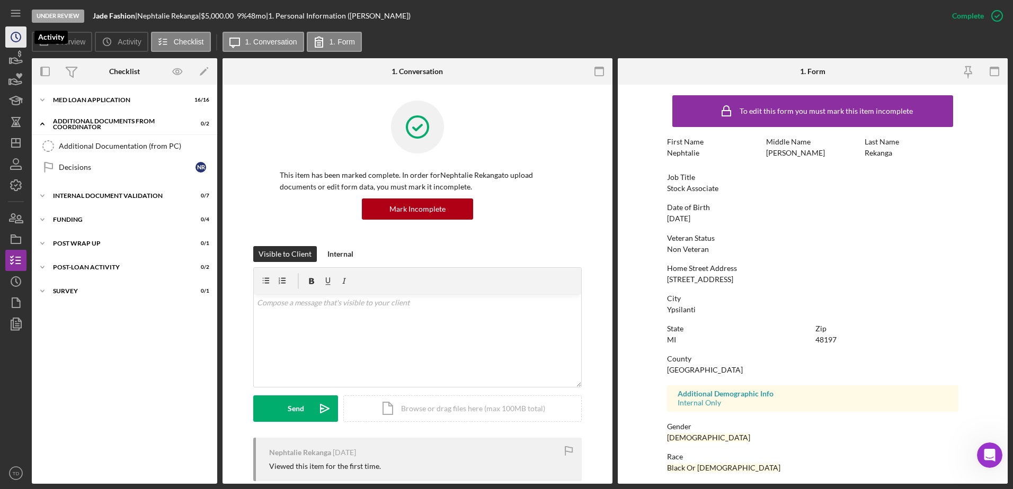
click at [16, 38] on polyline "button" at bounding box center [17, 36] width 2 height 4
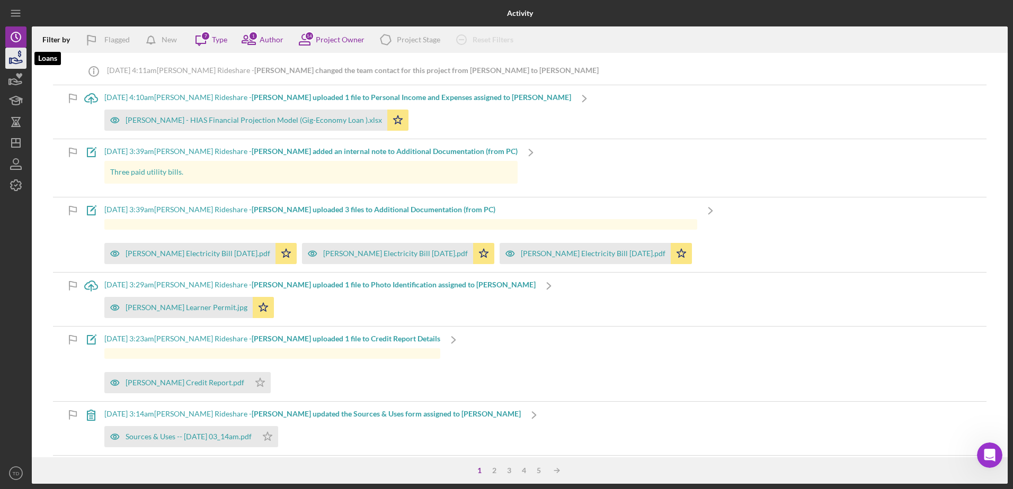
click at [13, 59] on icon "button" at bounding box center [16, 61] width 11 height 6
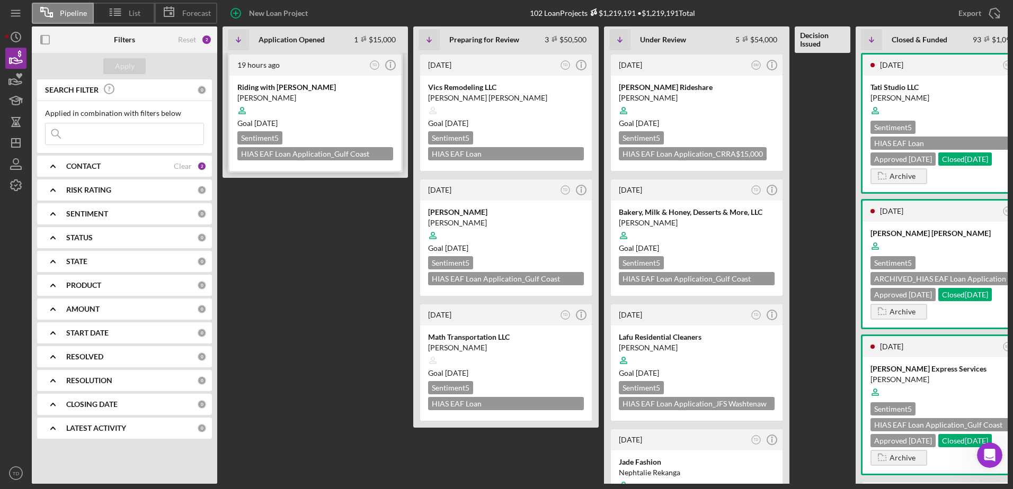
click at [306, 115] on div at bounding box center [315, 111] width 156 height 20
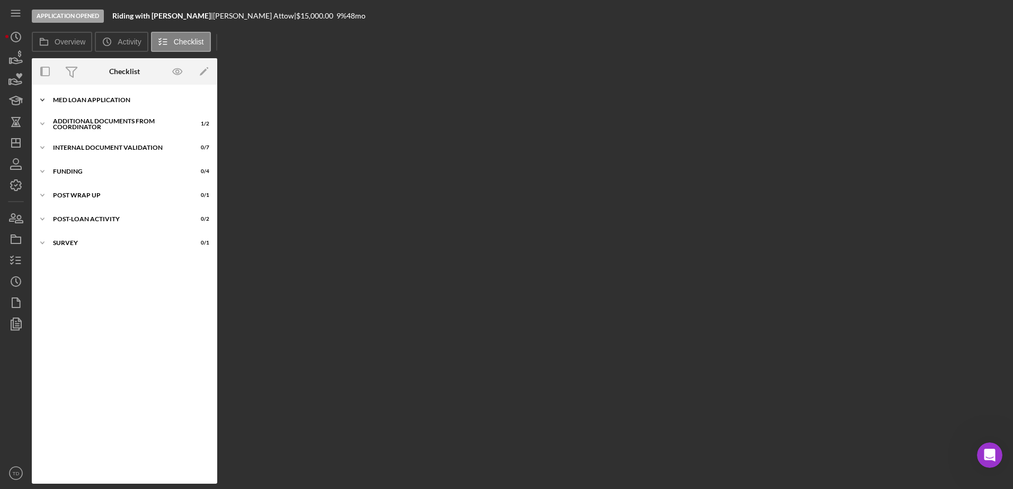
click at [90, 100] on div "MED Loan Application" at bounding box center [128, 100] width 151 height 6
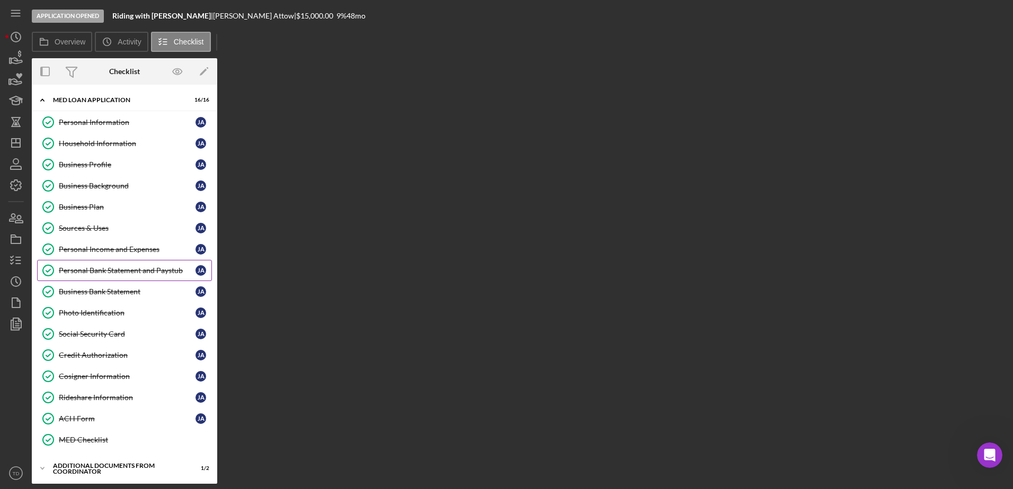
scroll to position [120, 0]
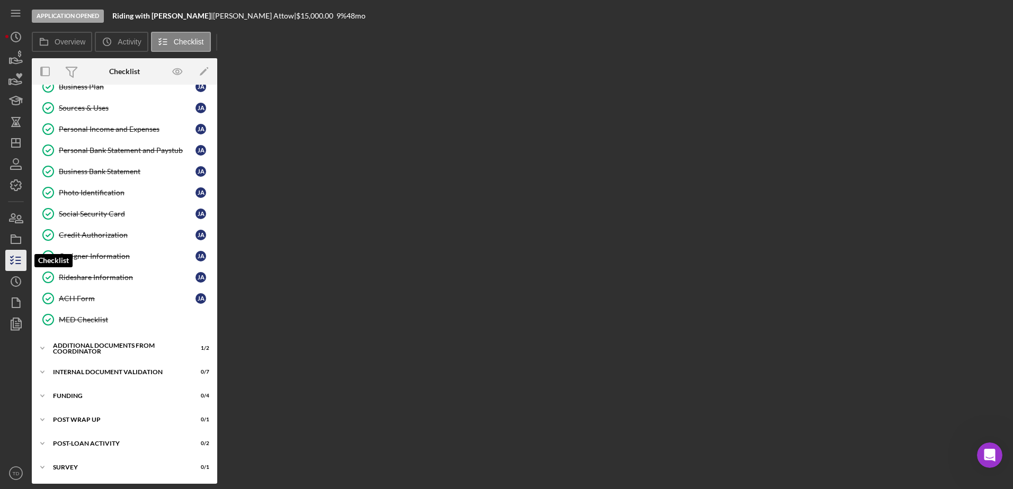
click at [15, 262] on icon "button" at bounding box center [16, 260] width 26 height 26
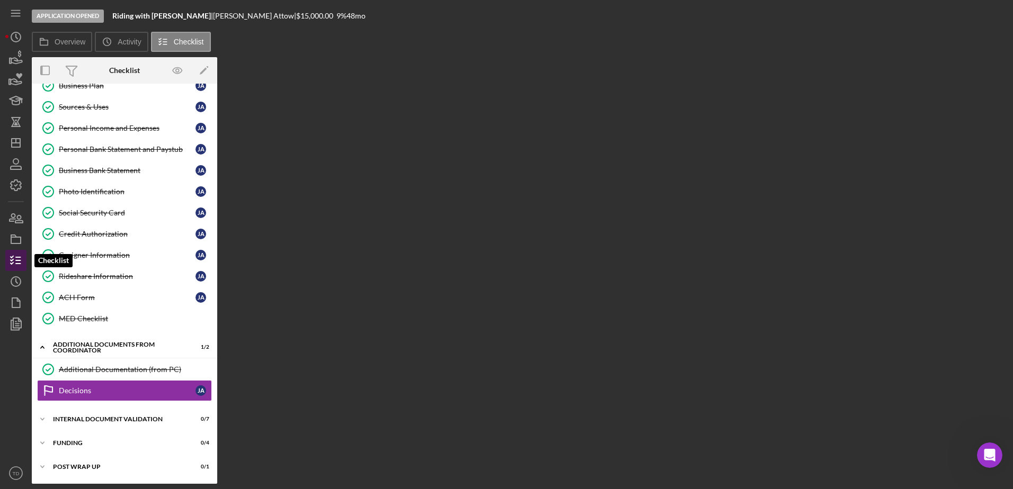
scroll to position [167, 0]
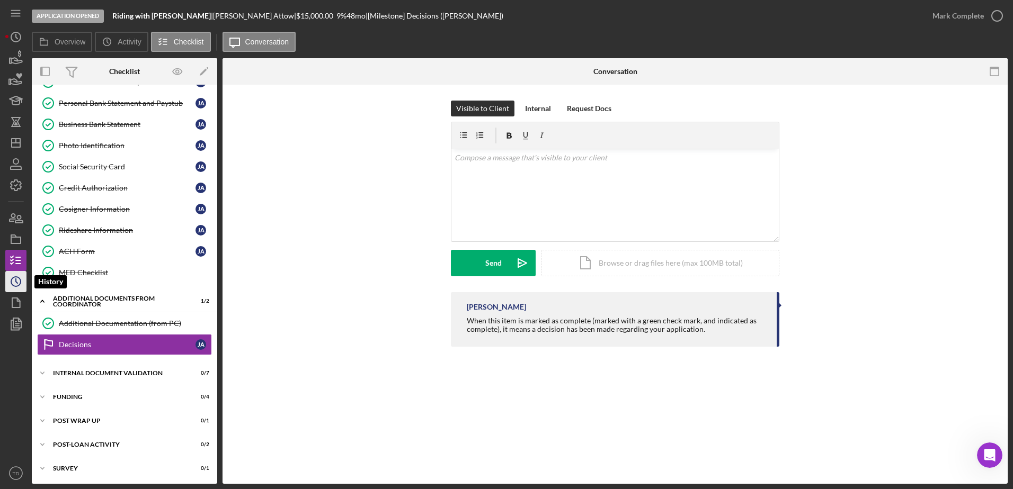
click at [20, 282] on circle "button" at bounding box center [16, 282] width 10 height 10
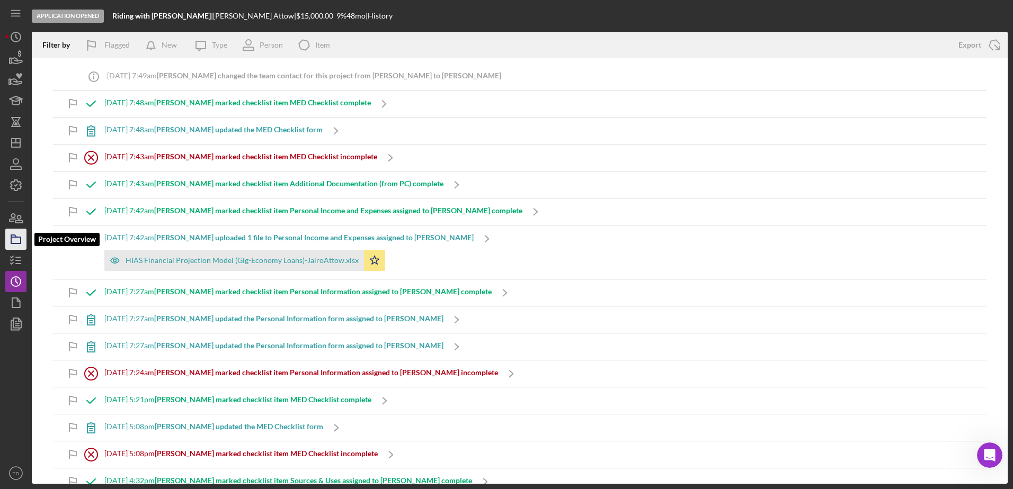
click at [15, 241] on icon "button" at bounding box center [16, 239] width 26 height 26
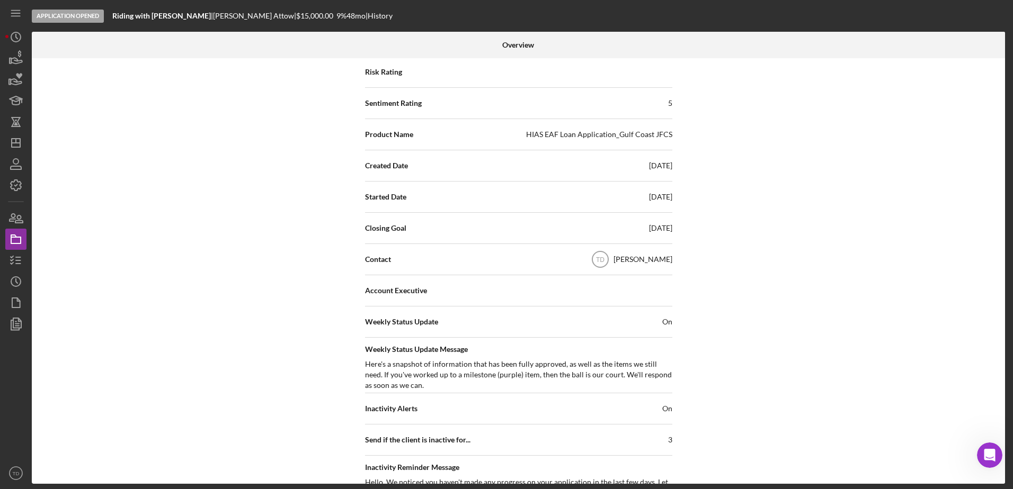
scroll to position [171, 0]
click at [19, 221] on icon "button" at bounding box center [18, 219] width 7 height 7
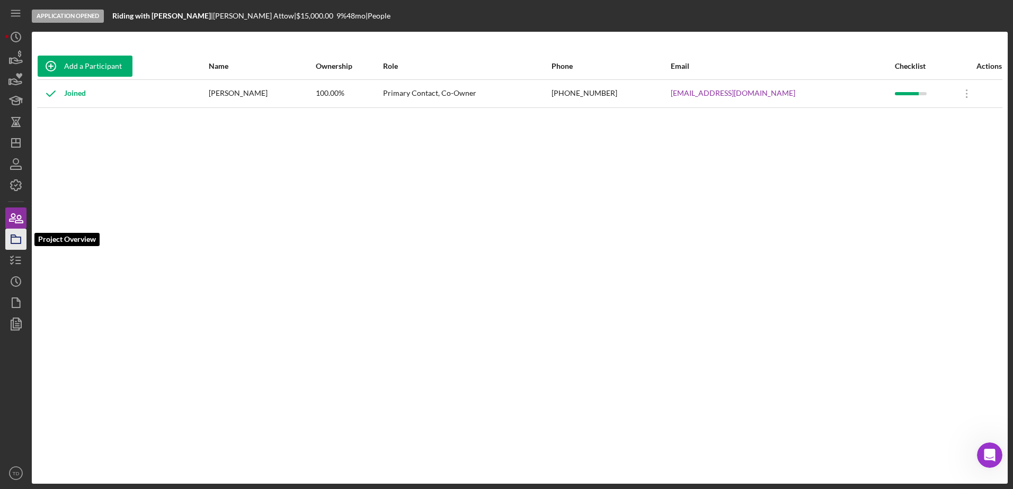
click at [18, 237] on rect "button" at bounding box center [16, 240] width 10 height 6
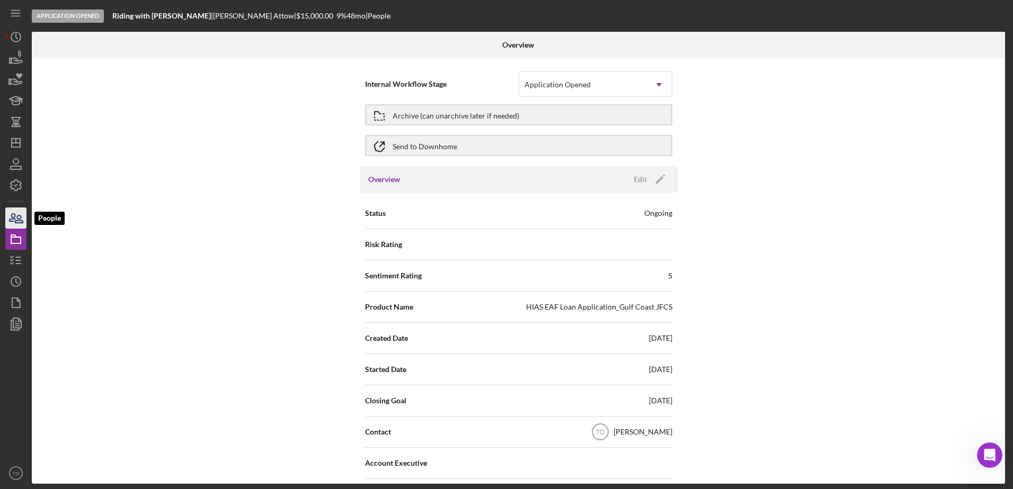
click at [20, 219] on icon "button" at bounding box center [18, 219] width 7 height 7
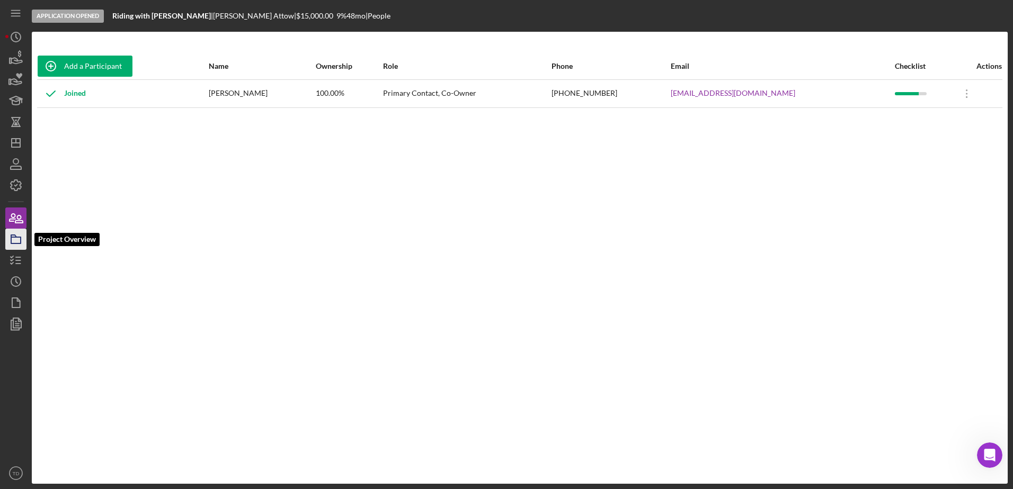
click at [12, 243] on icon "button" at bounding box center [16, 239] width 26 height 26
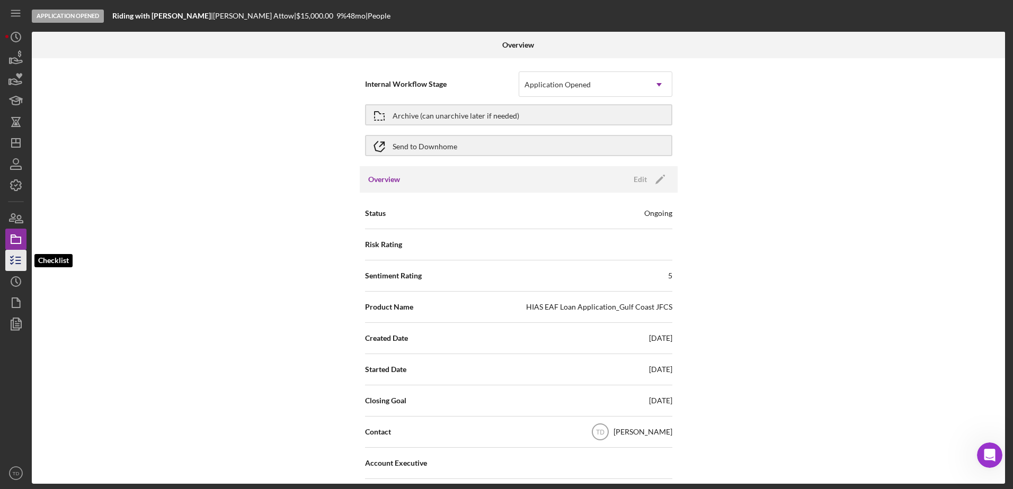
click at [13, 267] on icon "button" at bounding box center [16, 260] width 26 height 26
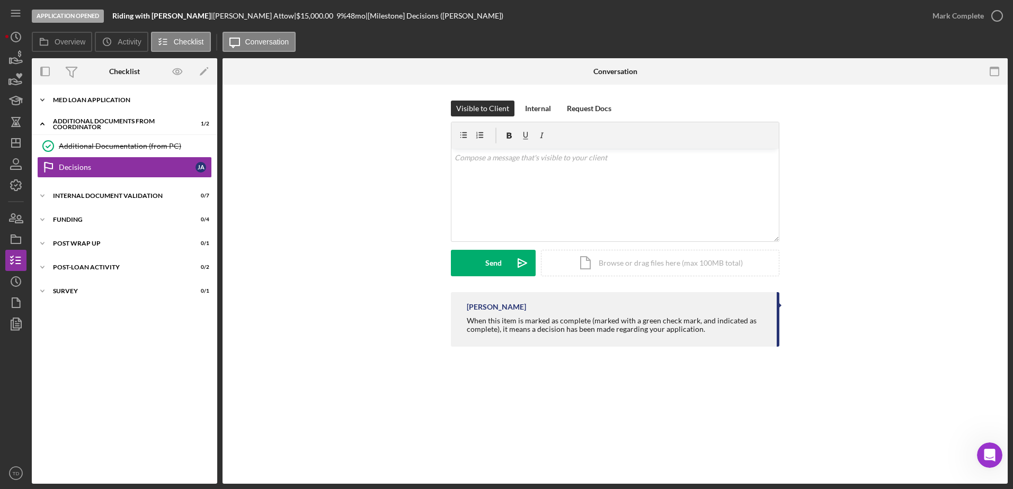
click at [77, 93] on div "Icon/Expander MED Loan Application 16 / 16" at bounding box center [124, 99] width 185 height 21
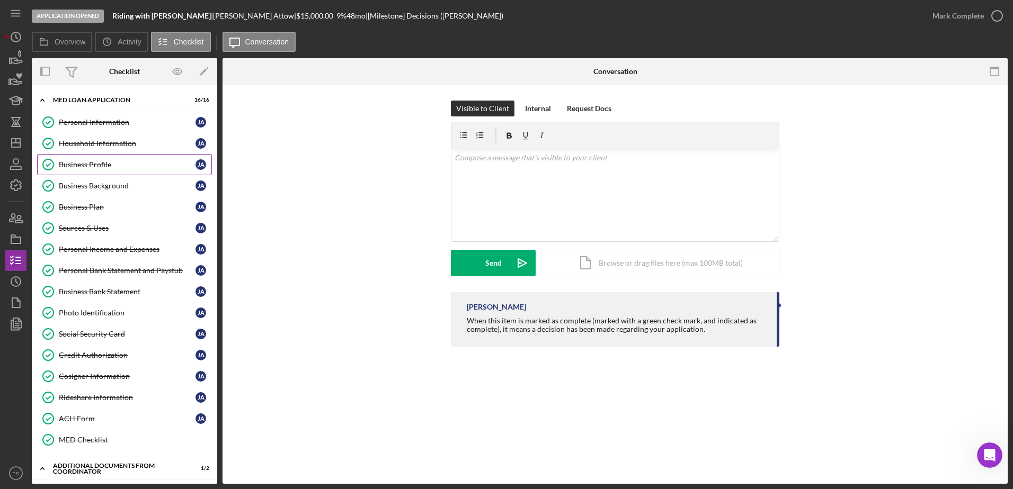
click at [70, 169] on div "Business Profile" at bounding box center [127, 164] width 137 height 8
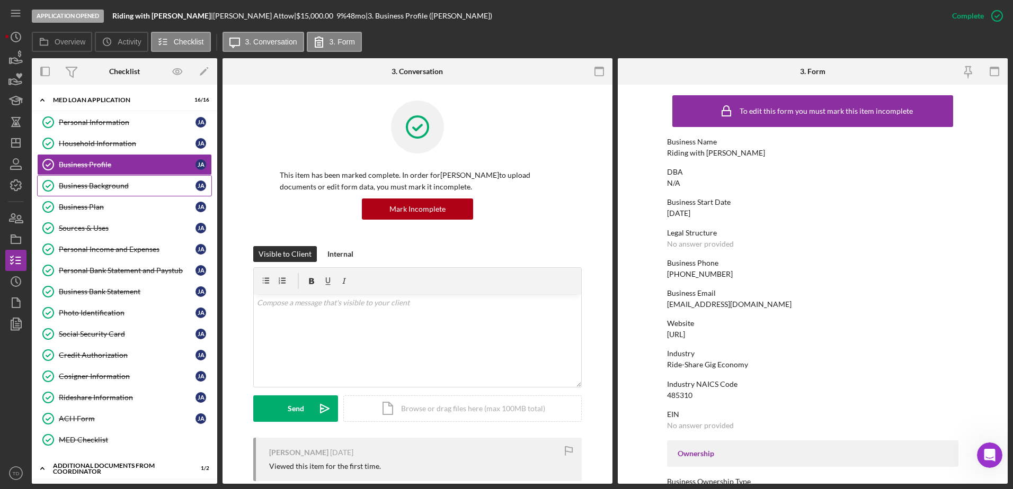
click at [124, 186] on div "Business Background" at bounding box center [127, 186] width 137 height 8
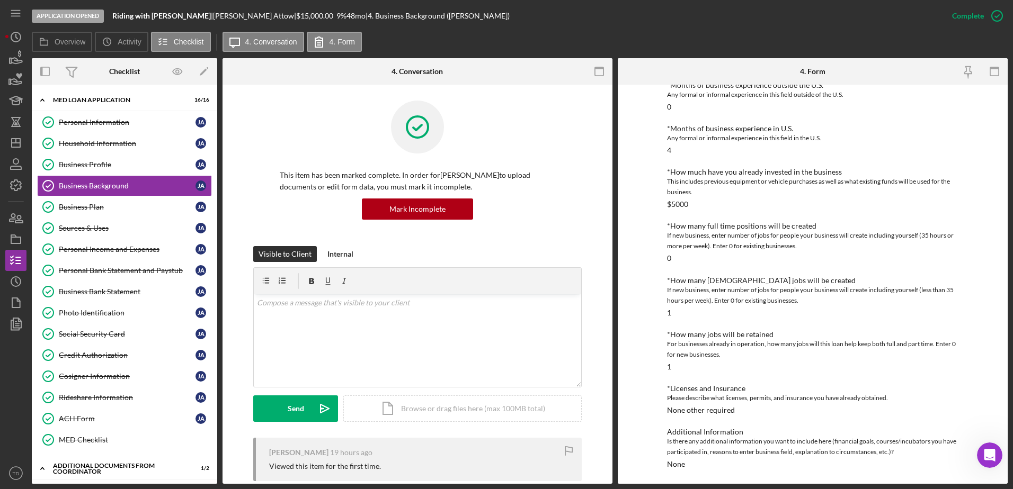
scroll to position [281, 0]
click at [87, 207] on div "Business Plan" at bounding box center [127, 207] width 137 height 8
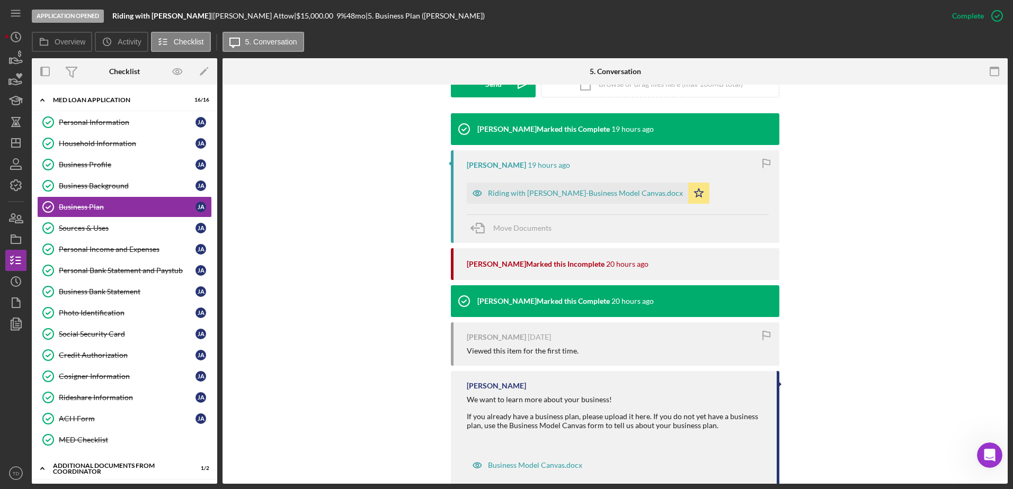
scroll to position [348, 0]
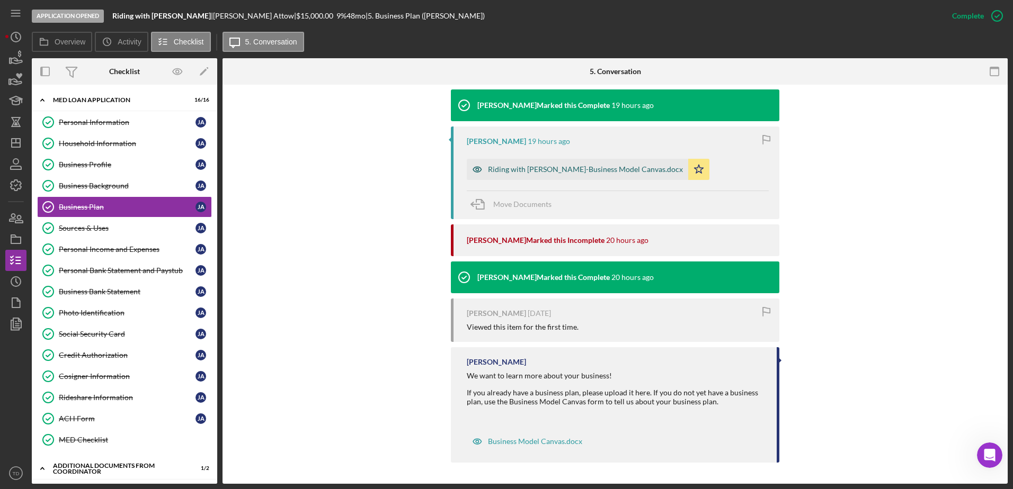
drag, startPoint x: 552, startPoint y: 166, endPoint x: 537, endPoint y: 166, distance: 14.8
click at [537, 166] on div "Riding with Jairo-Business Model Canvas.docx" at bounding box center [585, 169] width 195 height 8
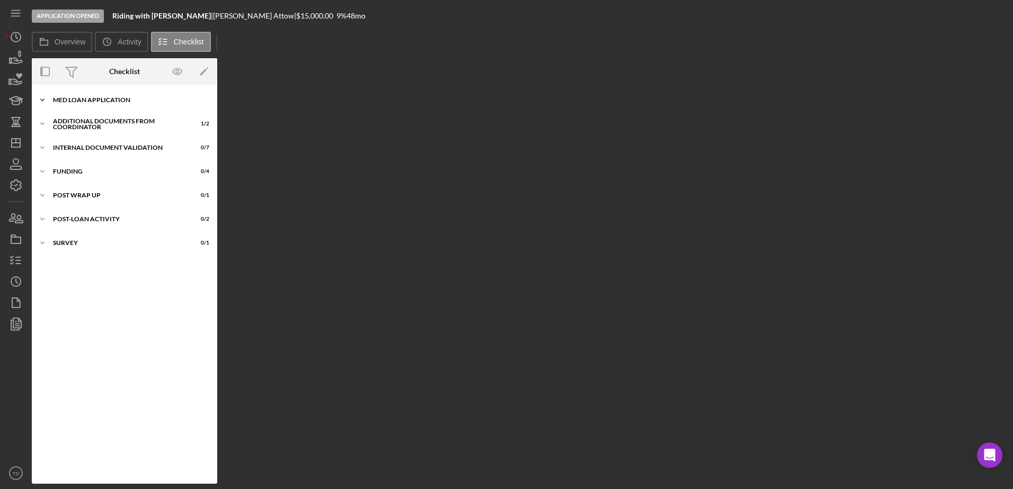
click at [79, 99] on div "MED Loan Application" at bounding box center [128, 100] width 151 height 6
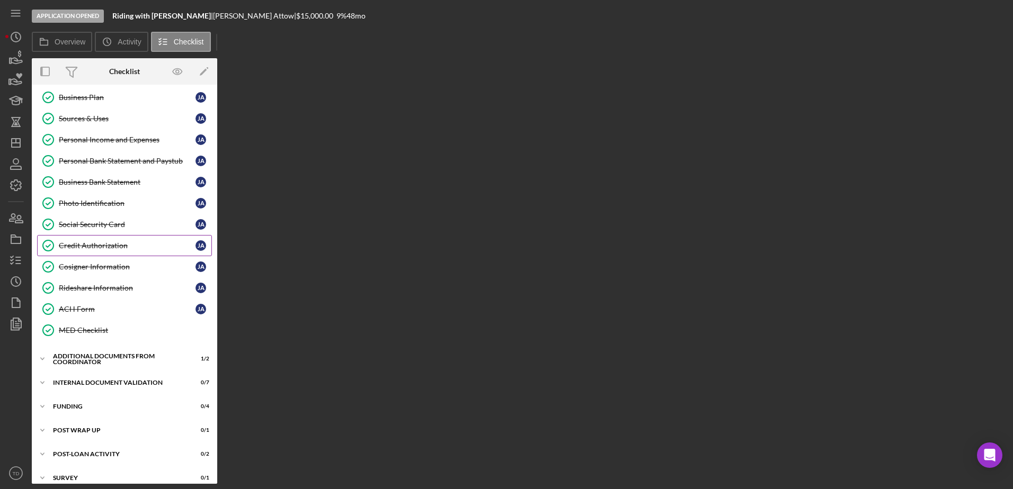
scroll to position [120, 0]
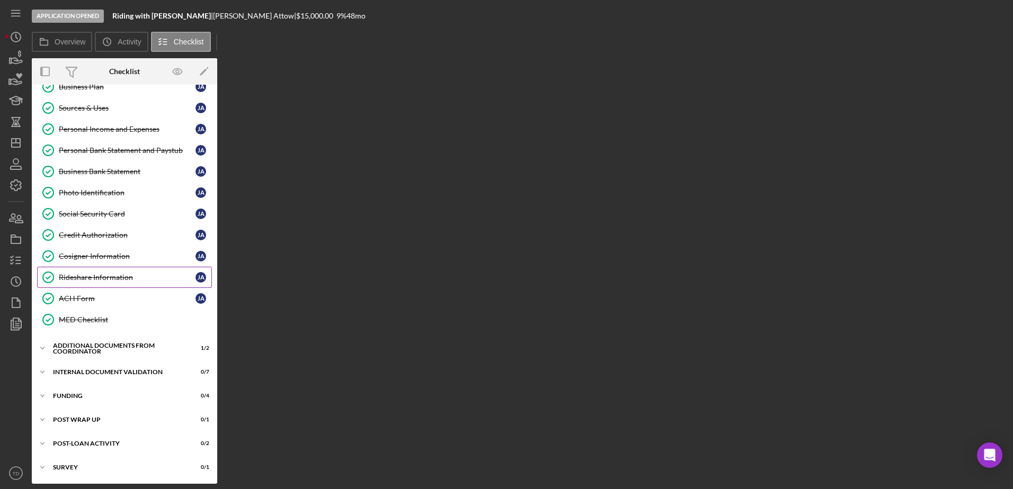
click at [105, 281] on div "Rideshare Information" at bounding box center [127, 277] width 137 height 8
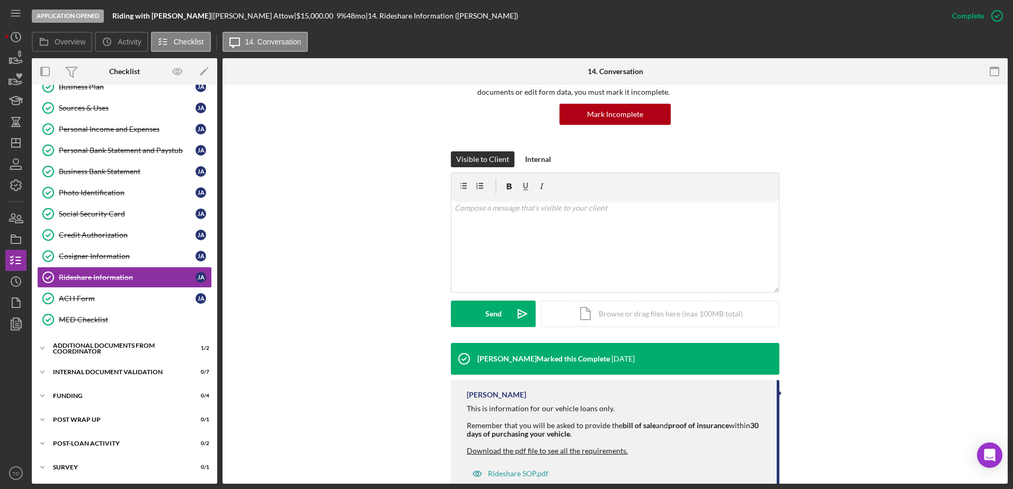
scroll to position [47, 0]
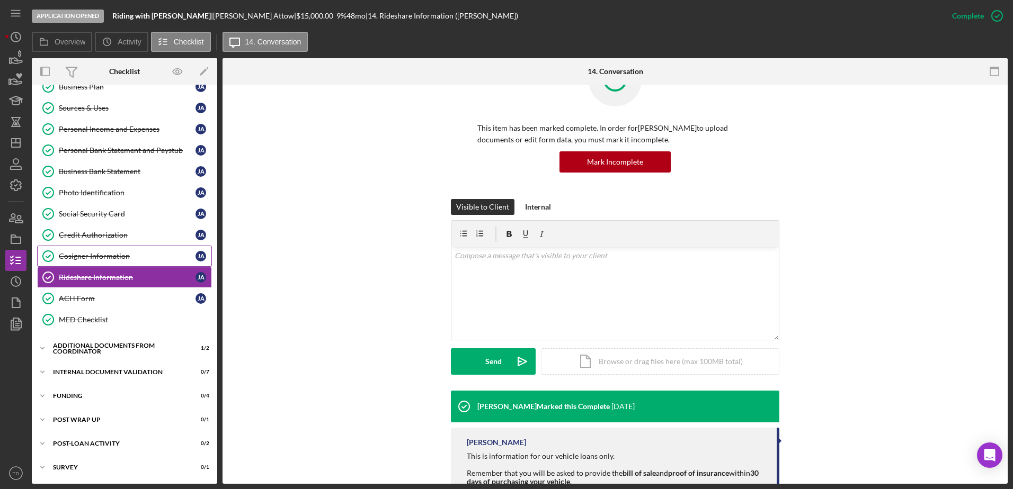
click at [107, 266] on link "Cosigner Information Cosigner Information [PERSON_NAME]" at bounding box center [124, 256] width 175 height 21
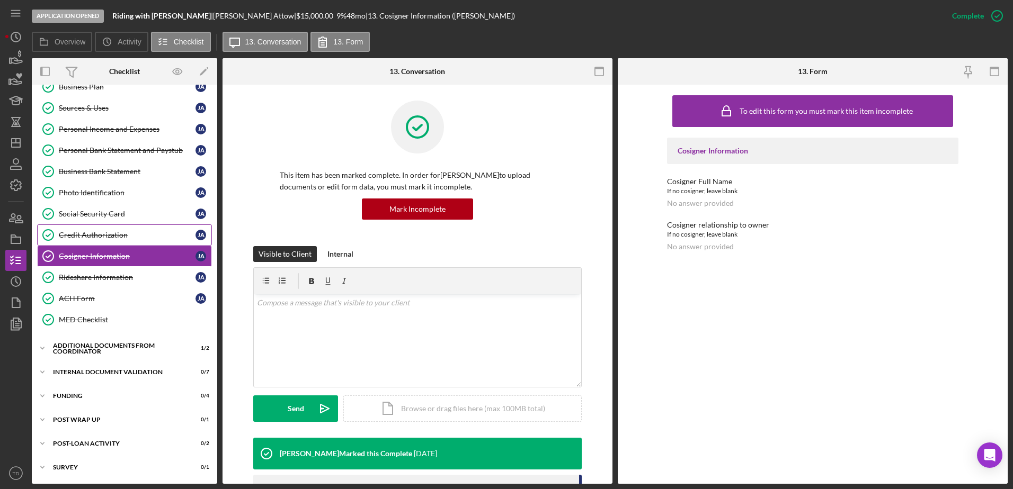
click at [100, 239] on div "Credit Authorization" at bounding box center [127, 235] width 137 height 8
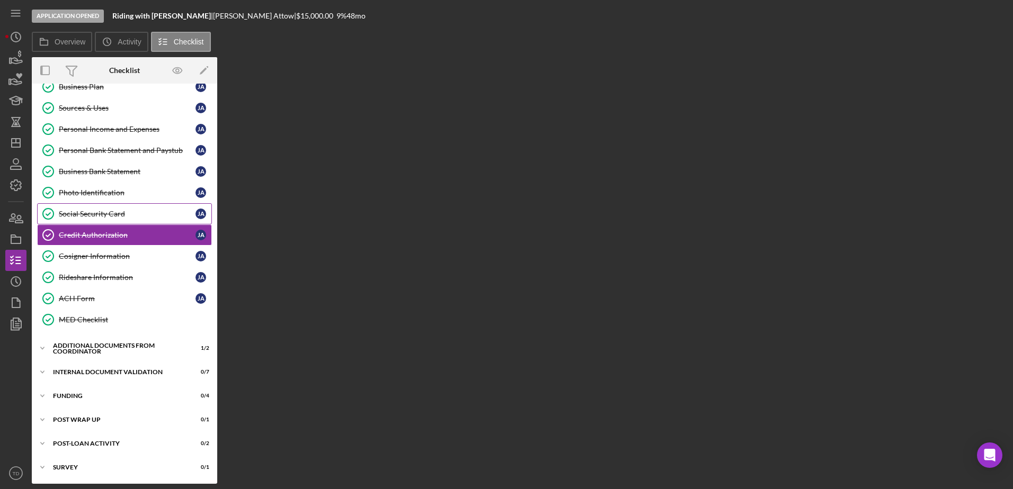
click at [91, 217] on div "Social Security Card" at bounding box center [127, 214] width 137 height 8
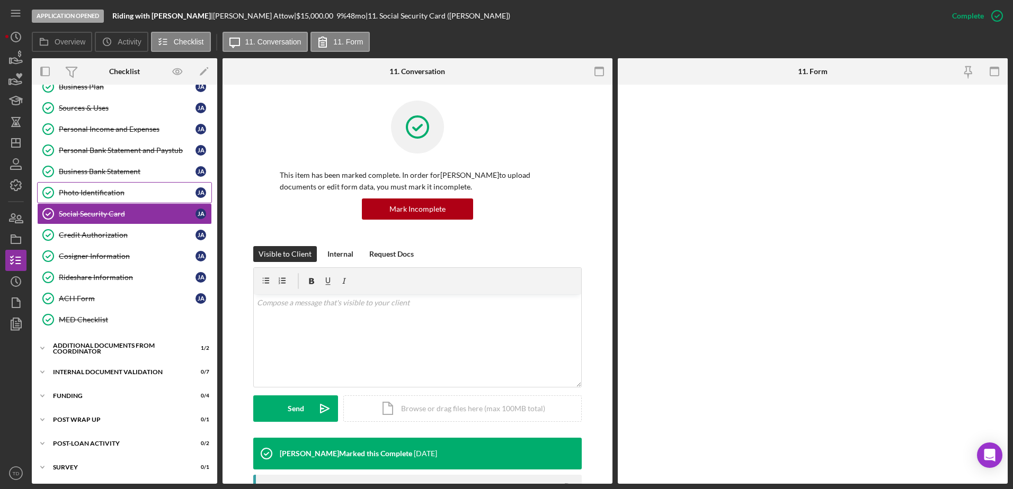
scroll to position [118, 0]
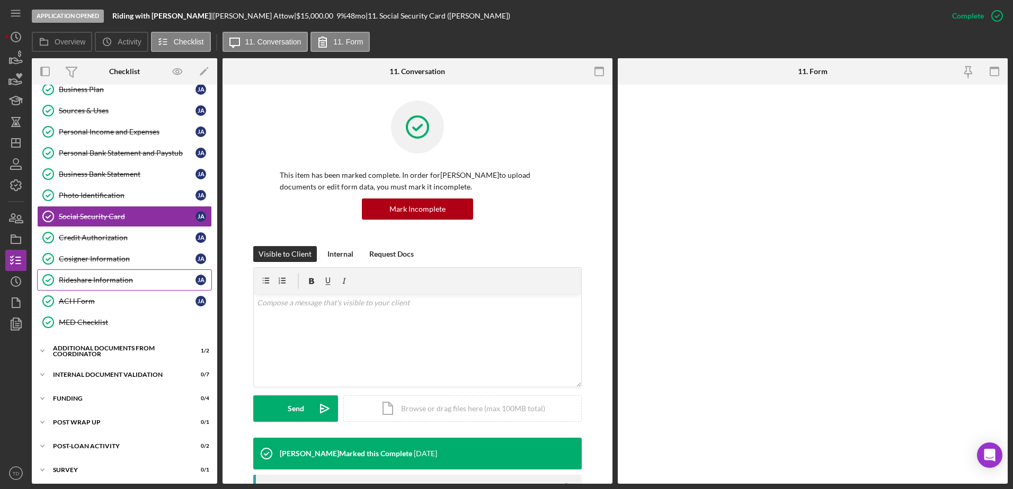
click at [87, 282] on div "Rideshare Information" at bounding box center [127, 280] width 137 height 8
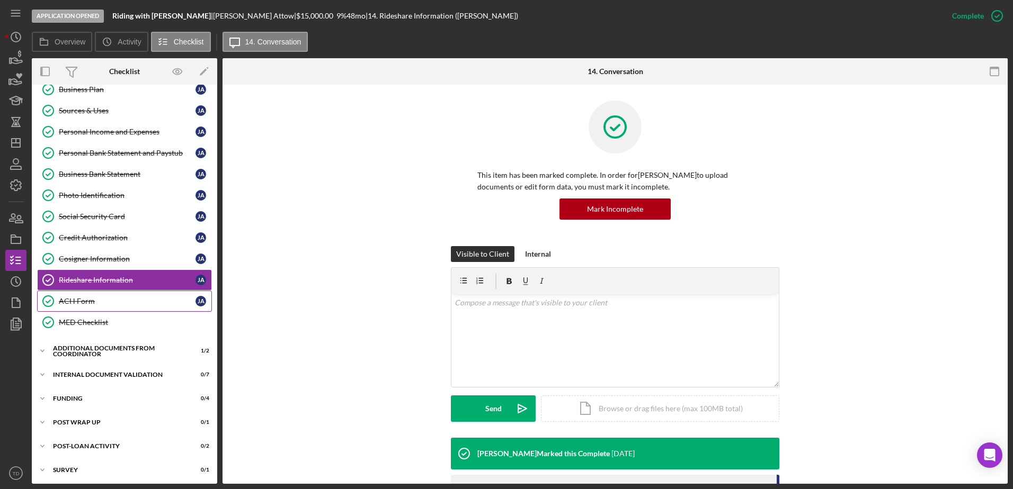
click at [83, 303] on div "ACH Form" at bounding box center [127, 301] width 137 height 8
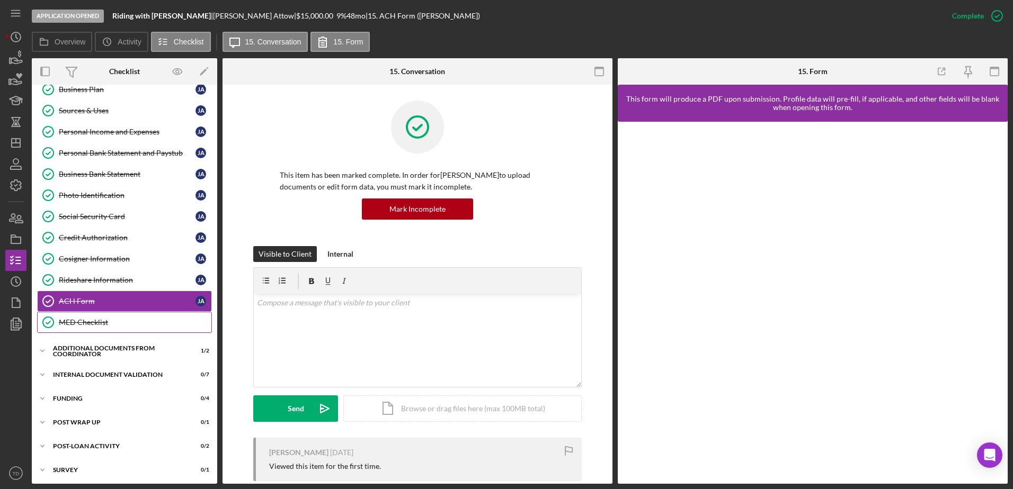
click at [85, 318] on div "MED Checklist" at bounding box center [135, 322] width 153 height 8
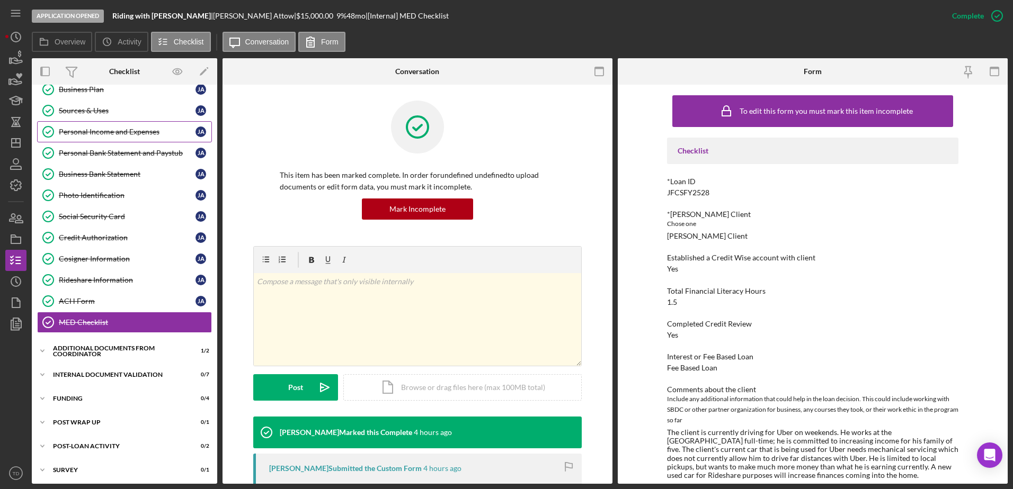
click at [108, 137] on link "Personal Income and Expenses Personal Income and Expenses [PERSON_NAME]" at bounding box center [124, 131] width 175 height 21
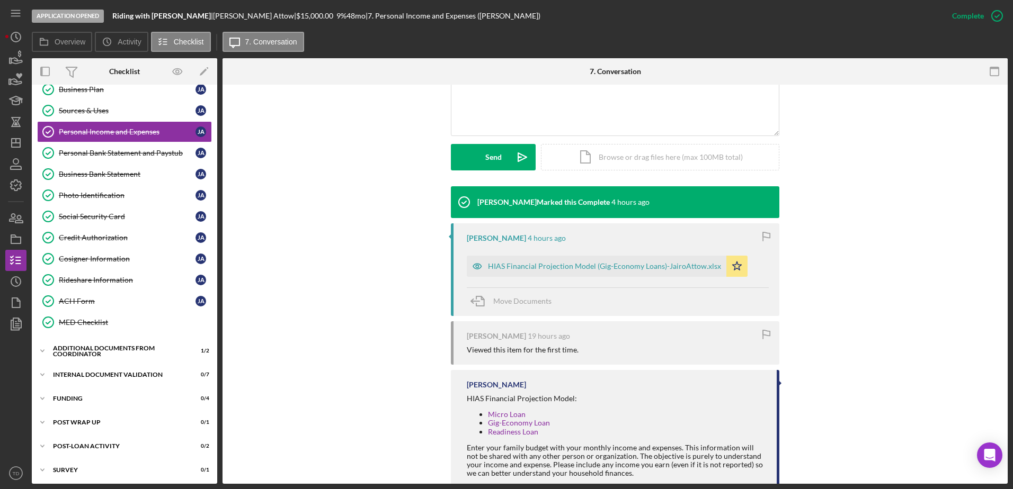
scroll to position [252, 0]
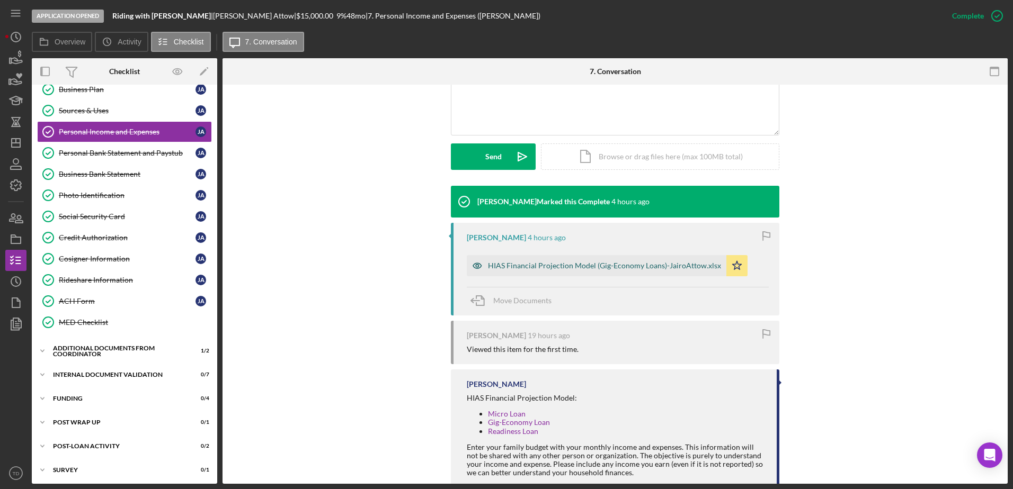
click at [565, 265] on div "HIAS Financial Projection Model (Gig-Economy Loans)-JairoAttow.xlsx" at bounding box center [604, 266] width 233 height 8
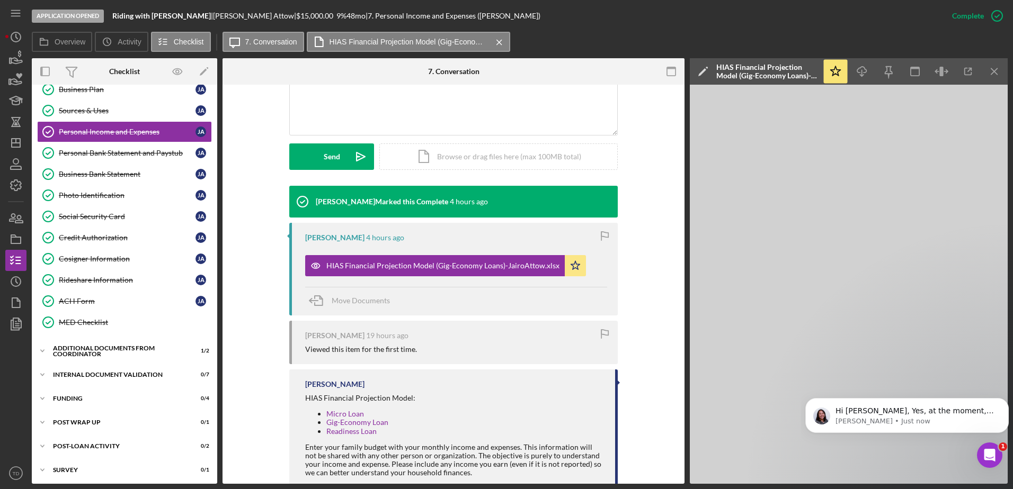
scroll to position [0, 0]
click at [912, 408] on p "Hi [PERSON_NAME], Yes, at the moment, we don't have direct translation for othe…" at bounding box center [915, 411] width 160 height 11
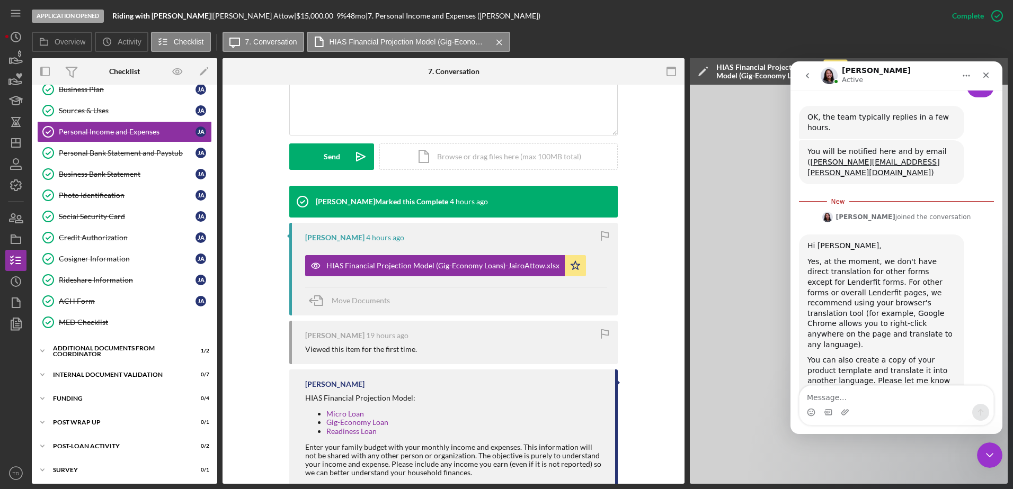
scroll to position [721, 0]
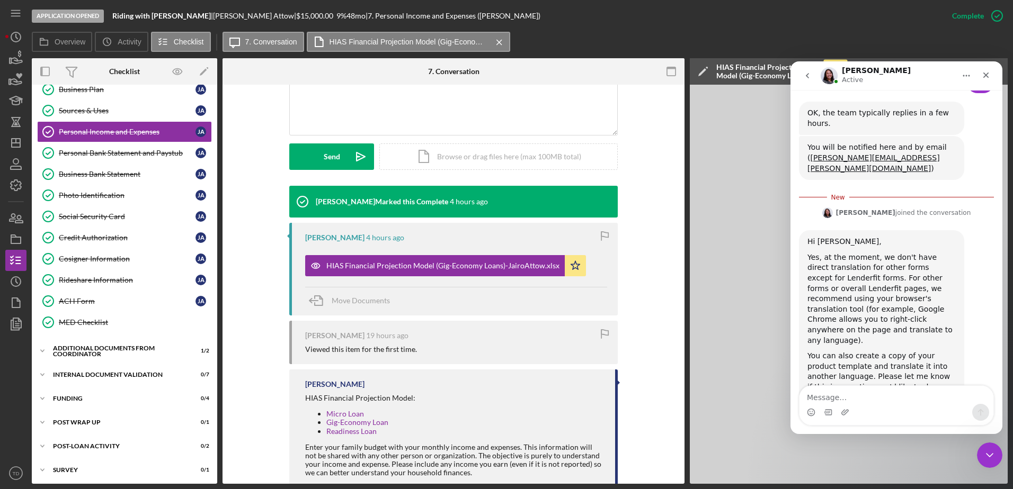
click at [879, 402] on textarea "Message…" at bounding box center [896, 395] width 194 height 18
type textarea "E"
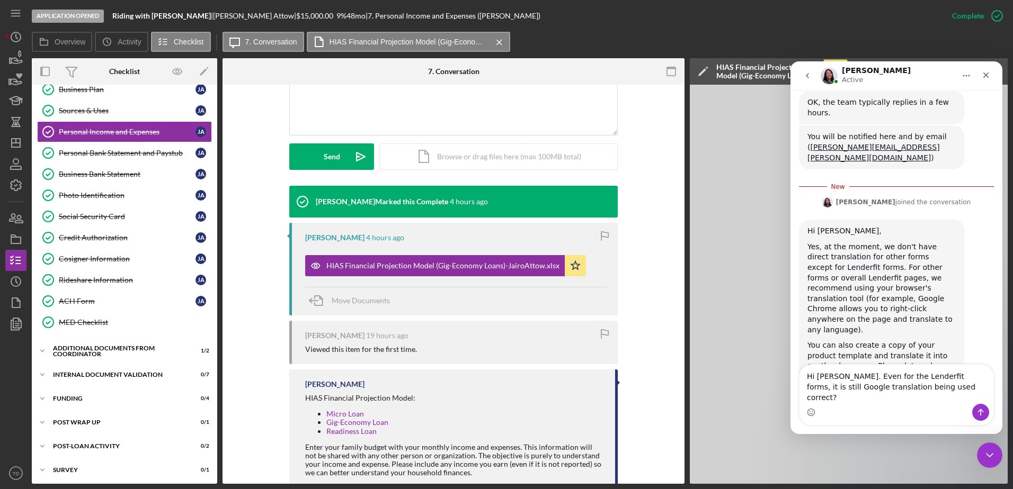
click at [848, 387] on textarea "Hi [PERSON_NAME]. Even for the Lenderfit forms, it is still Google translation …" at bounding box center [896, 384] width 194 height 39
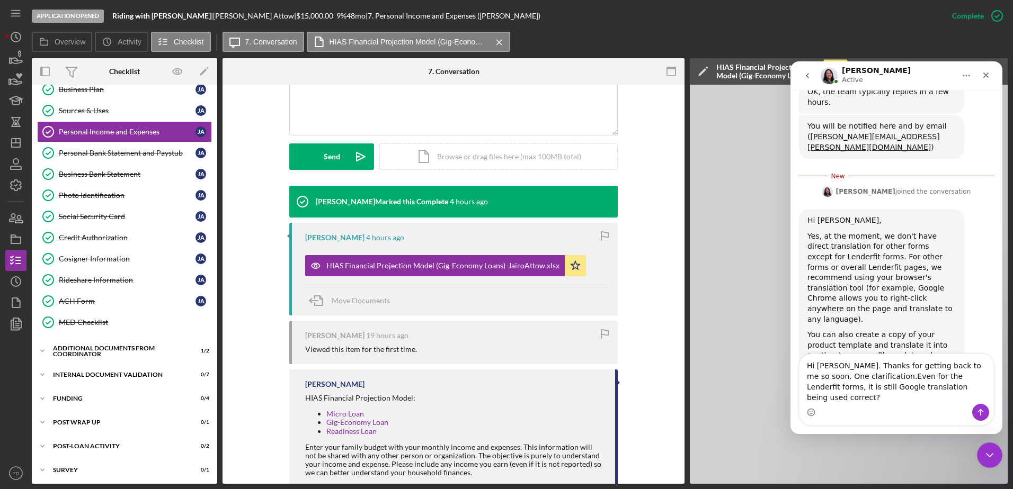
type textarea "Hi [PERSON_NAME]. Thanks for getting back to me so soon. One clarification. Eve…"
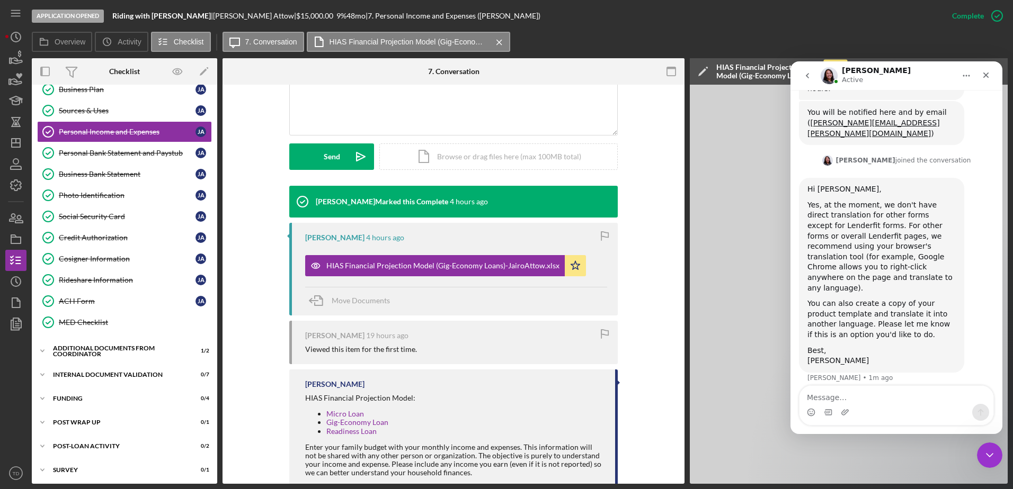
scroll to position [766, 0]
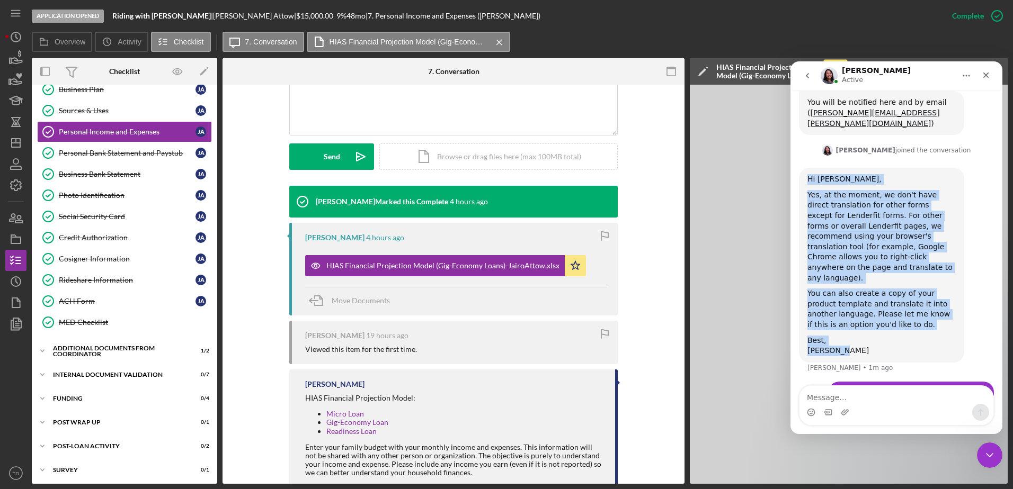
drag, startPoint x: 841, startPoint y: 289, endPoint x: 808, endPoint y: 123, distance: 169.2
click at [808, 174] on div "Hi [PERSON_NAME], Yes, at the moment, we don't have direct translation for othe…" at bounding box center [881, 265] width 148 height 182
copy div "Hi [PERSON_NAME], Yes, at the moment, we don't have direct translation for othe…"
click at [978, 294] on div "Hi [PERSON_NAME], Yes, at the moment, we don't have direct translation for othe…" at bounding box center [896, 275] width 195 height 214
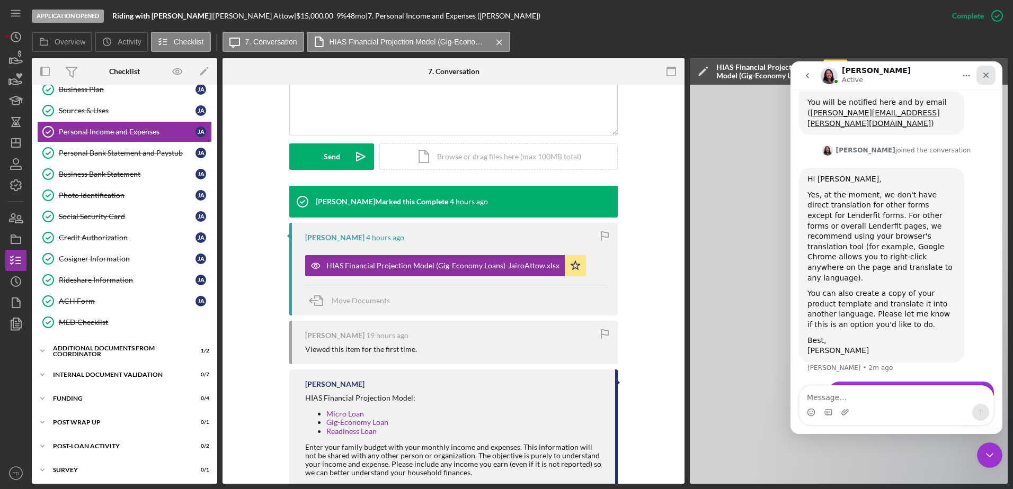
click at [987, 79] on div "Close" at bounding box center [985, 75] width 19 height 19
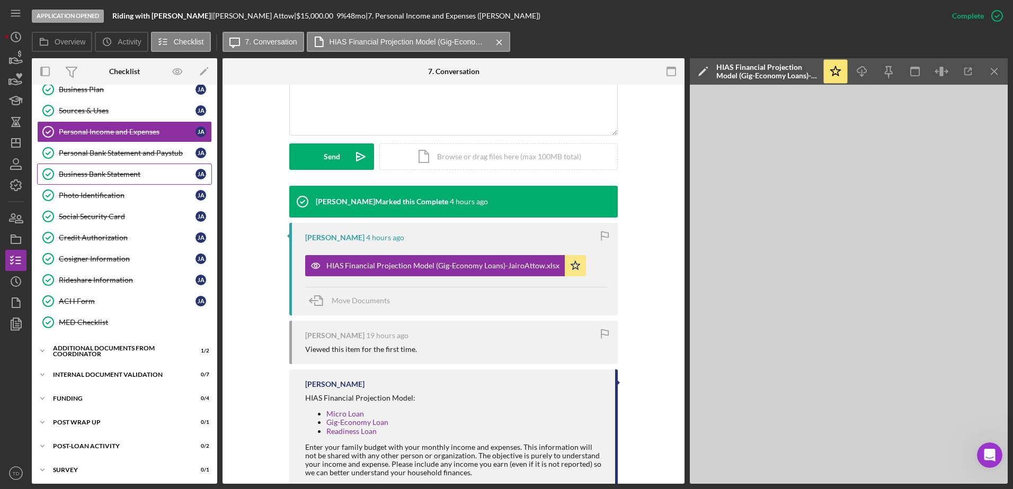
click at [126, 175] on div "Business Bank Statement" at bounding box center [127, 174] width 137 height 8
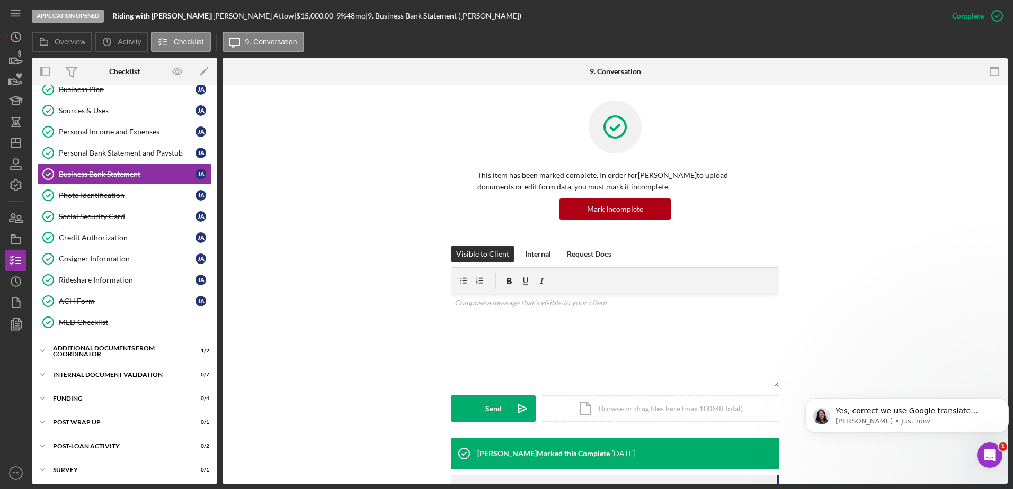
scroll to position [808, 0]
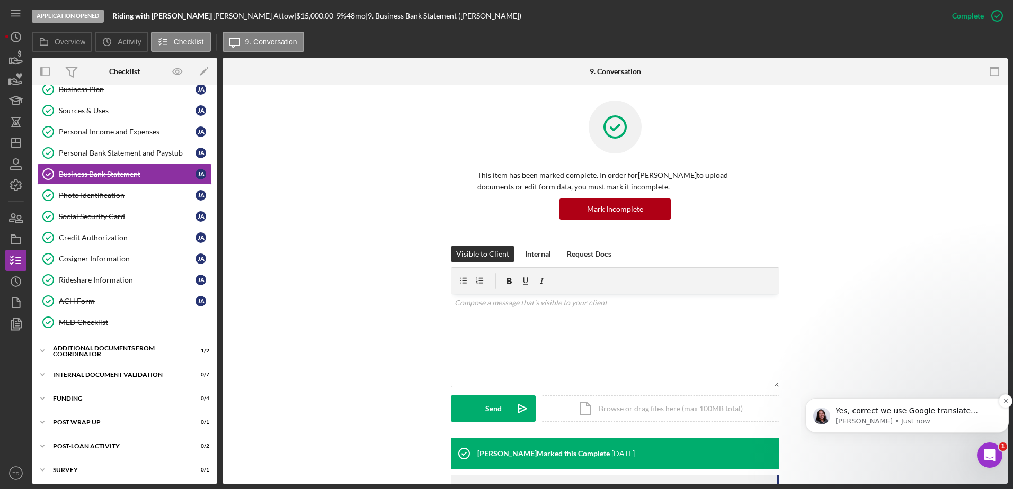
click at [962, 413] on p "Yes, correct we use Google translate widget for the Lenderfit Forms. I hope thi…" at bounding box center [915, 411] width 160 height 11
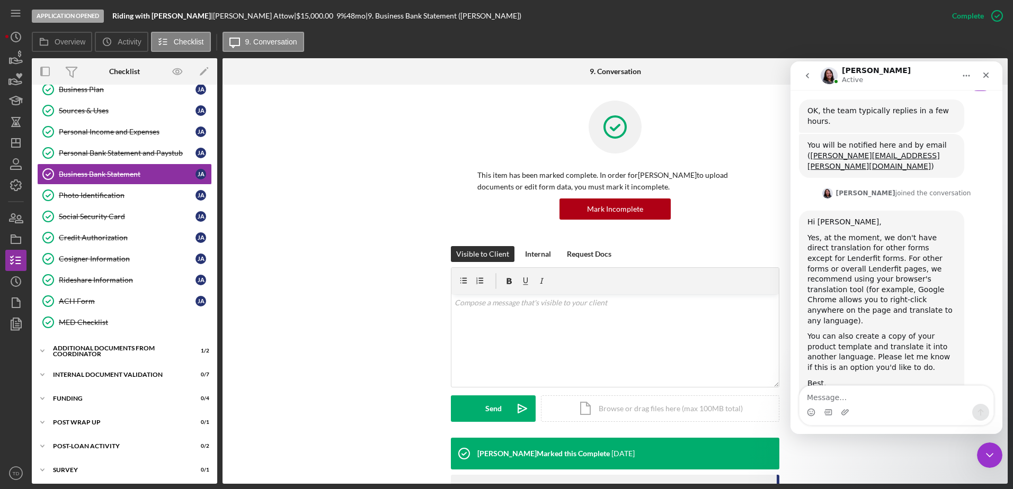
scroll to position [826, 0]
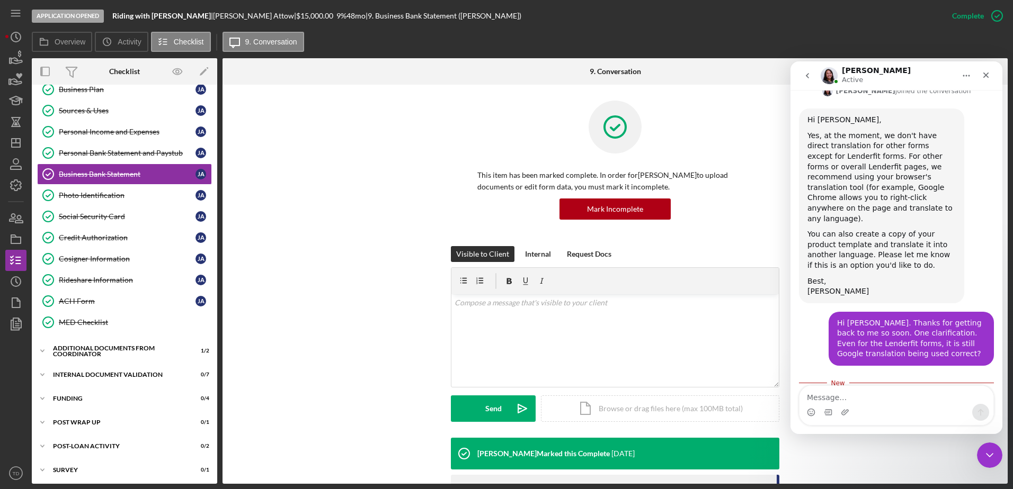
drag, startPoint x: 847, startPoint y: 340, endPoint x: 884, endPoint y: 354, distance: 39.0
click at [884, 398] on div "Yes, correct we use Google translate widget for the Lenderfit Forms. I hope thi…" at bounding box center [881, 413] width 148 height 31
copy div "we use Google translate widget for the Lenderfit Forms."
click at [23, 59] on icon "button" at bounding box center [16, 58] width 26 height 26
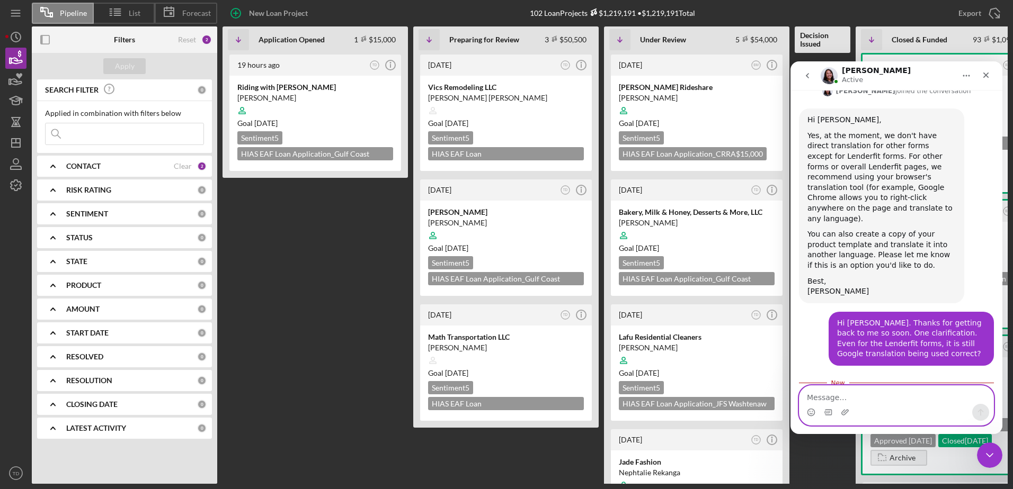
click at [889, 393] on textarea "Message…" at bounding box center [896, 395] width 194 height 18
type textarea "Thanks"
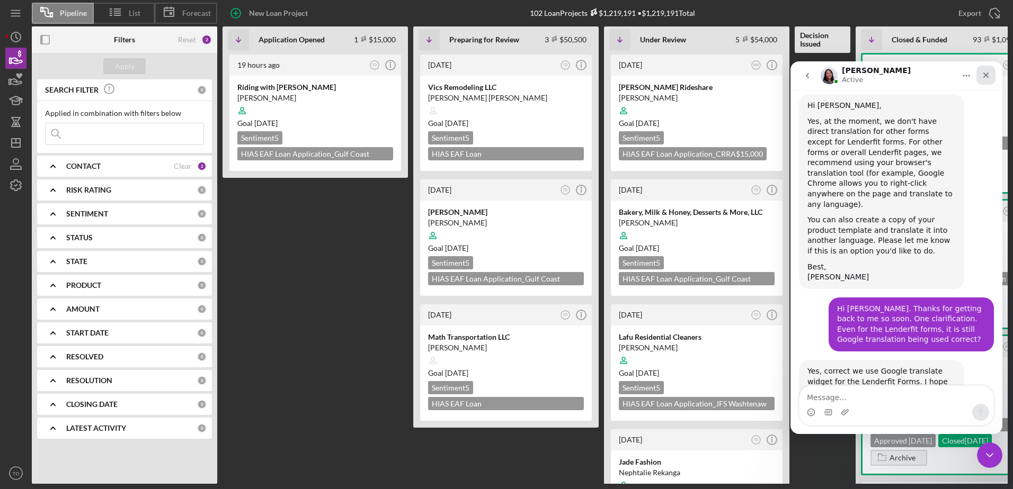
click at [984, 74] on icon "Close" at bounding box center [986, 76] width 6 height 6
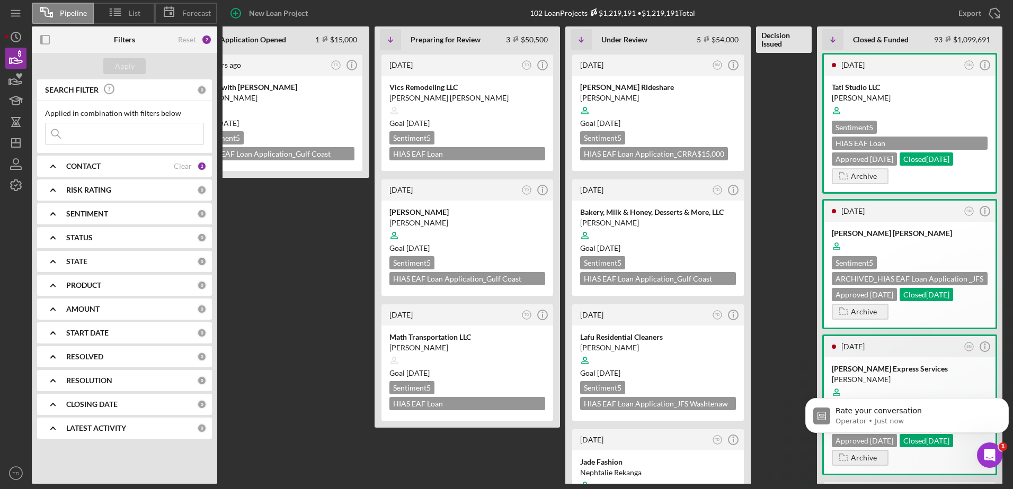
scroll to position [977, 0]
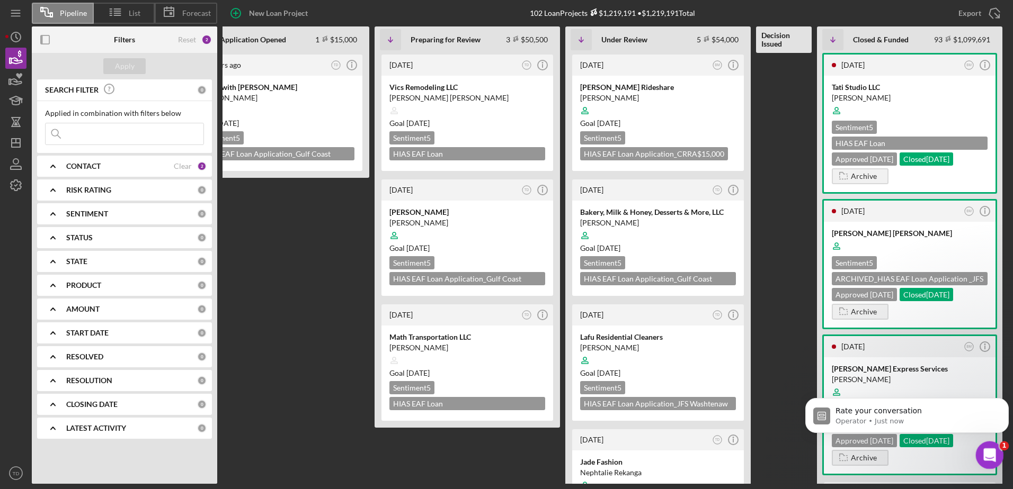
click at [995, 451] on icon "Open Intercom Messenger" at bounding box center [987, 453] width 17 height 17
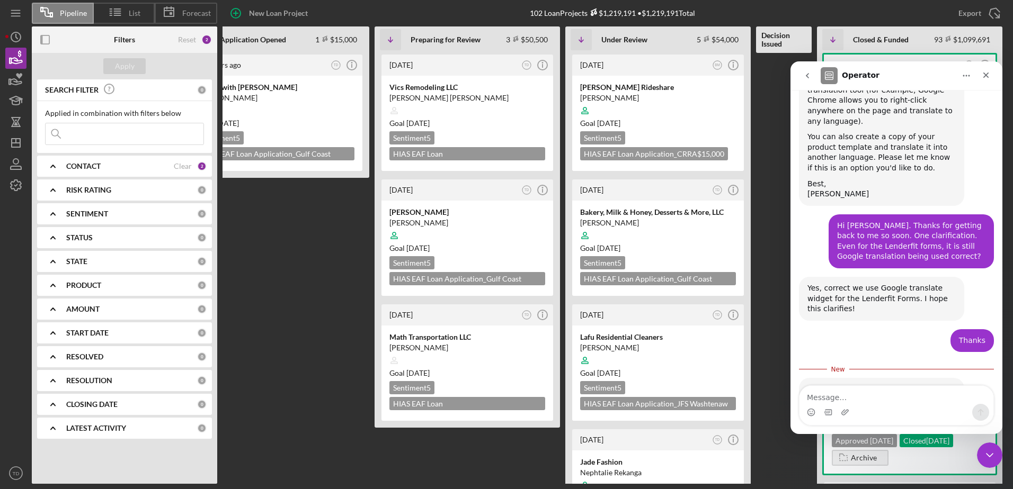
scroll to position [984, 0]
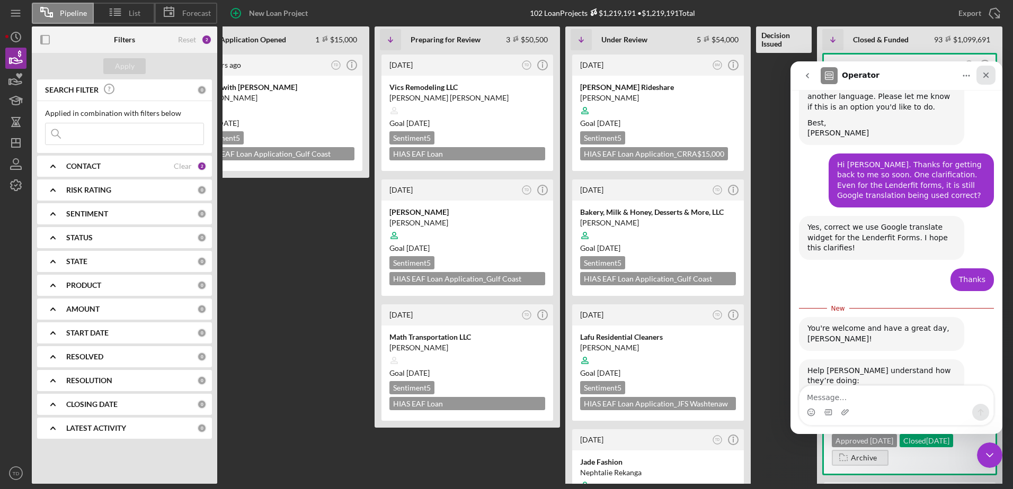
click at [988, 76] on icon "Close" at bounding box center [985, 75] width 8 height 8
